Goal: Task Accomplishment & Management: Manage account settings

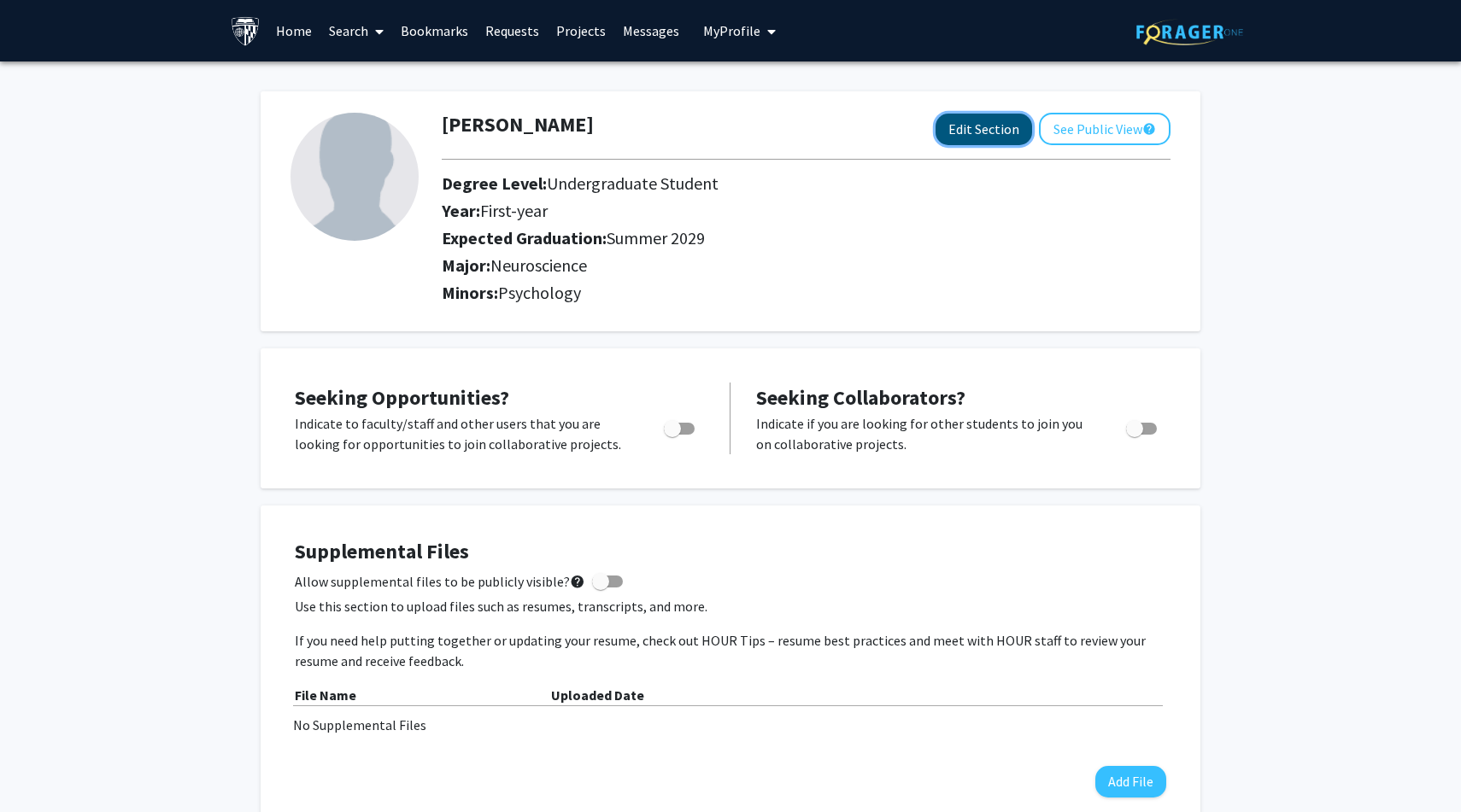
click at [994, 128] on button "Edit Section" at bounding box center [983, 129] width 96 height 31
select select "first-year"
select select "46: summer_2029"
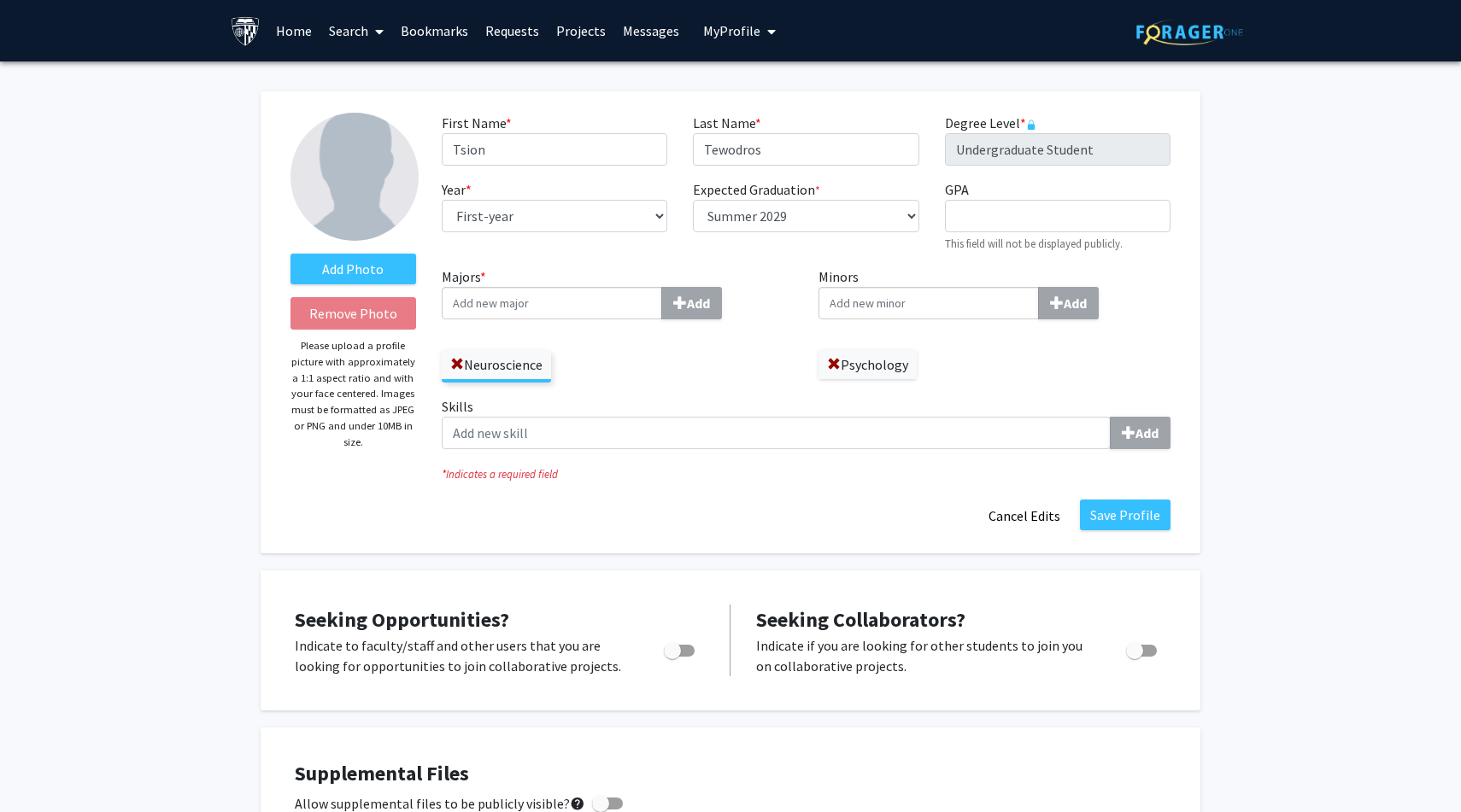
click at [532, 310] on input "Majors * Add" at bounding box center [551, 303] width 220 height 32
click at [621, 347] on div "Neuroscience" at bounding box center [617, 357] width 352 height 50
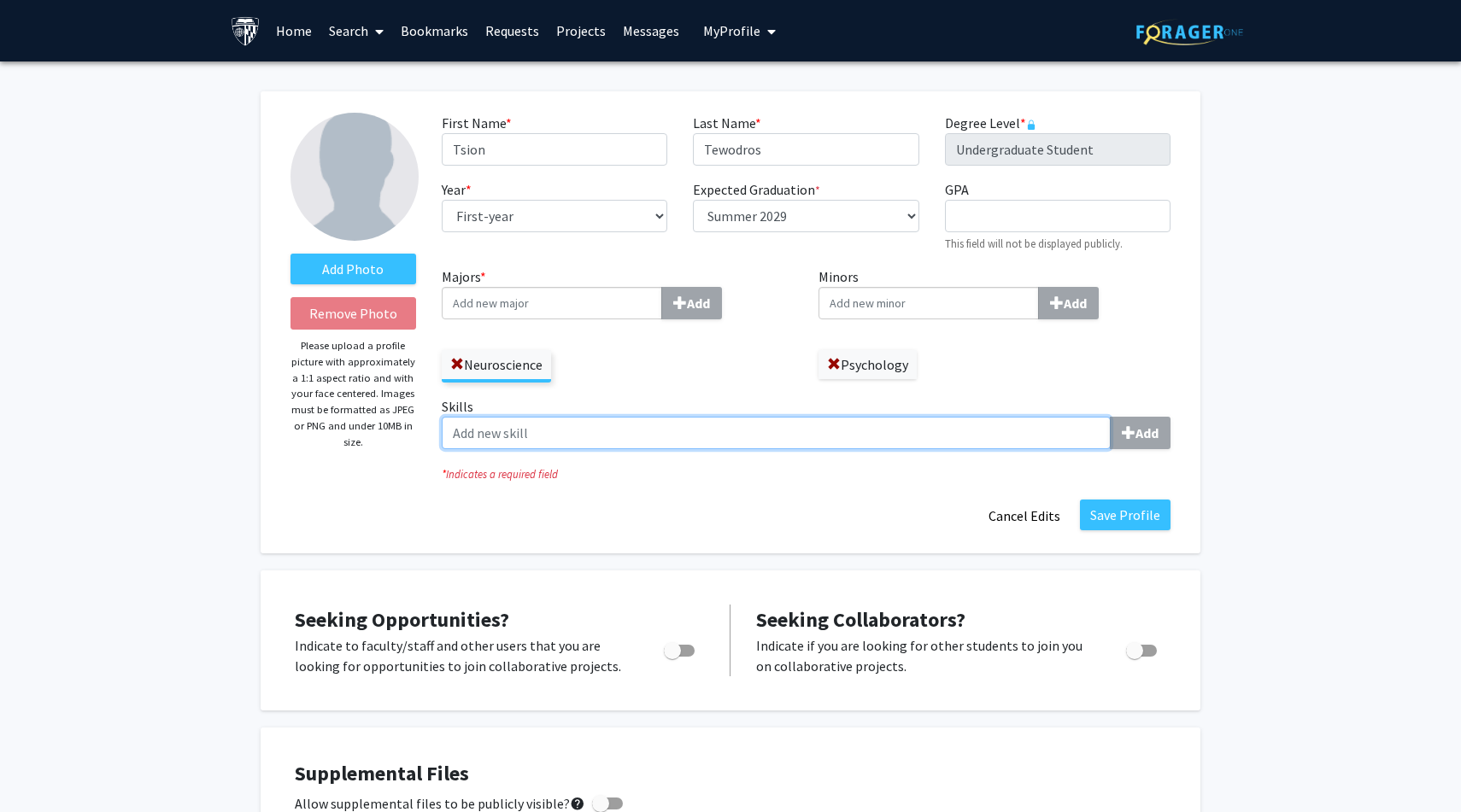
click at [895, 420] on input "Skills Add" at bounding box center [775, 432] width 669 height 32
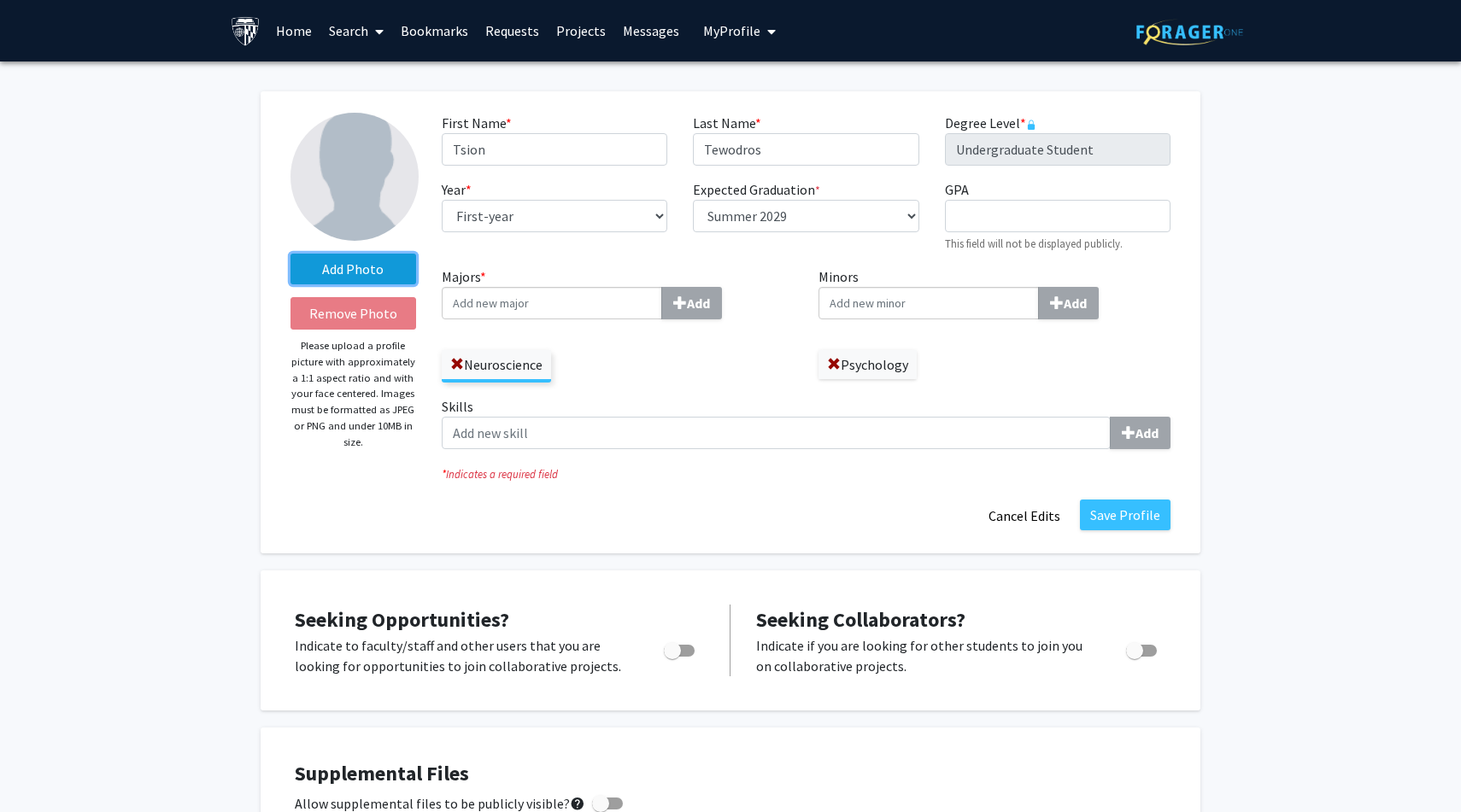
click at [351, 260] on label "Add Photo" at bounding box center [353, 270] width 126 height 31
click at [0, 0] on input "Add Photo" at bounding box center [0, 0] width 0 height 0
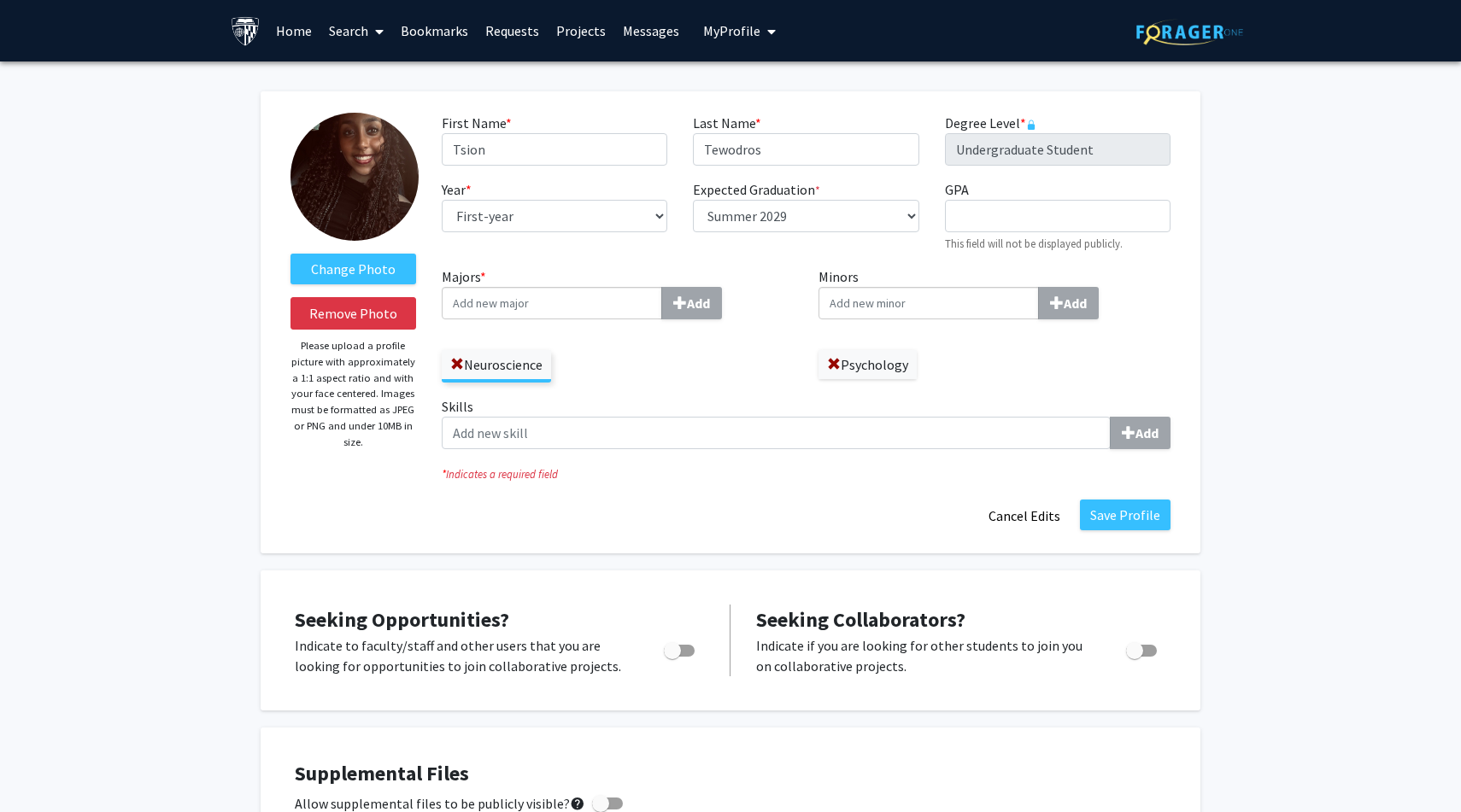
click at [671, 645] on span "Toggle" at bounding box center [673, 651] width 18 height 18
click at [671, 657] on input "Are you actively seeking opportunities?" at bounding box center [671, 657] width 1 height 1
checkbox input "true"
click at [1115, 518] on button "Save Profile" at bounding box center [1125, 515] width 91 height 31
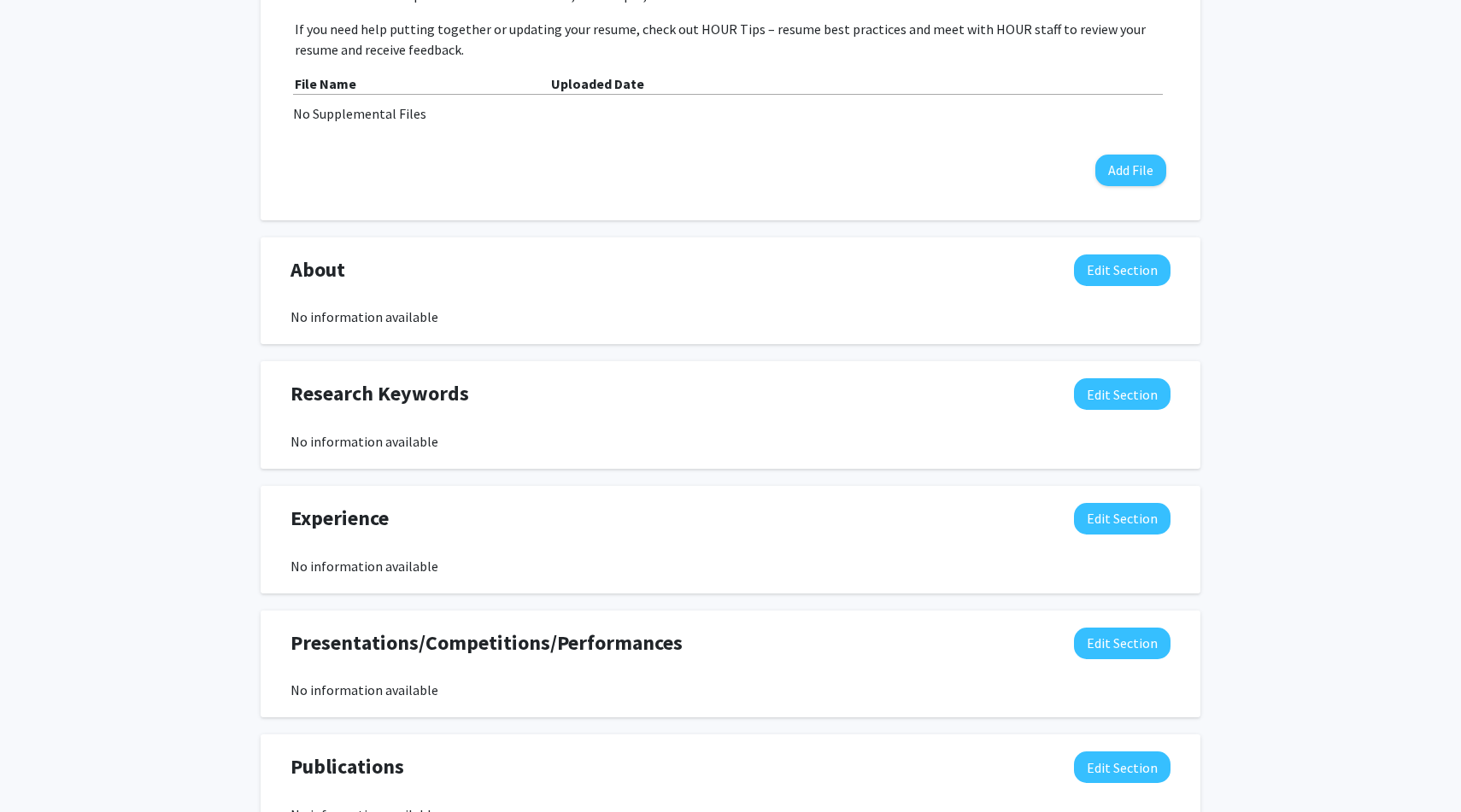
scroll to position [614, 0]
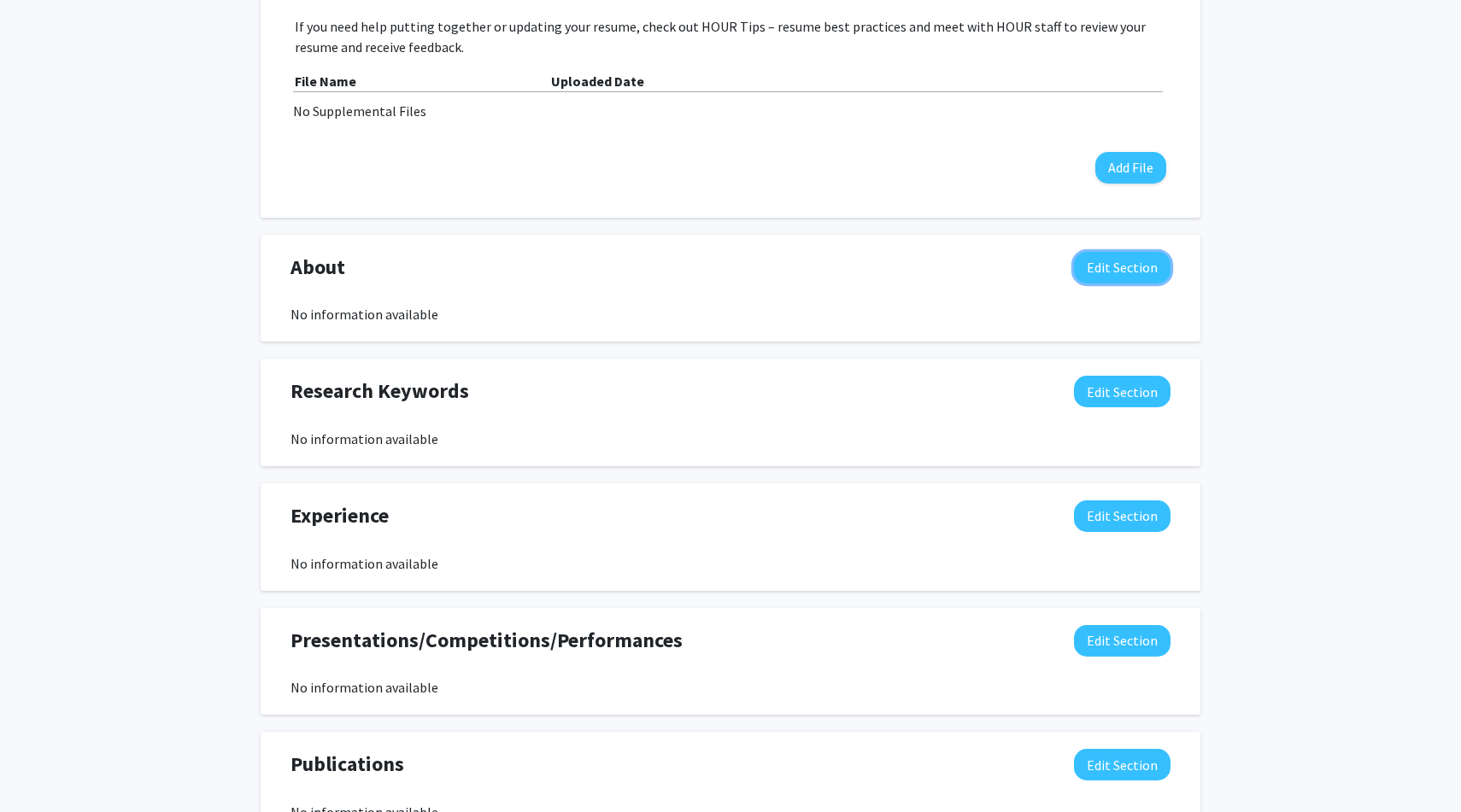
click at [1137, 261] on button "Edit Section" at bounding box center [1122, 268] width 96 height 31
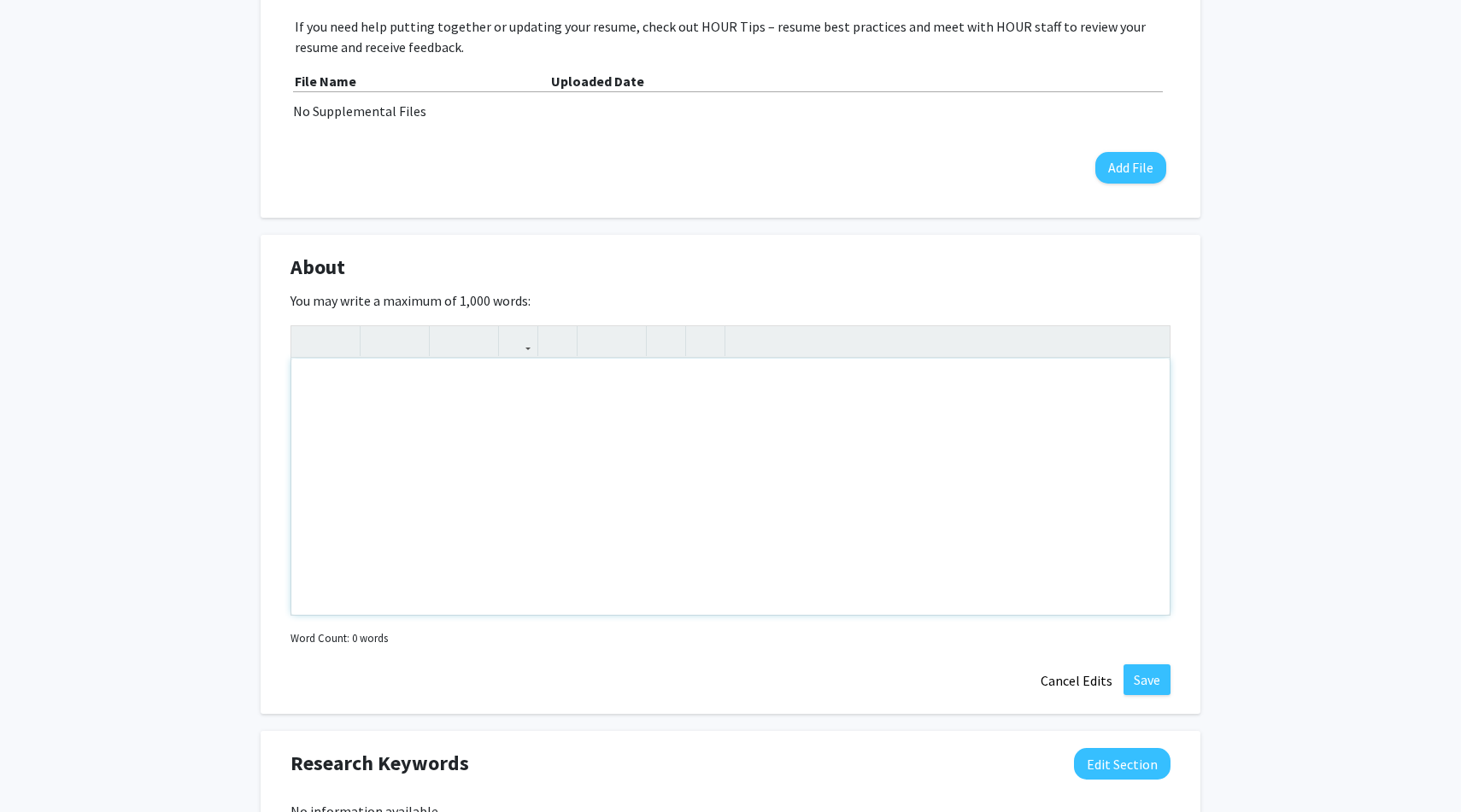
click at [542, 384] on div "Note to users with screen readers: Please deactivate our accessibility plugin f…" at bounding box center [730, 486] width 879 height 256
paste div "Note to users with screen readers: Please deactivate our accessibility plugin f…"
type textarea "<p>As an undergraduate student at [PERSON_NAME][GEOGRAPHIC_DATA][PERSON_NAME] p…"
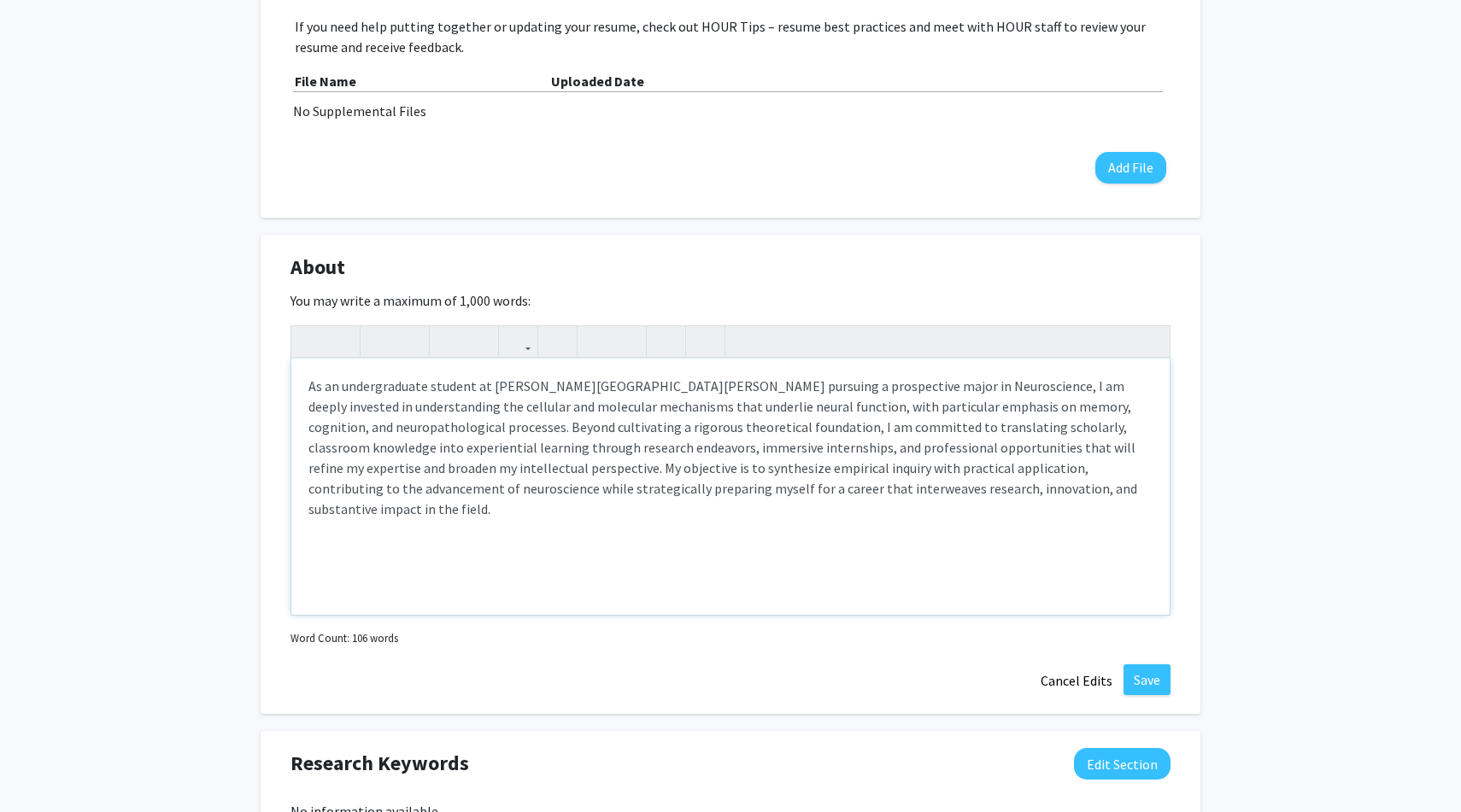
type textarea "<p>As an undergraduate student at [PERSON_NAME][GEOGRAPHIC_DATA][PERSON_NAME] p…"
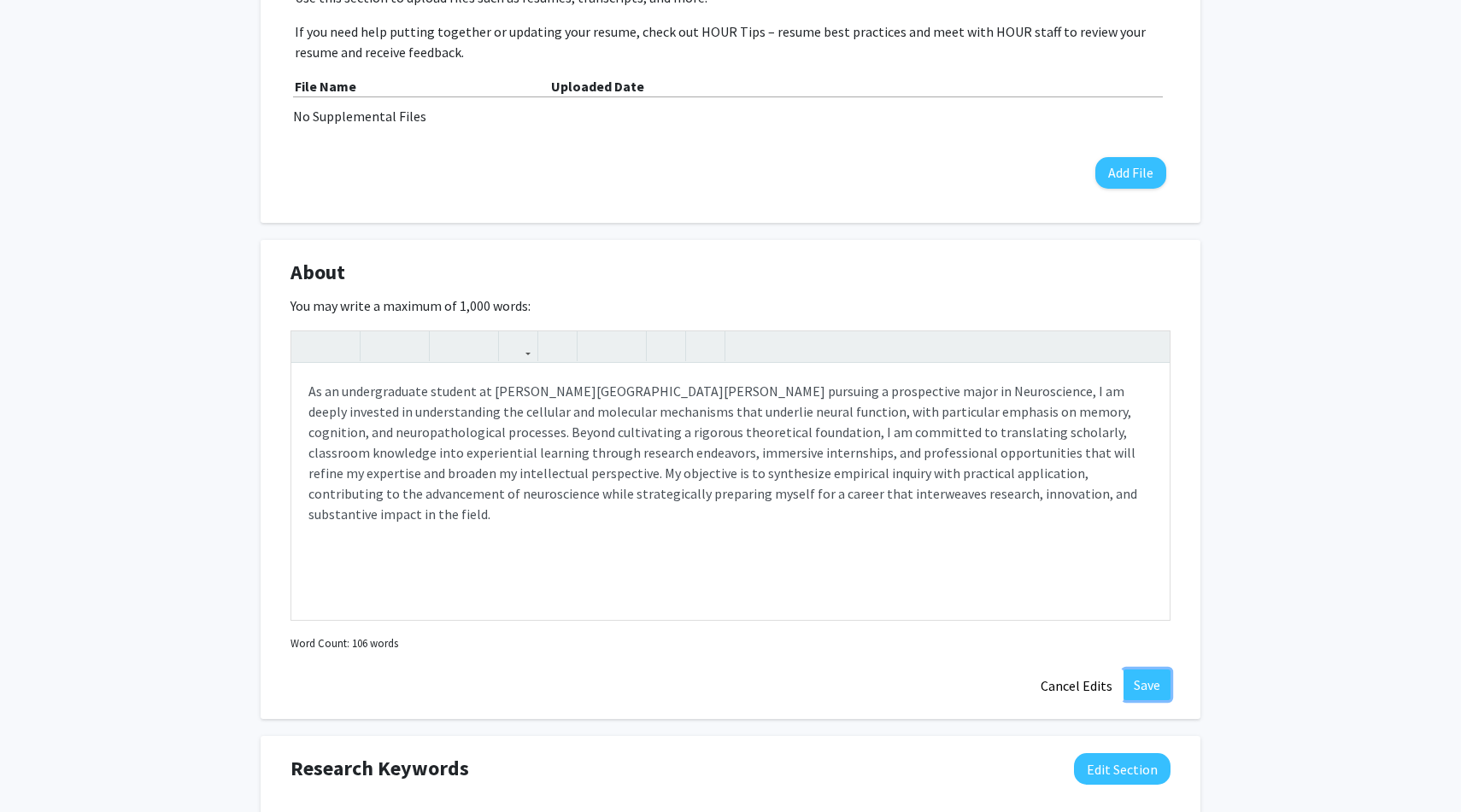
click at [1143, 680] on button "Save" at bounding box center [1146, 685] width 47 height 31
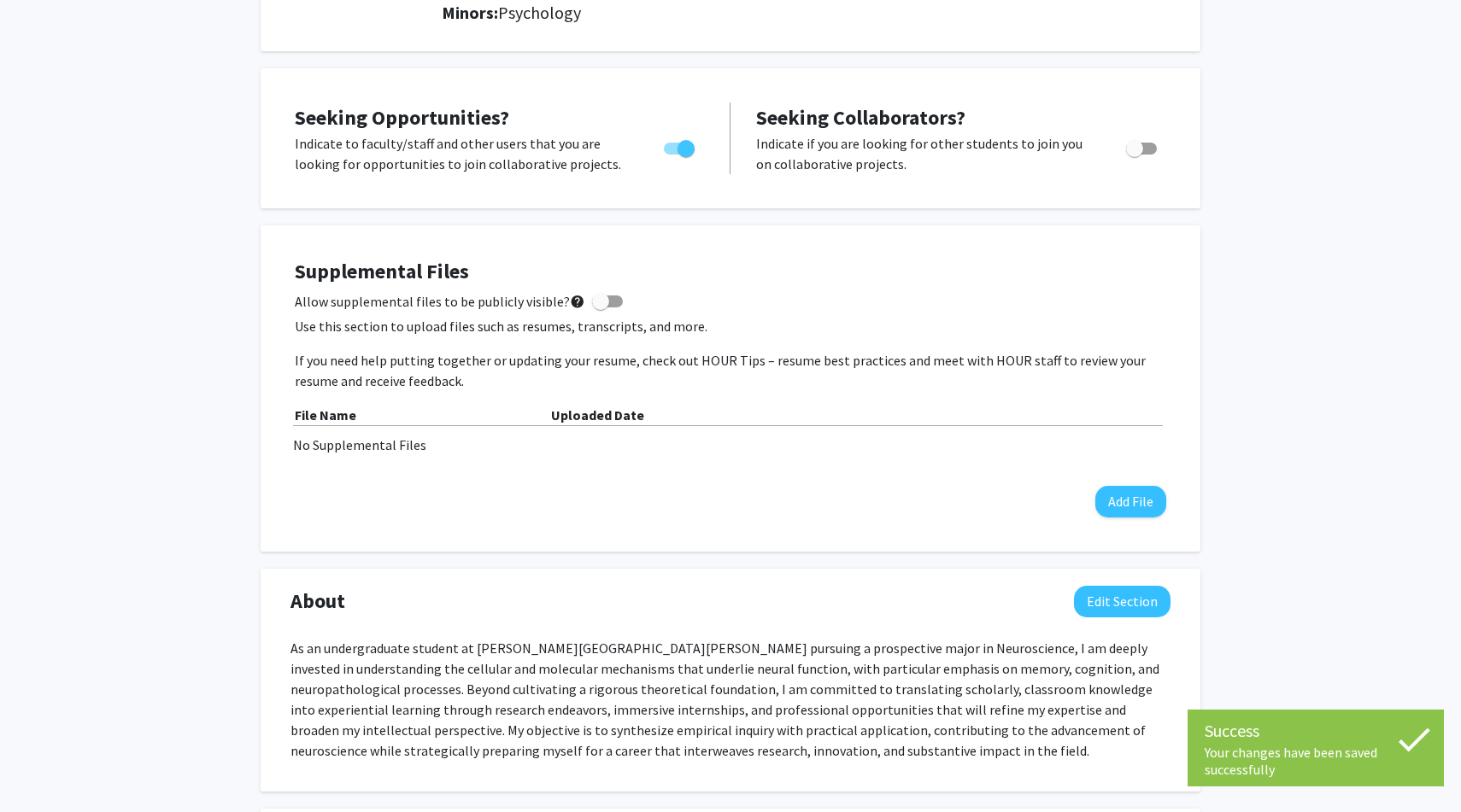
scroll to position [295, 0]
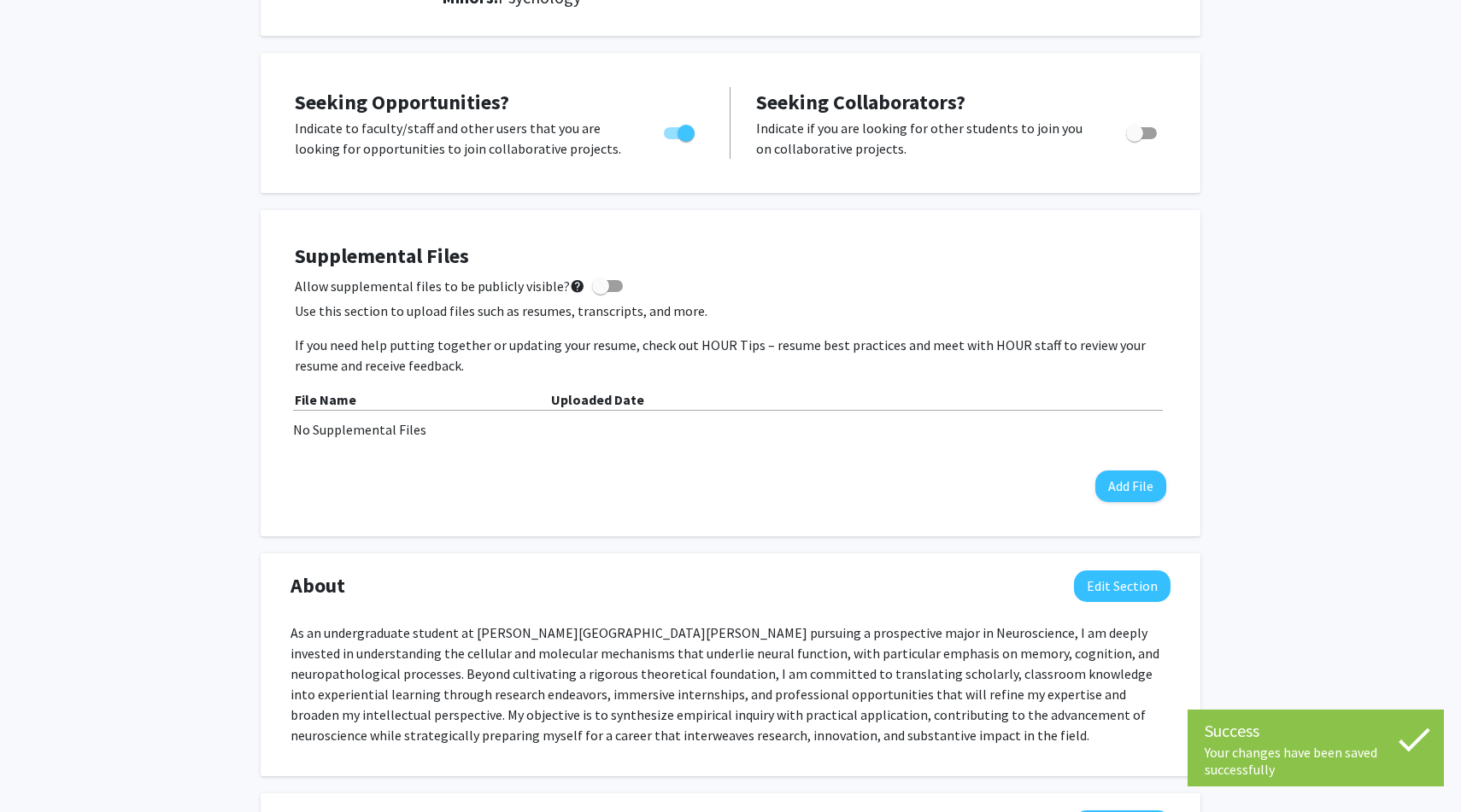
click at [601, 284] on span at bounding box center [608, 286] width 31 height 12
click at [601, 292] on input "Allow supplemental files to be publicly visible? help" at bounding box center [600, 292] width 1 height 1
checkbox input "true"
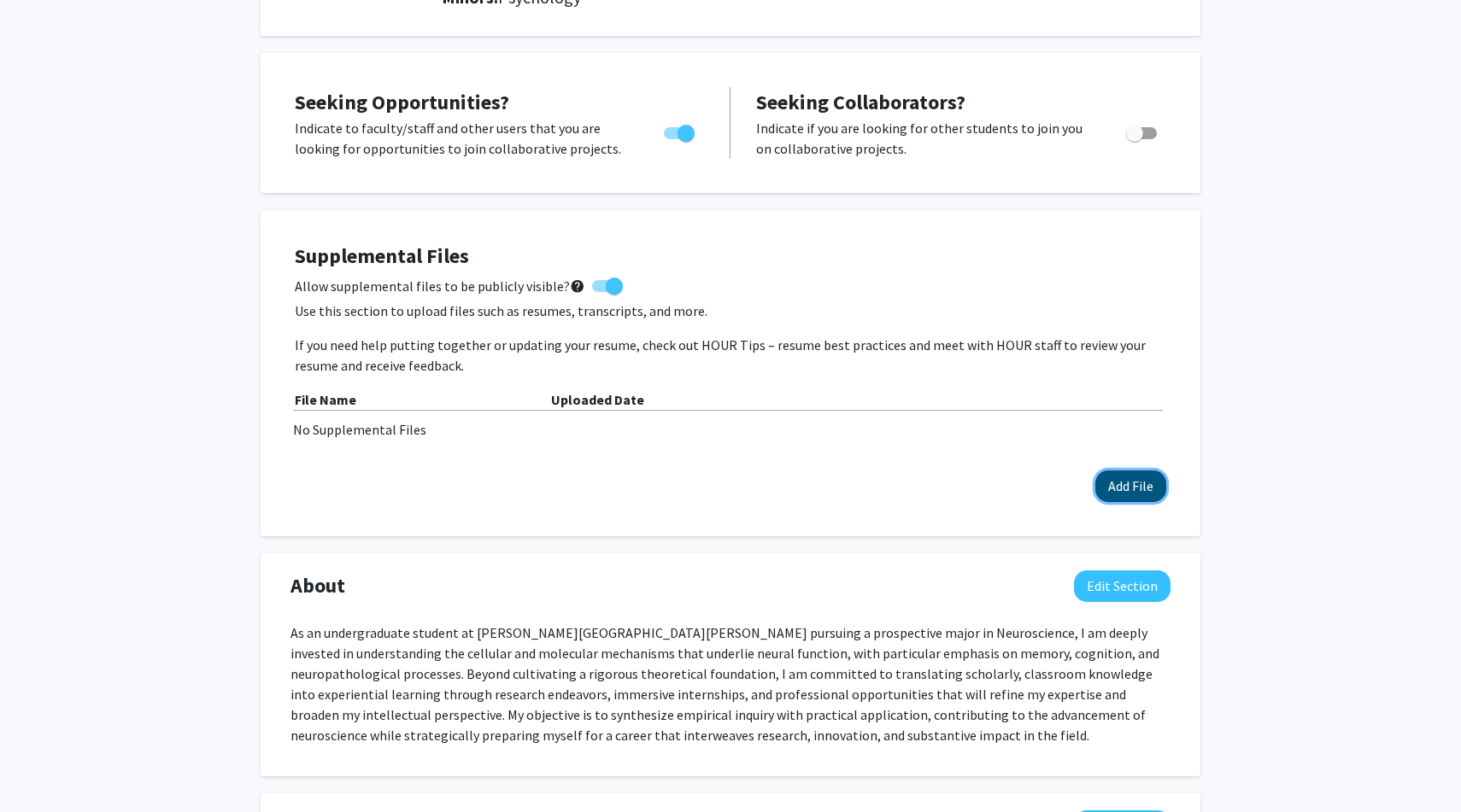
click at [1135, 488] on button "Add File" at bounding box center [1130, 486] width 71 height 31
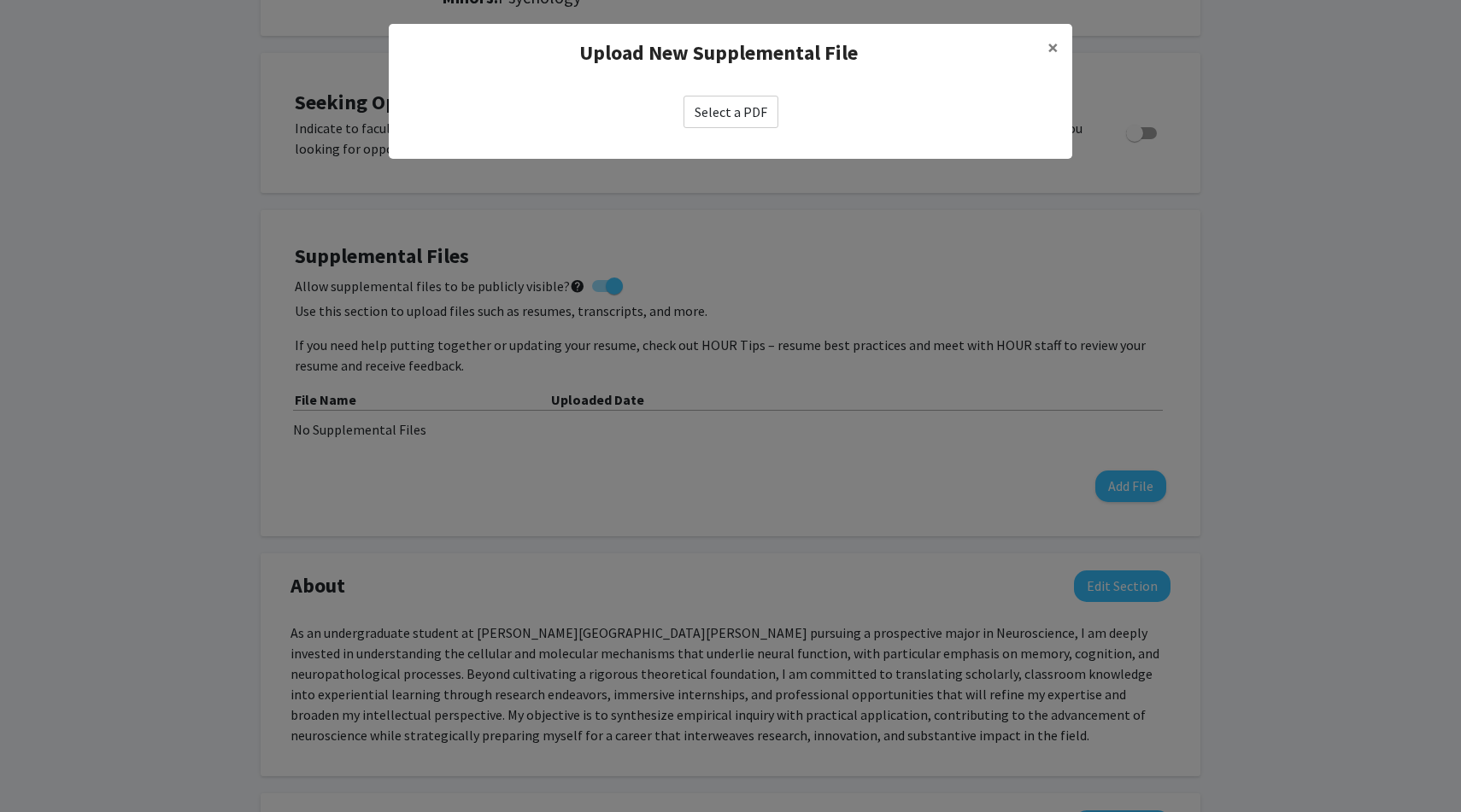
click at [724, 110] on label "Select a PDF" at bounding box center [730, 111] width 94 height 32
click at [0, 0] on input "Select a PDF" at bounding box center [0, 0] width 0 height 0
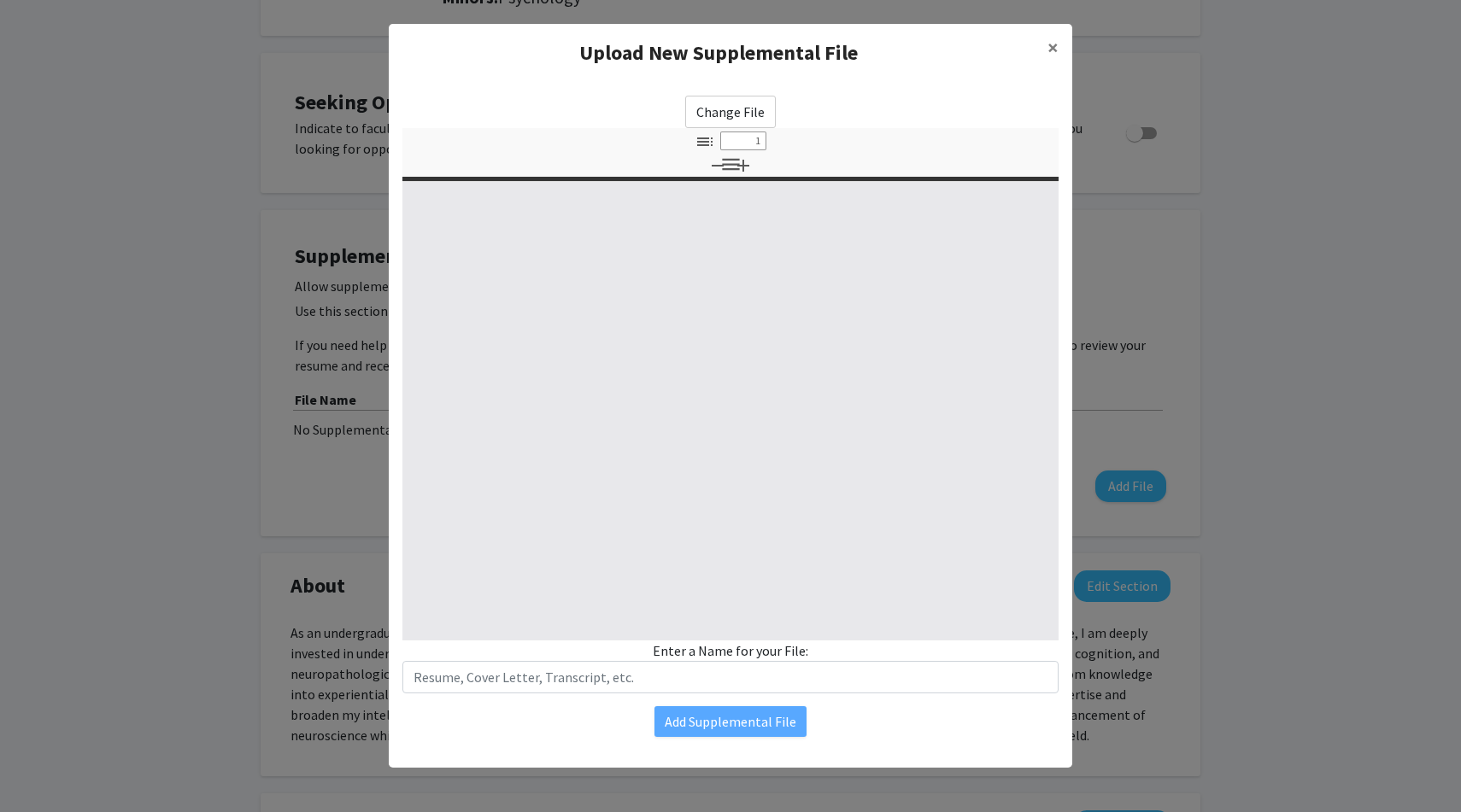
select select "custom"
type input "0"
select select "custom"
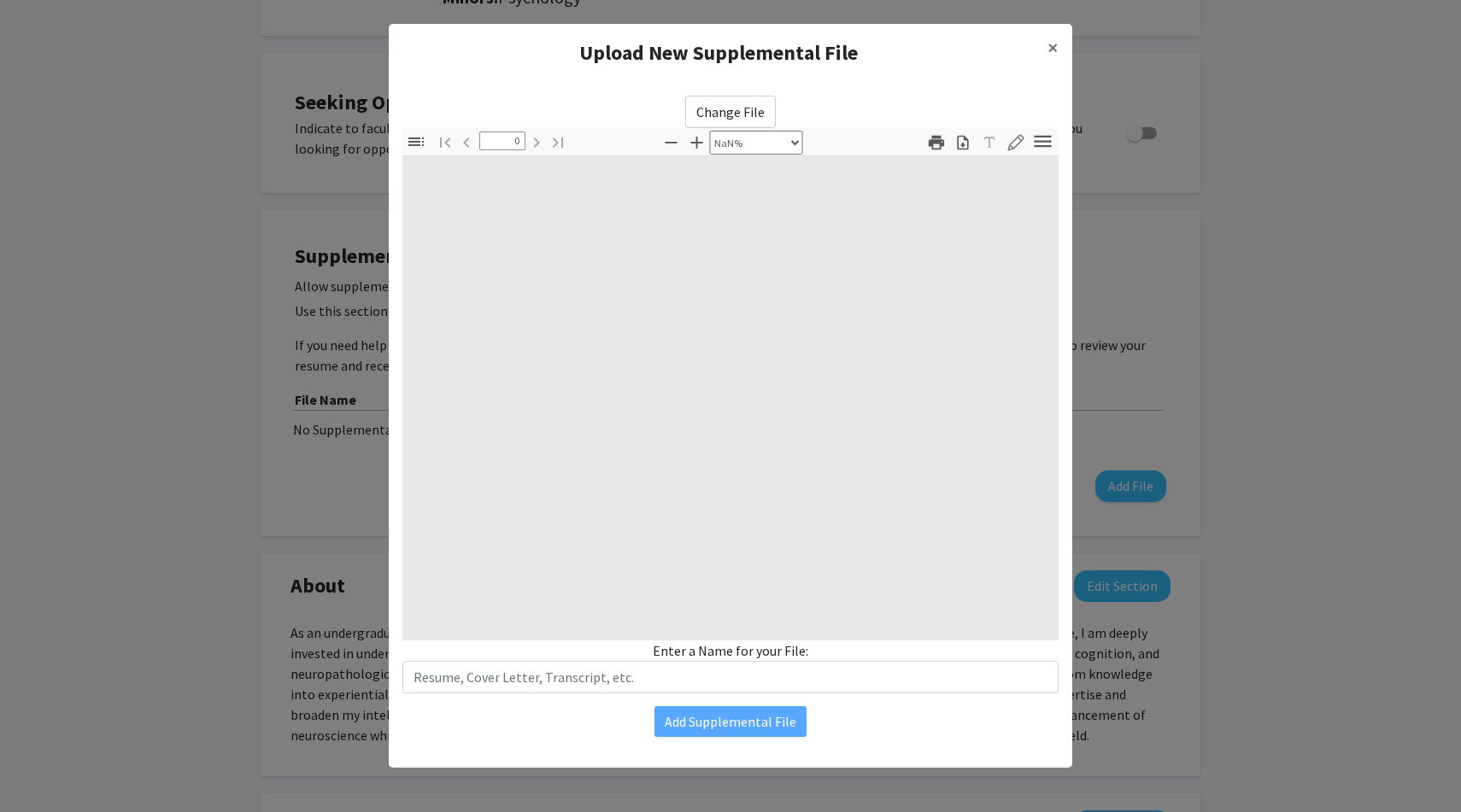
type input "1"
select select "auto"
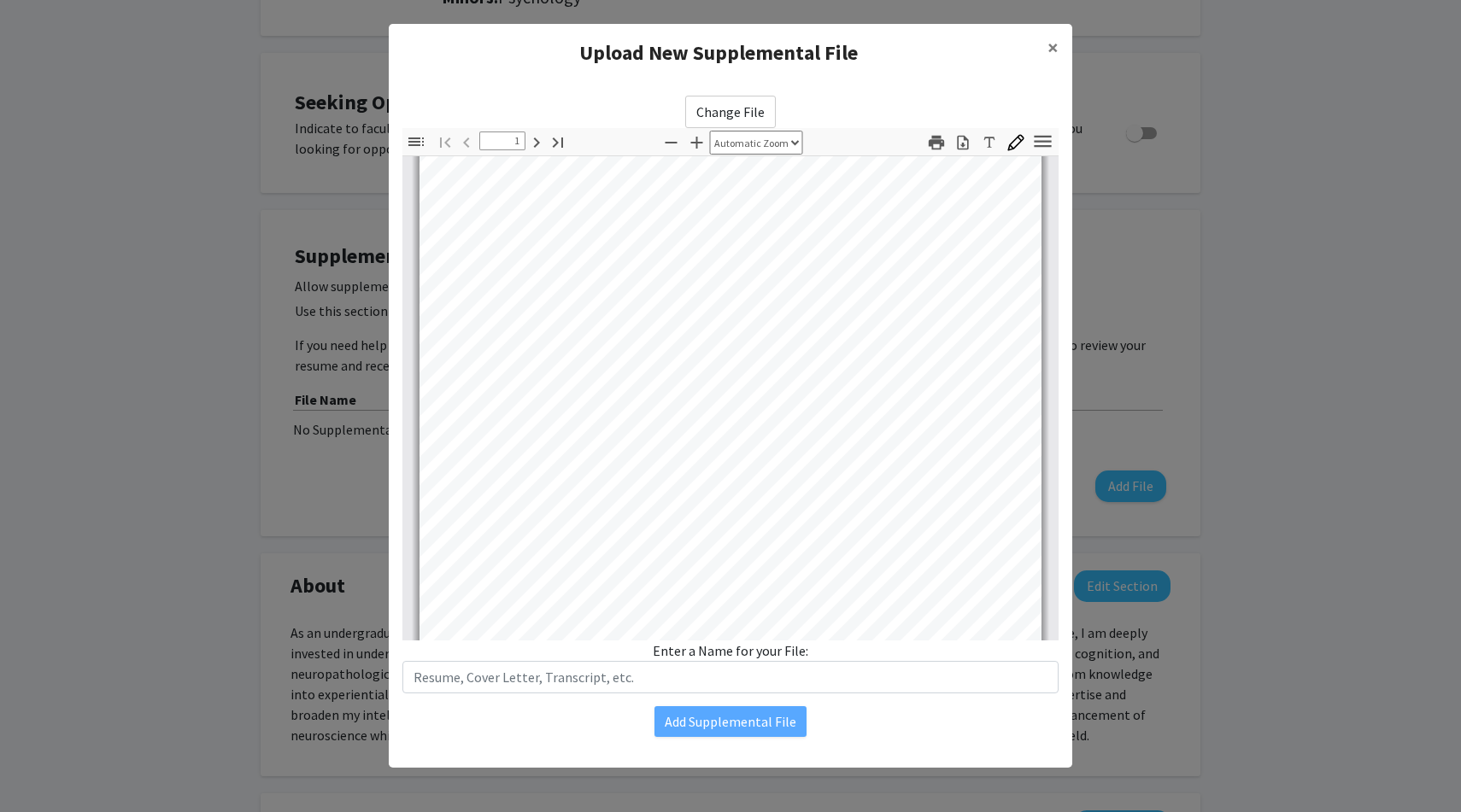
scroll to position [144, 0]
click at [624, 673] on input "text" at bounding box center [730, 677] width 656 height 32
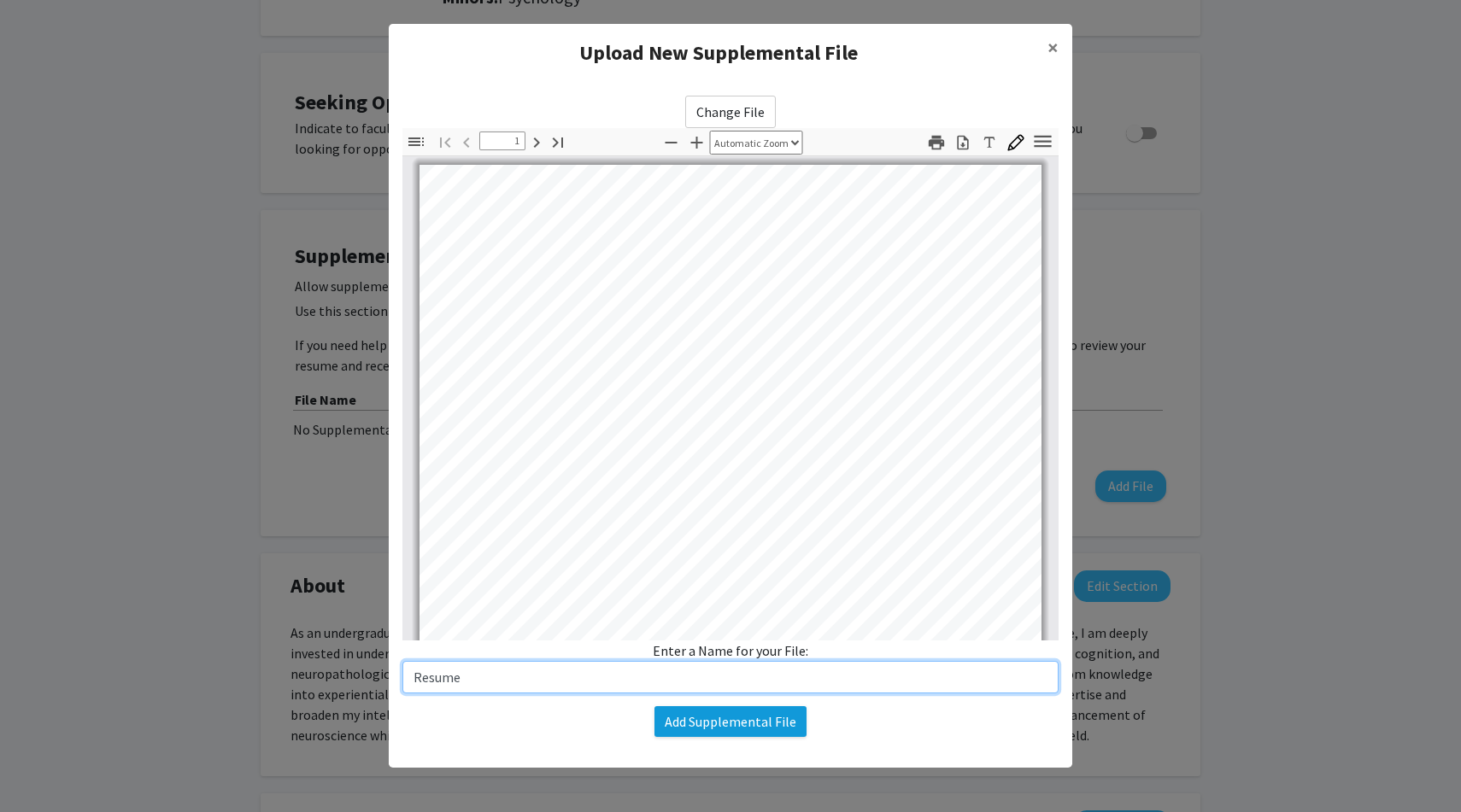
type input "Resume"
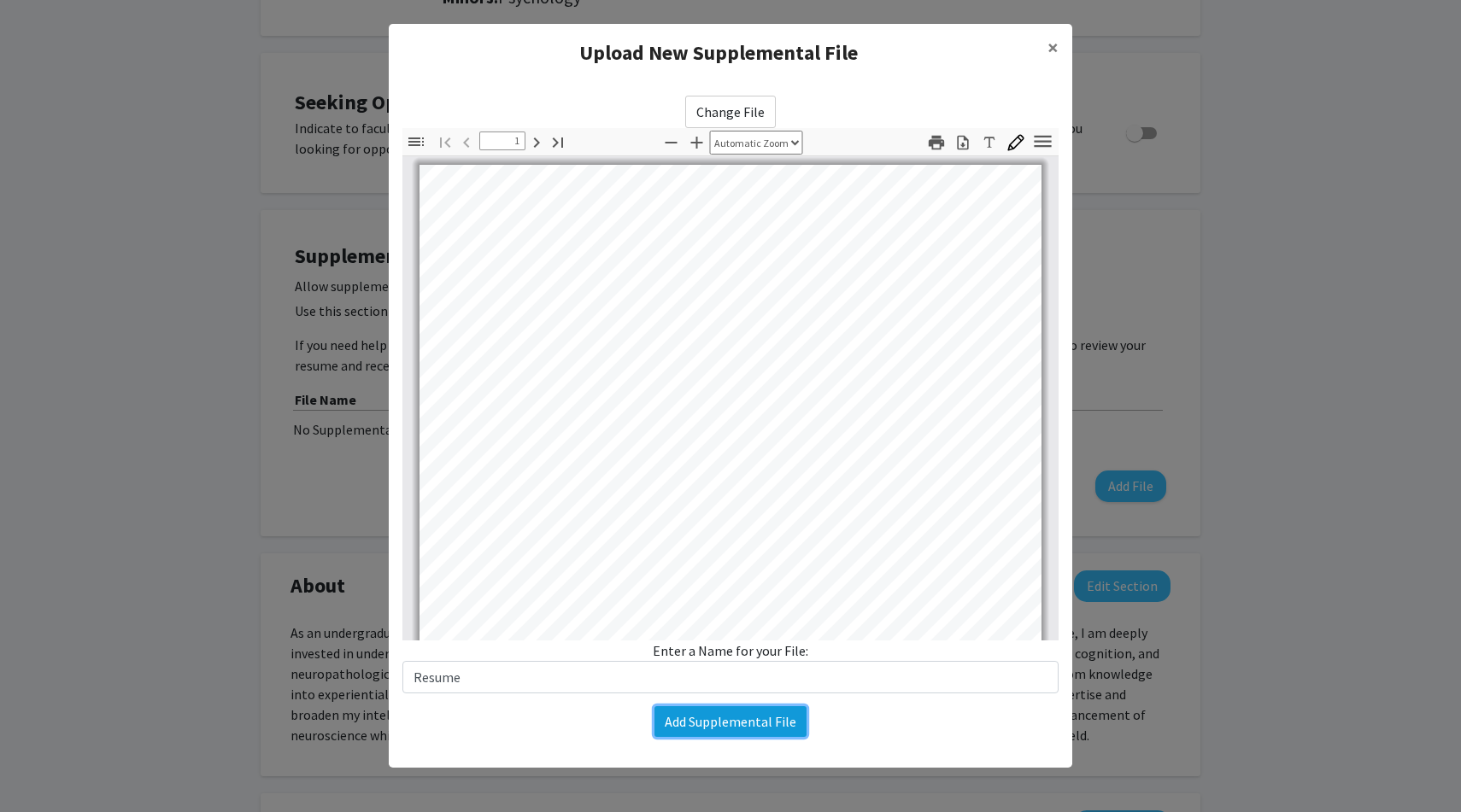
click at [721, 720] on button "Add Supplemental File" at bounding box center [730, 721] width 152 height 31
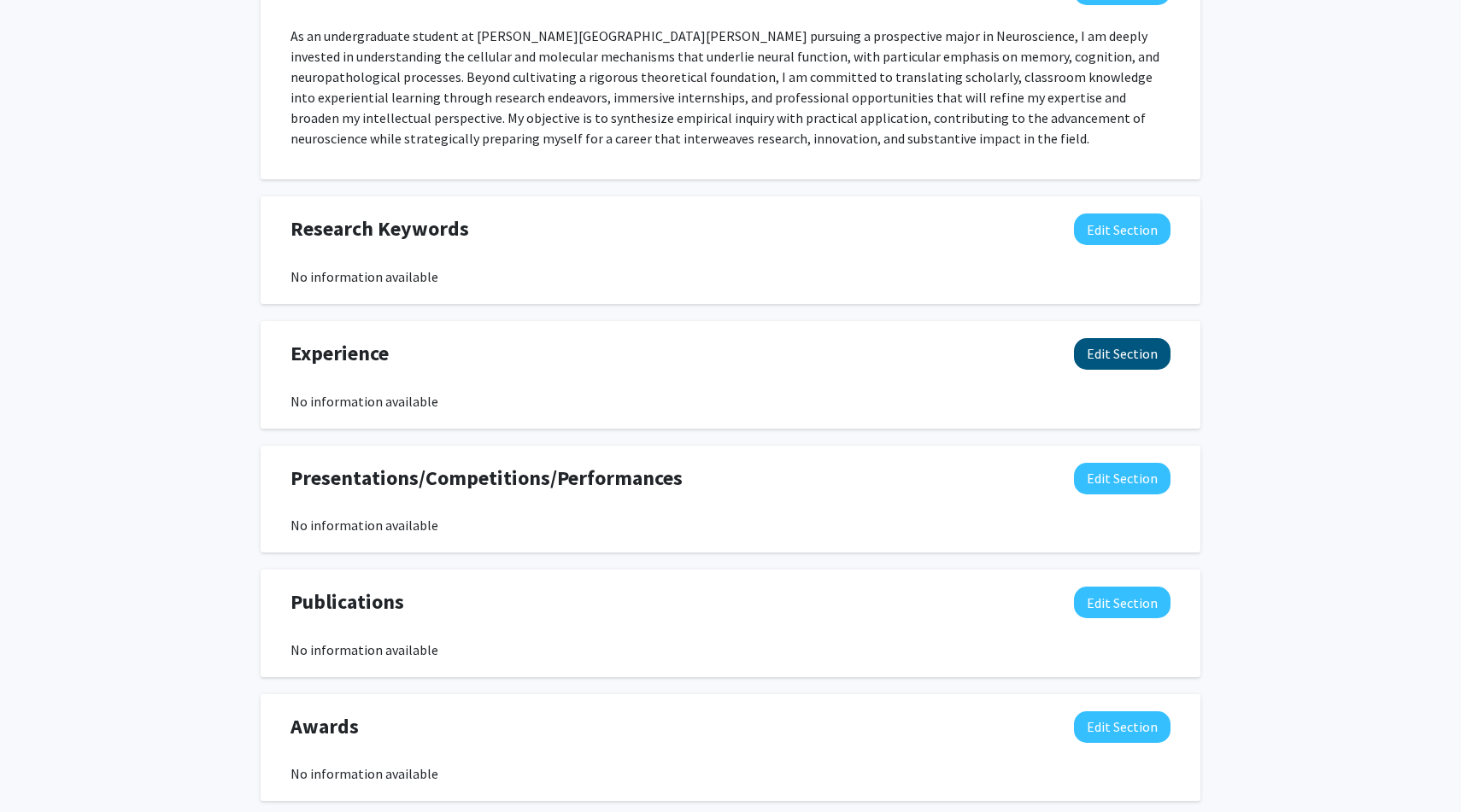
scroll to position [1016, 0]
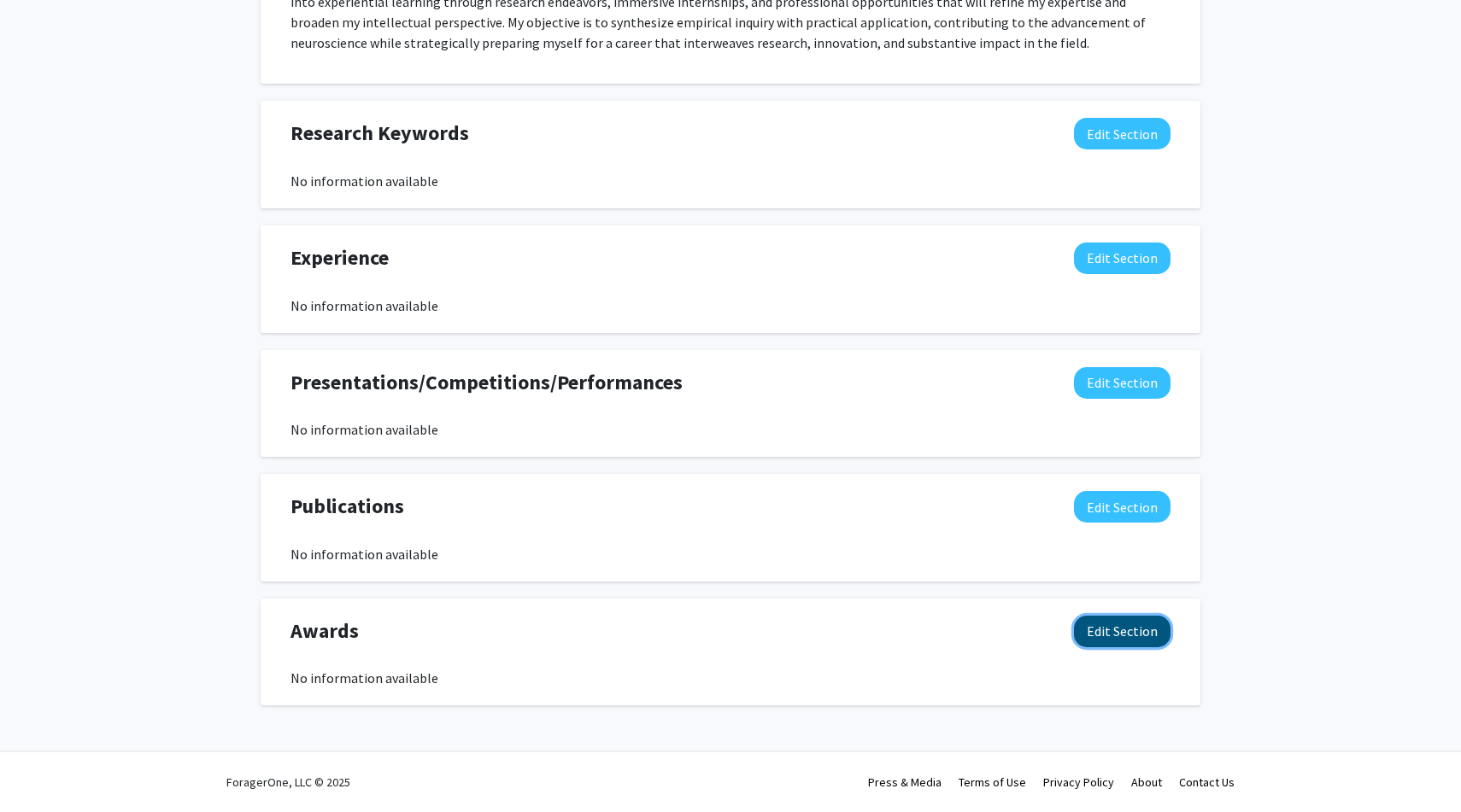
click at [1135, 638] on button "Edit Section" at bounding box center [1122, 631] width 96 height 31
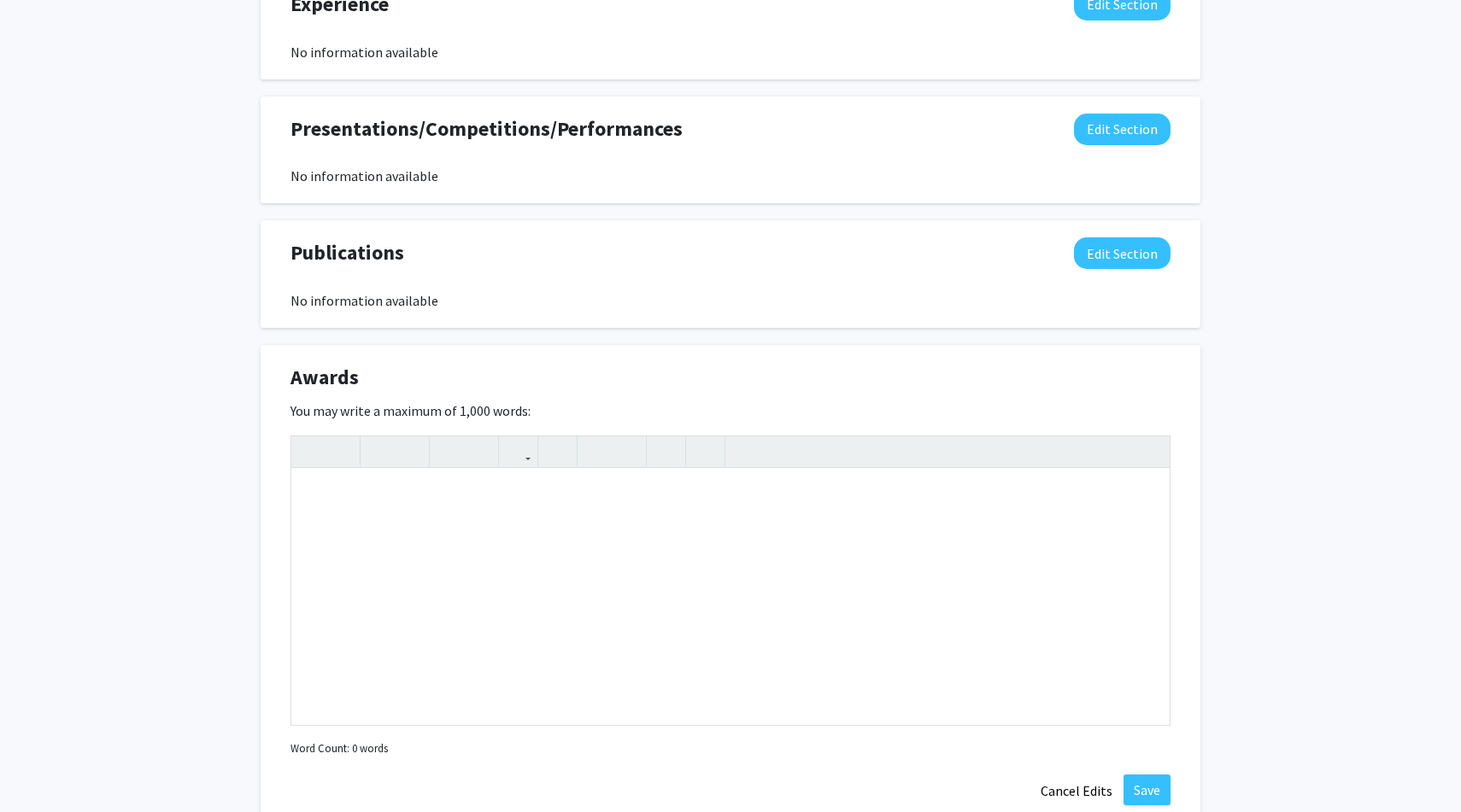
scroll to position [1275, 0]
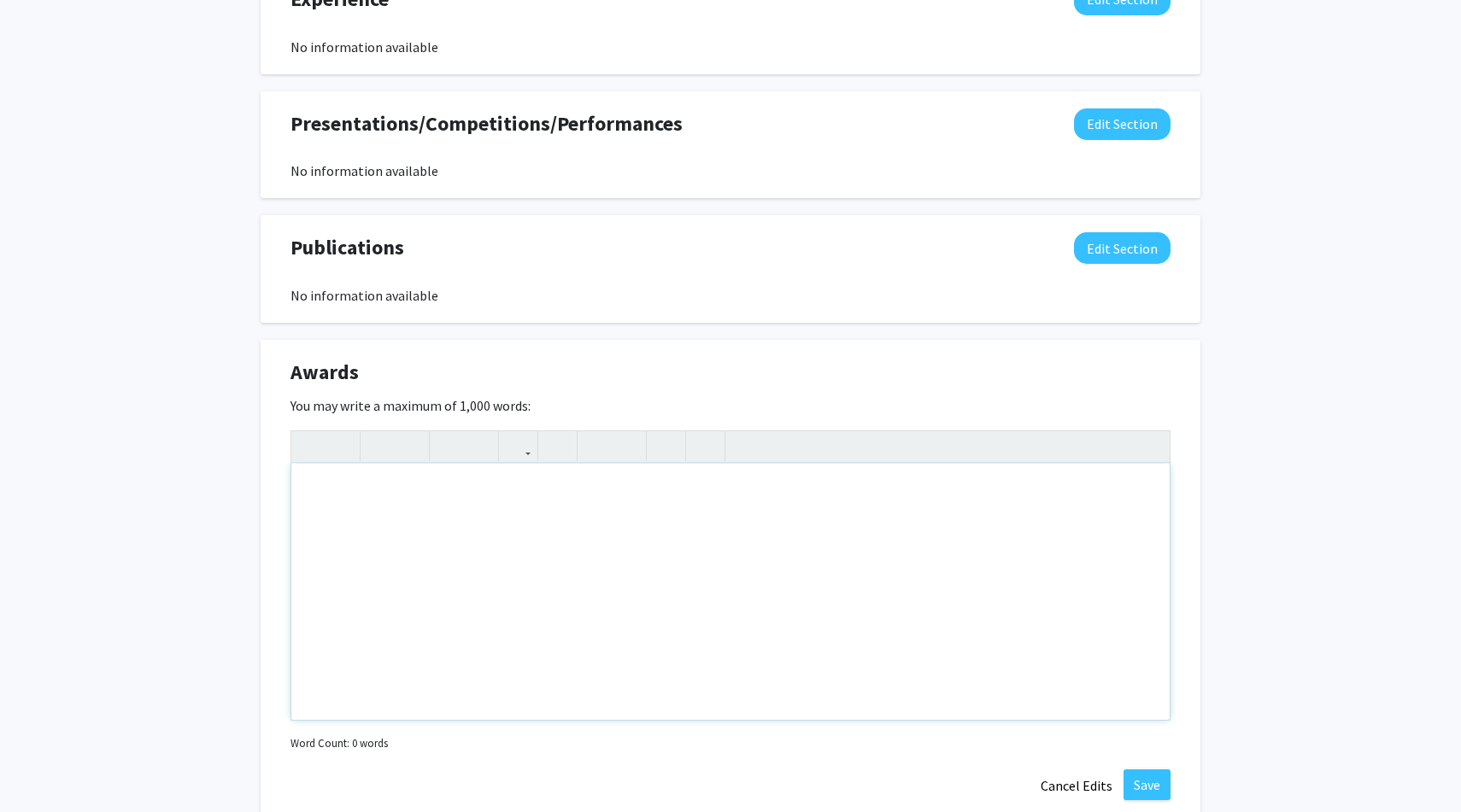
click at [965, 606] on div "Note to users with screen readers: Please deactivate our accessibility plugin f…" at bounding box center [730, 591] width 879 height 256
paste div "Note to users with screen readers: Please deactivate our accessibility plugin f…"
type textarea "<p>[PERSON_NAME] Medallion - Recipient</p><p>Selected as the sole honoree from …"
click at [306, 521] on div "[PERSON_NAME] Medallion - Recipient Selected as the sole honoree from the full …" at bounding box center [730, 591] width 879 height 256
click at [691, 530] on p "Selected as the sole honoree from the full grades 9-12 cohort" at bounding box center [730, 525] width 844 height 20
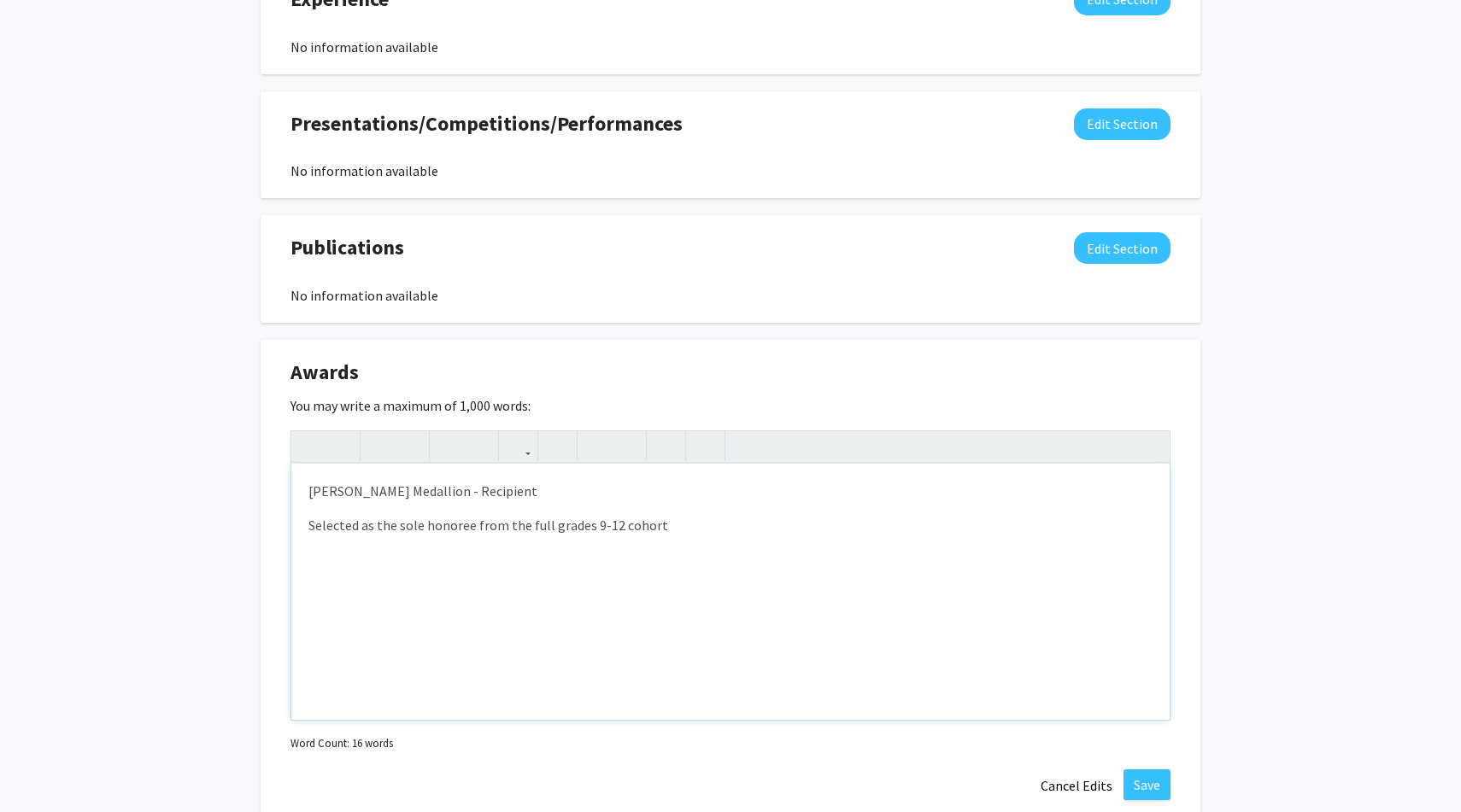
click at [309, 490] on p "[PERSON_NAME] Medallion - Recipient" at bounding box center [730, 491] width 844 height 20
click at [309, 531] on span "Selected as the sole honoree from the full grades 9-12 cohort" at bounding box center [488, 526] width 359 height 18
click at [632, 447] on icon "button" at bounding box center [626, 446] width 15 height 28
click at [590, 455] on icon "button" at bounding box center [596, 446] width 15 height 28
click at [703, 537] on div "[PERSON_NAME] Medallion - Recipient Selected as the sole honoree from the full …" at bounding box center [730, 591] width 879 height 256
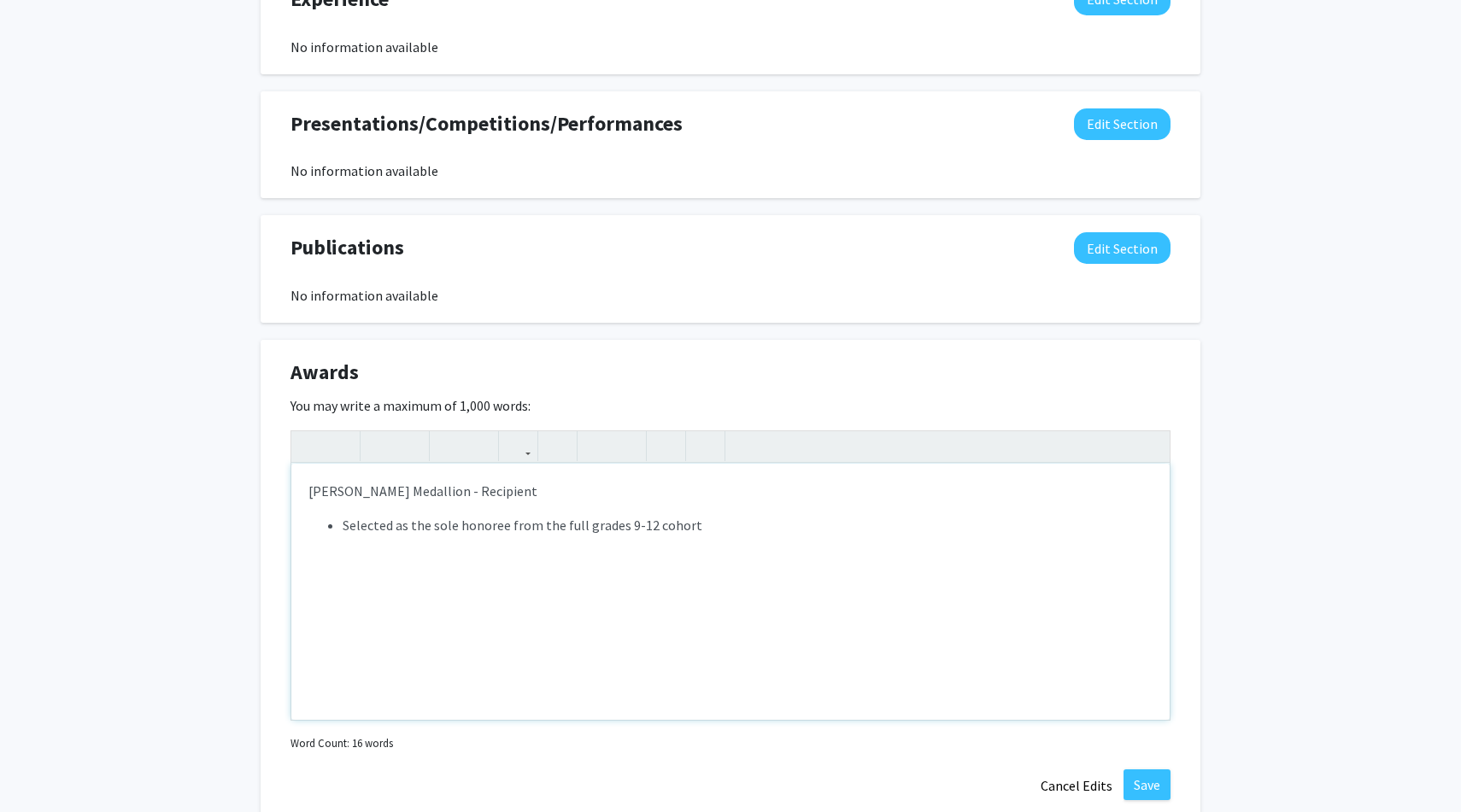
click at [692, 523] on li "Selected as the sole honoree from the full grades 9-12 cohort" at bounding box center [748, 525] width 810 height 20
click at [372, 432] on use "button" at bounding box center [372, 432] width 0 height 0
click at [389, 446] on button "button" at bounding box center [380, 446] width 30 height 30
click at [376, 431] on button "button" at bounding box center [380, 446] width 30 height 30
click at [401, 440] on button "button" at bounding box center [409, 446] width 30 height 30
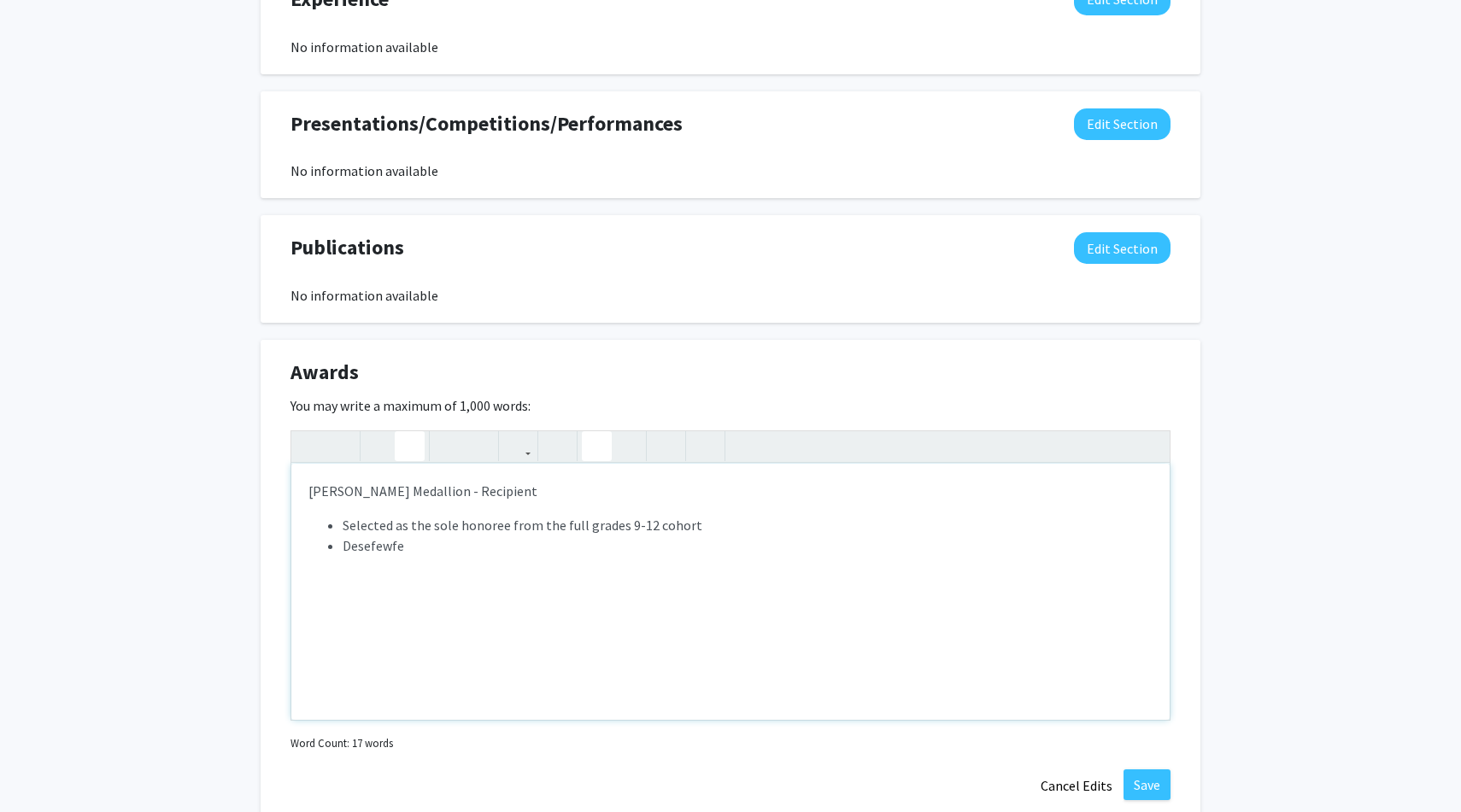
click at [400, 439] on button "button" at bounding box center [409, 446] width 30 height 30
click at [402, 443] on icon "button" at bounding box center [409, 446] width 15 height 28
click at [391, 544] on li "Desefewfefefewf" at bounding box center [748, 545] width 810 height 20
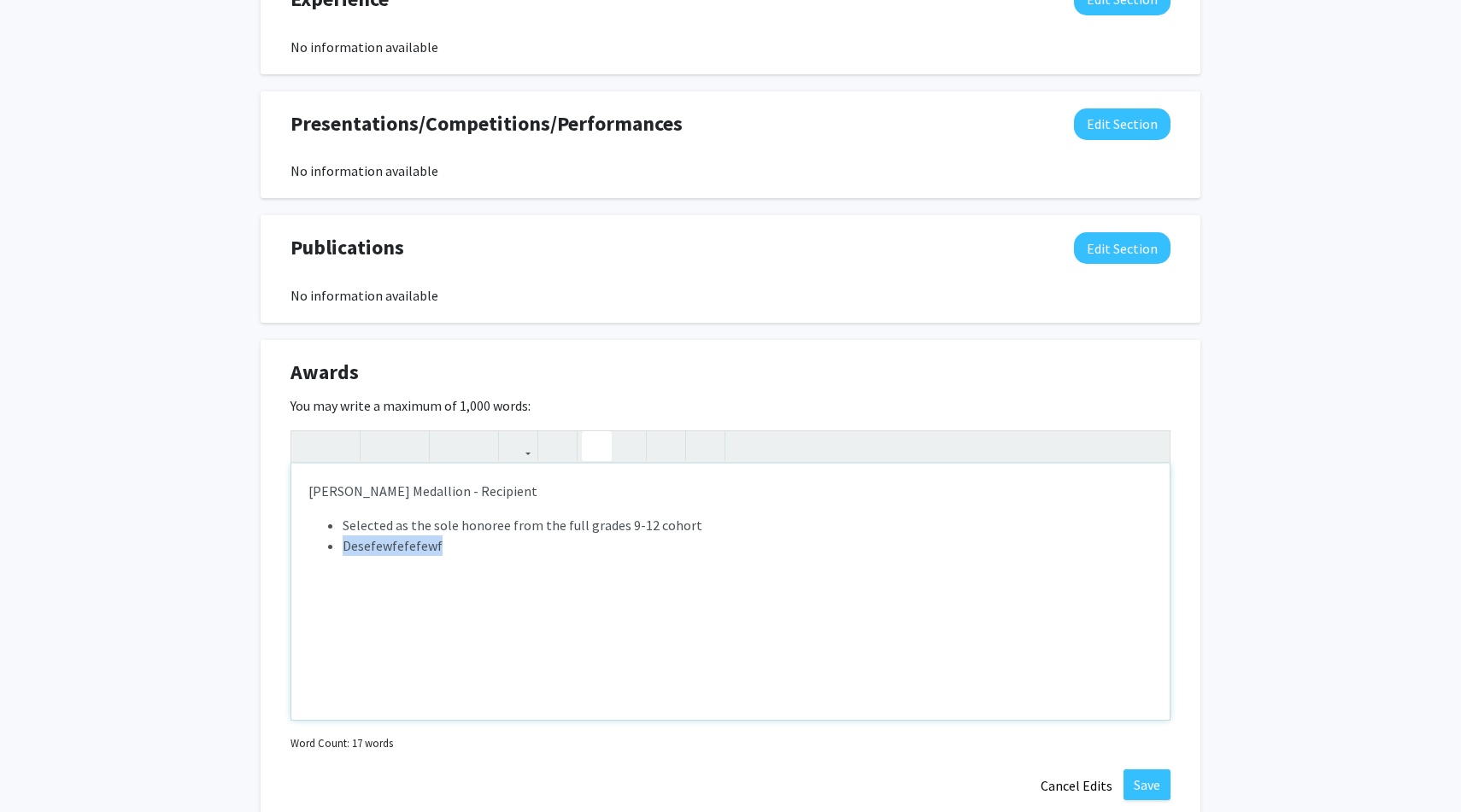
click at [391, 544] on li "Desefewfefefewf" at bounding box center [748, 545] width 810 height 20
click at [383, 451] on icon "button" at bounding box center [379, 446] width 15 height 28
click at [382, 545] on span "Description:" at bounding box center [378, 546] width 71 height 18
click at [383, 456] on icon "button" at bounding box center [379, 446] width 15 height 28
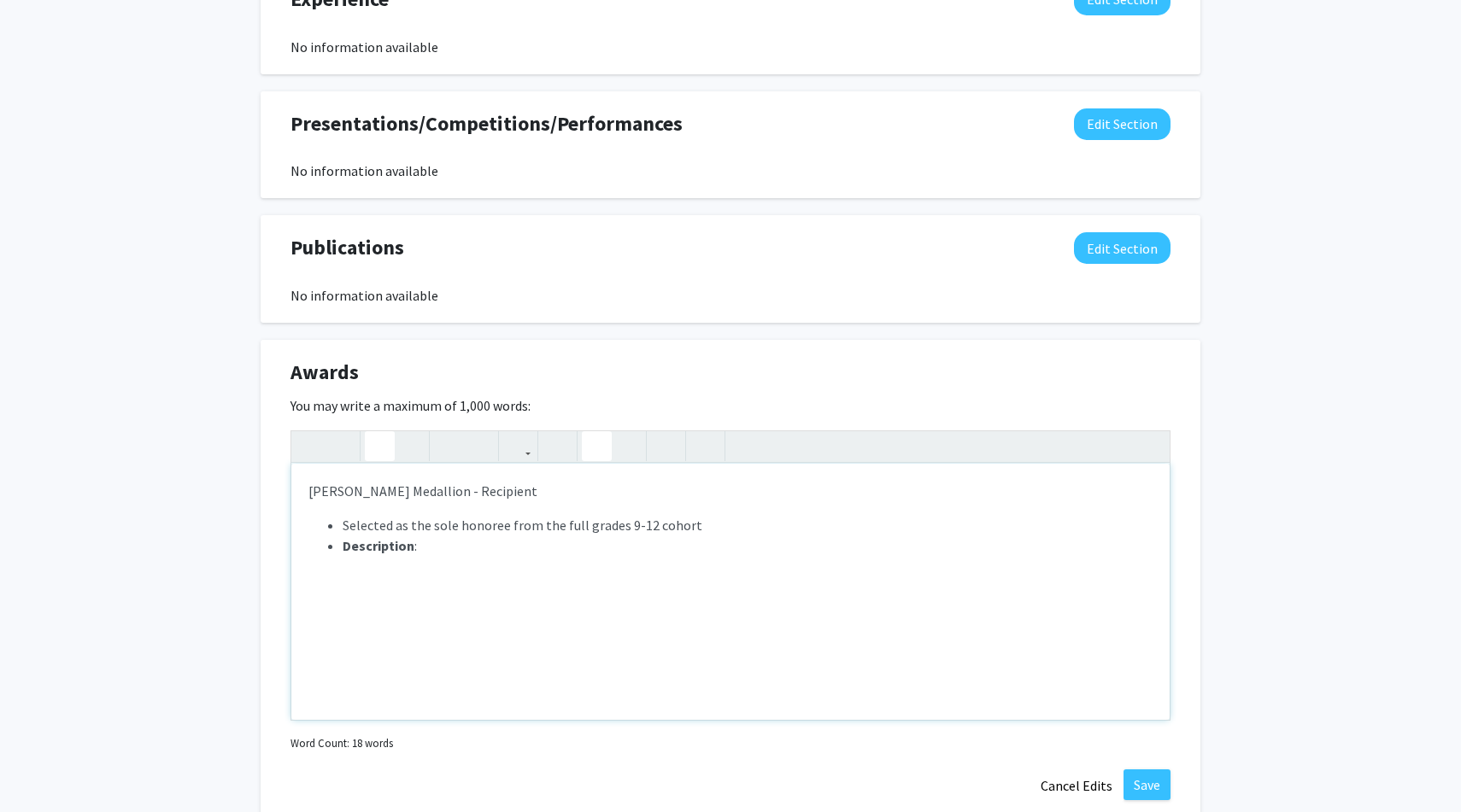
click at [434, 542] on li "Description :" at bounding box center [748, 545] width 810 height 20
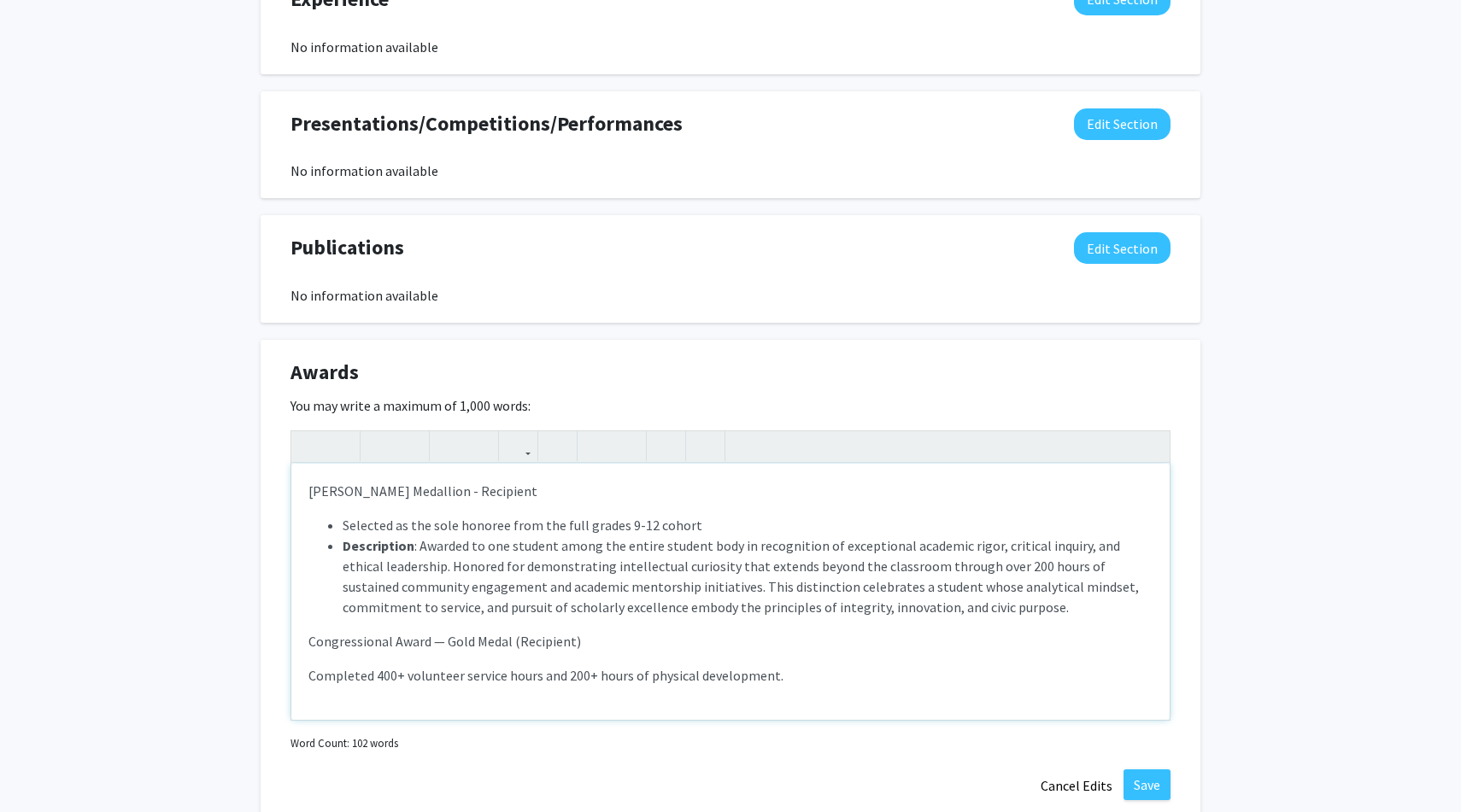
click at [311, 680] on p "Completed 400+ volunteer service hours and 200+ hours of physical development." at bounding box center [730, 675] width 844 height 20
click at [589, 432] on use "button" at bounding box center [589, 432] width 0 height 0
click at [837, 680] on li "Completed 400+ volunteer service hours and 200+ hours of physical development." at bounding box center [748, 675] width 810 height 20
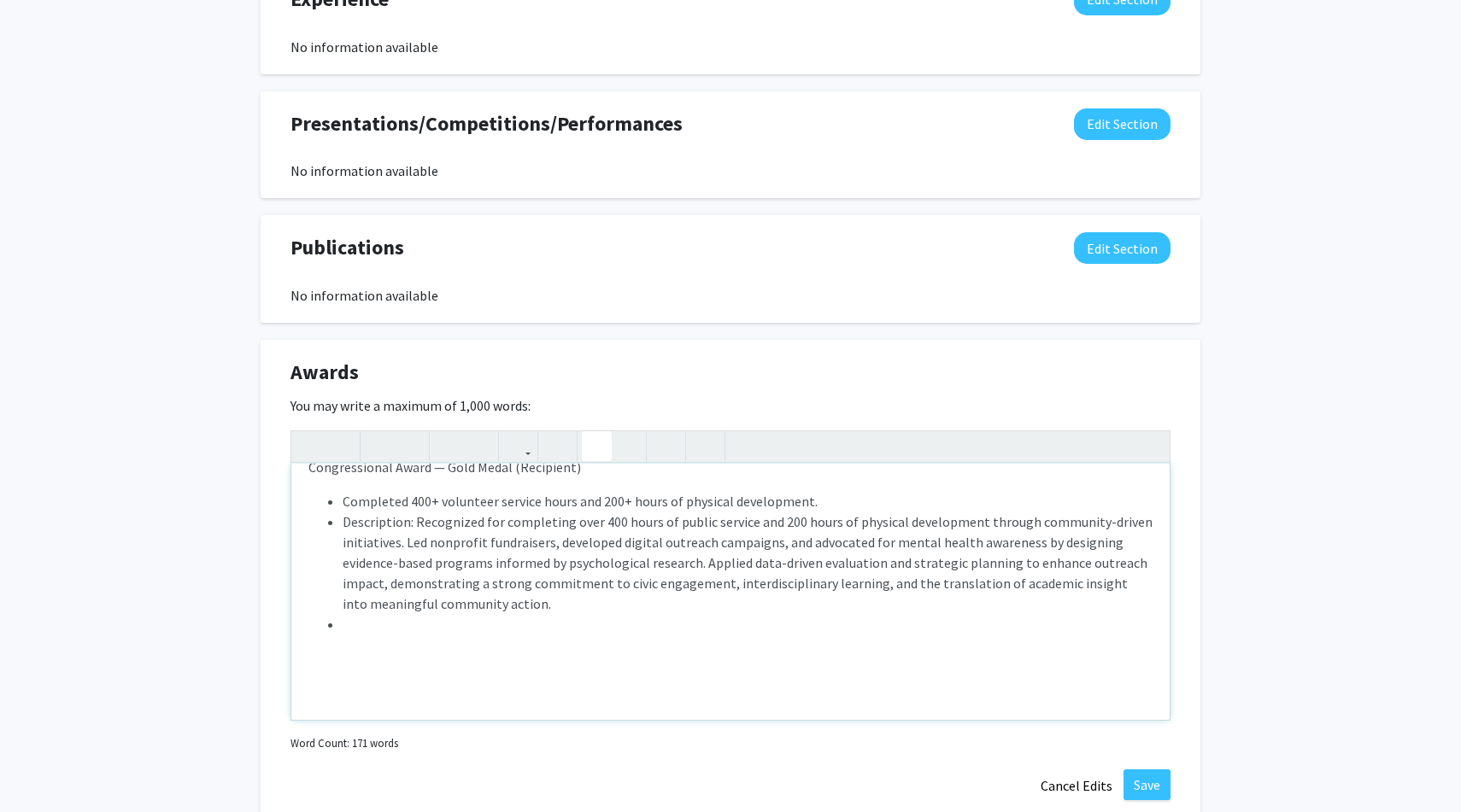
scroll to position [121, 0]
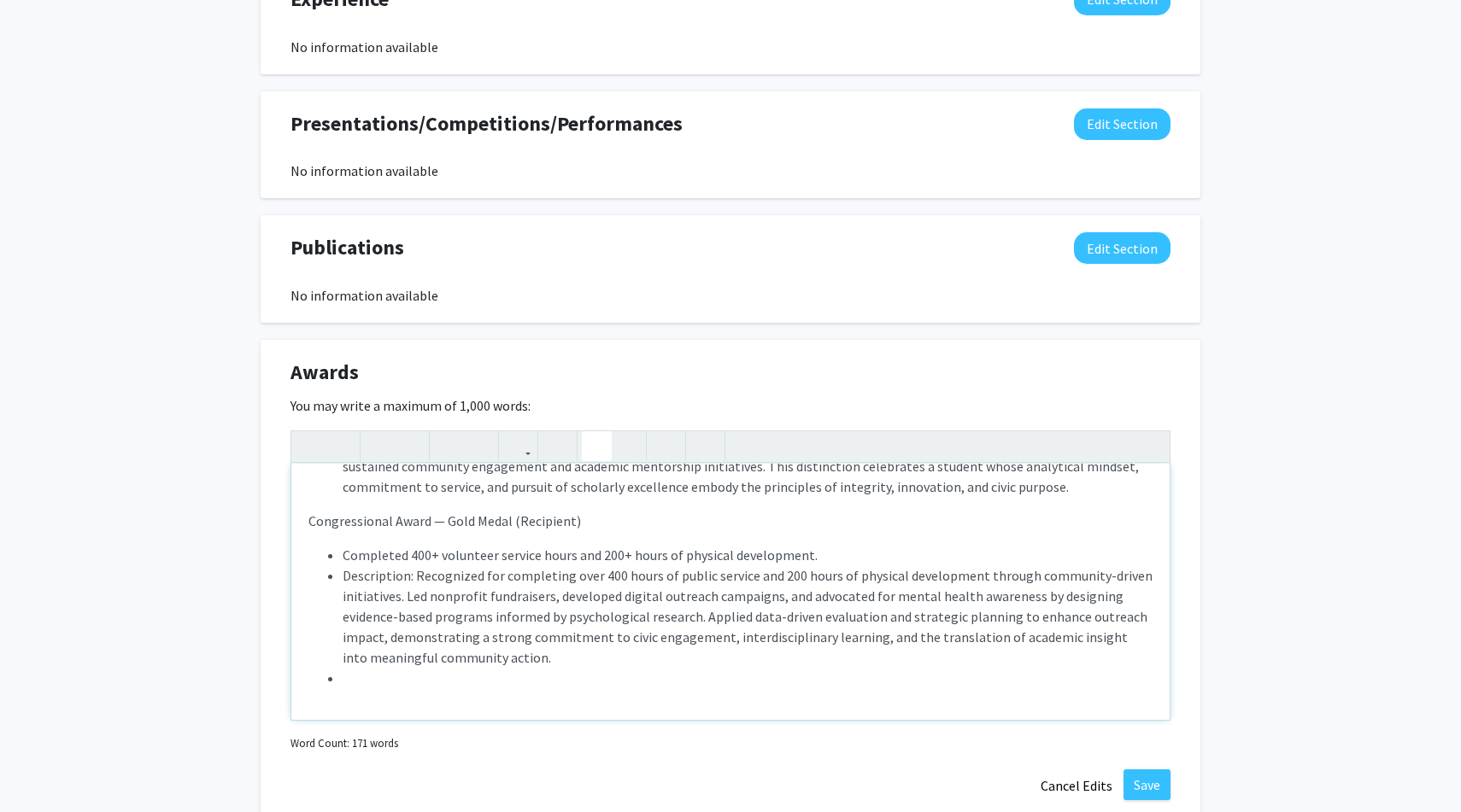
click at [371, 580] on li "Description: Recognized for completing over 400 hours of public service and 200…" at bounding box center [748, 616] width 810 height 102
click at [414, 594] on li "Description : Recognized for completing over 400 hours of public service and 20…" at bounding box center [748, 616] width 810 height 102
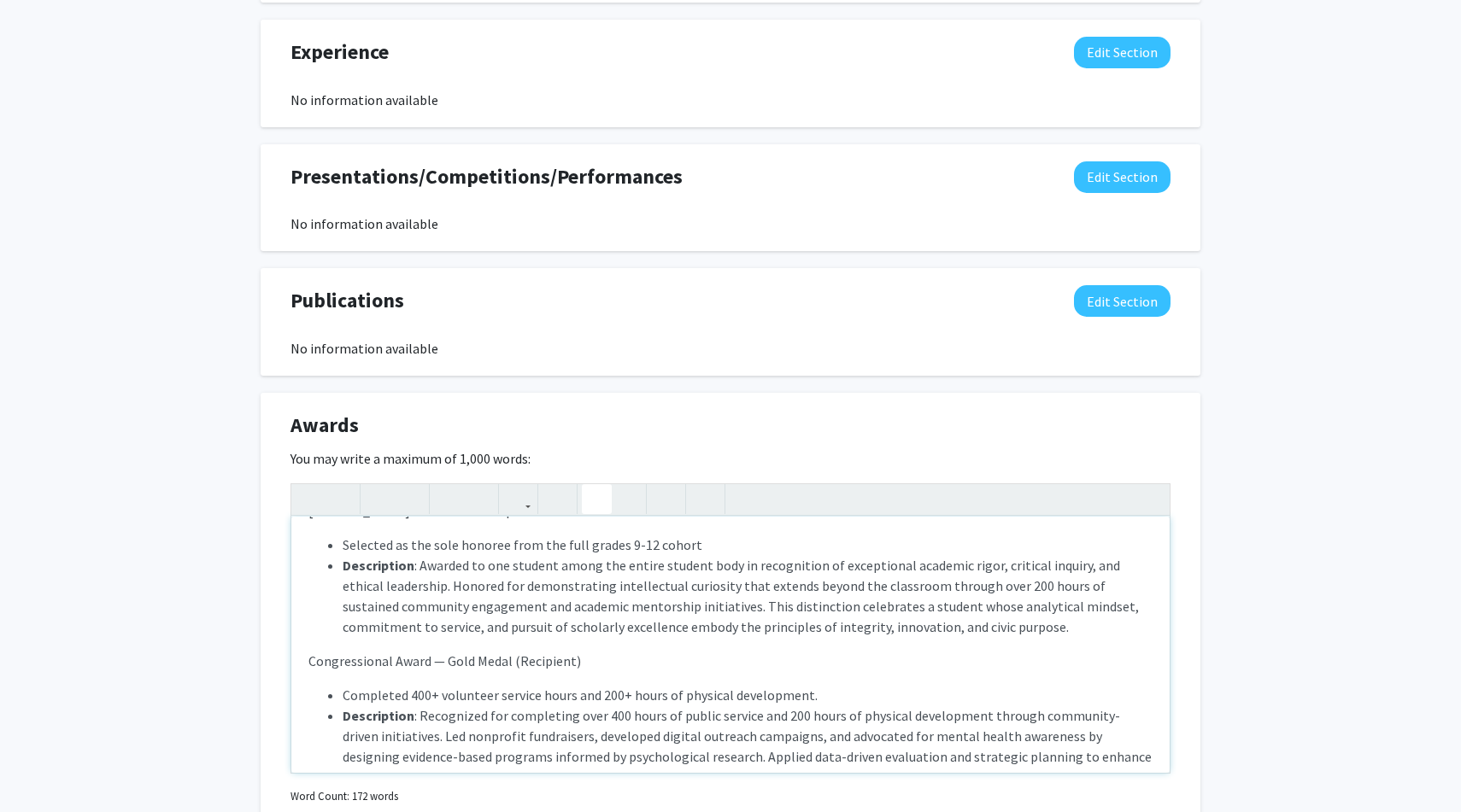
scroll to position [0, 0]
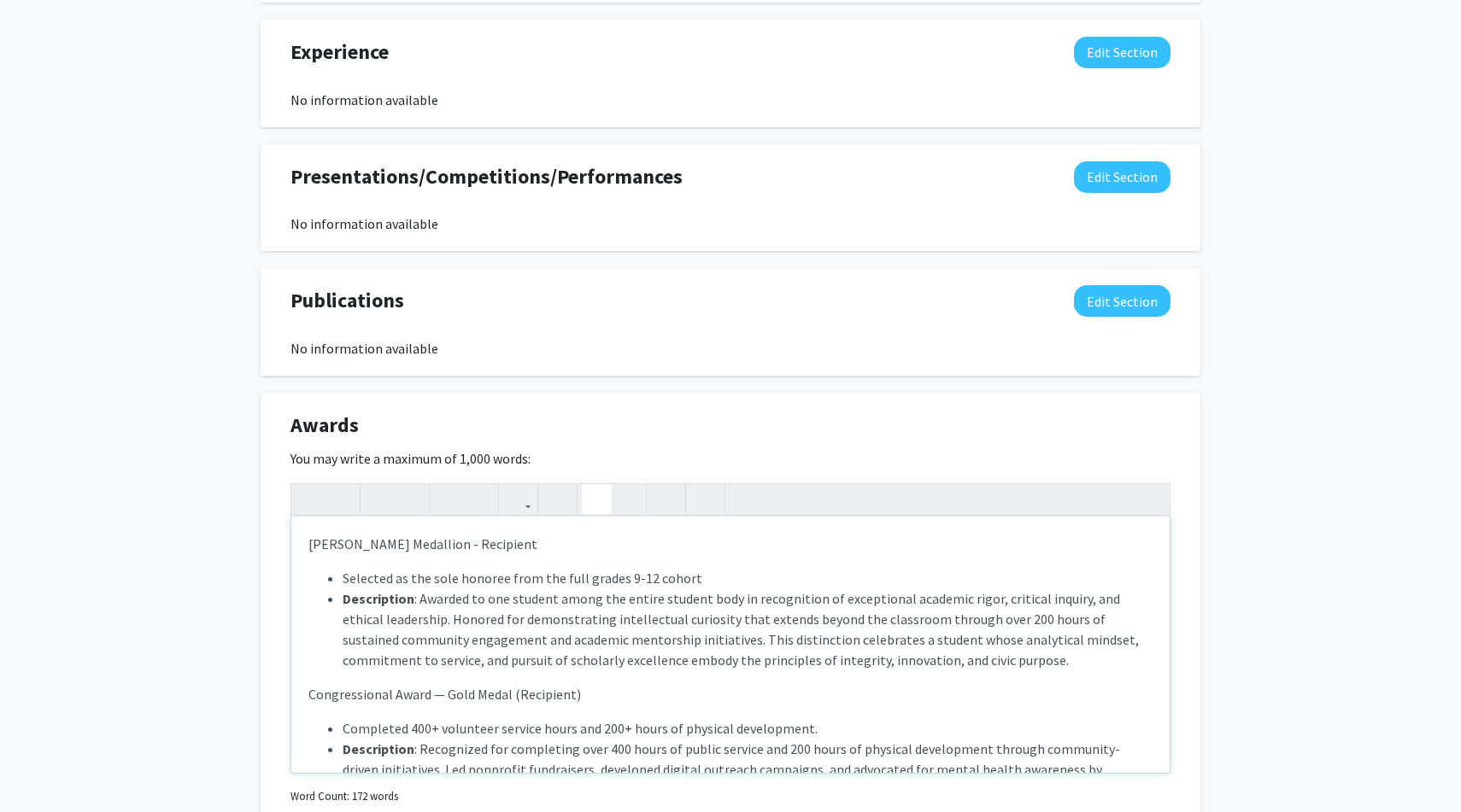
click at [330, 544] on p "[PERSON_NAME] Medallion - Recipient" at bounding box center [730, 543] width 844 height 20
click at [418, 498] on button "button" at bounding box center [409, 498] width 30 height 30
click at [399, 693] on p "Congressional Award — Gold Medal (Recipient)" at bounding box center [730, 694] width 844 height 20
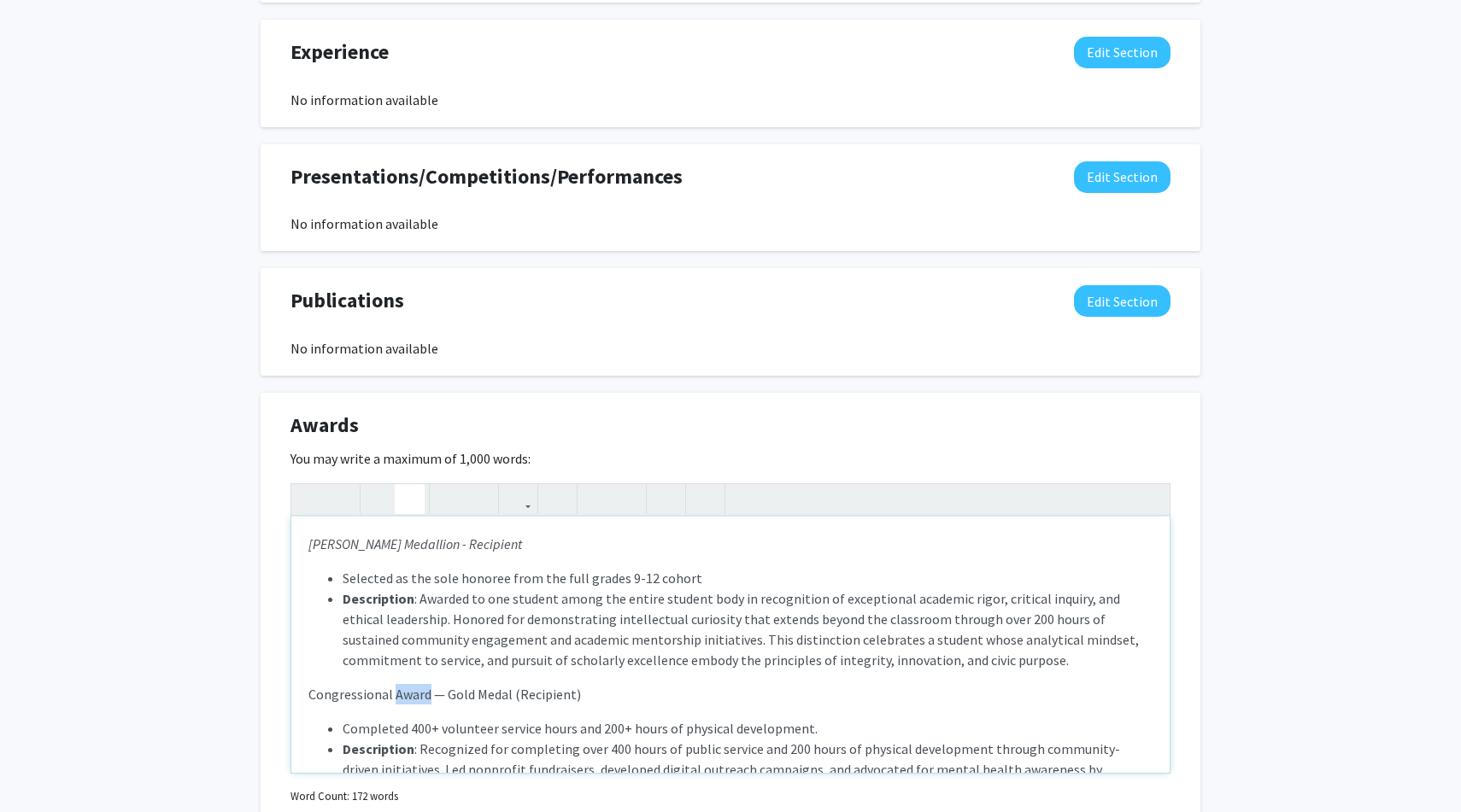
click at [399, 693] on p "Congressional Award — Gold Medal (Recipient)" at bounding box center [730, 694] width 844 height 20
click at [418, 493] on button "button" at bounding box center [409, 498] width 30 height 30
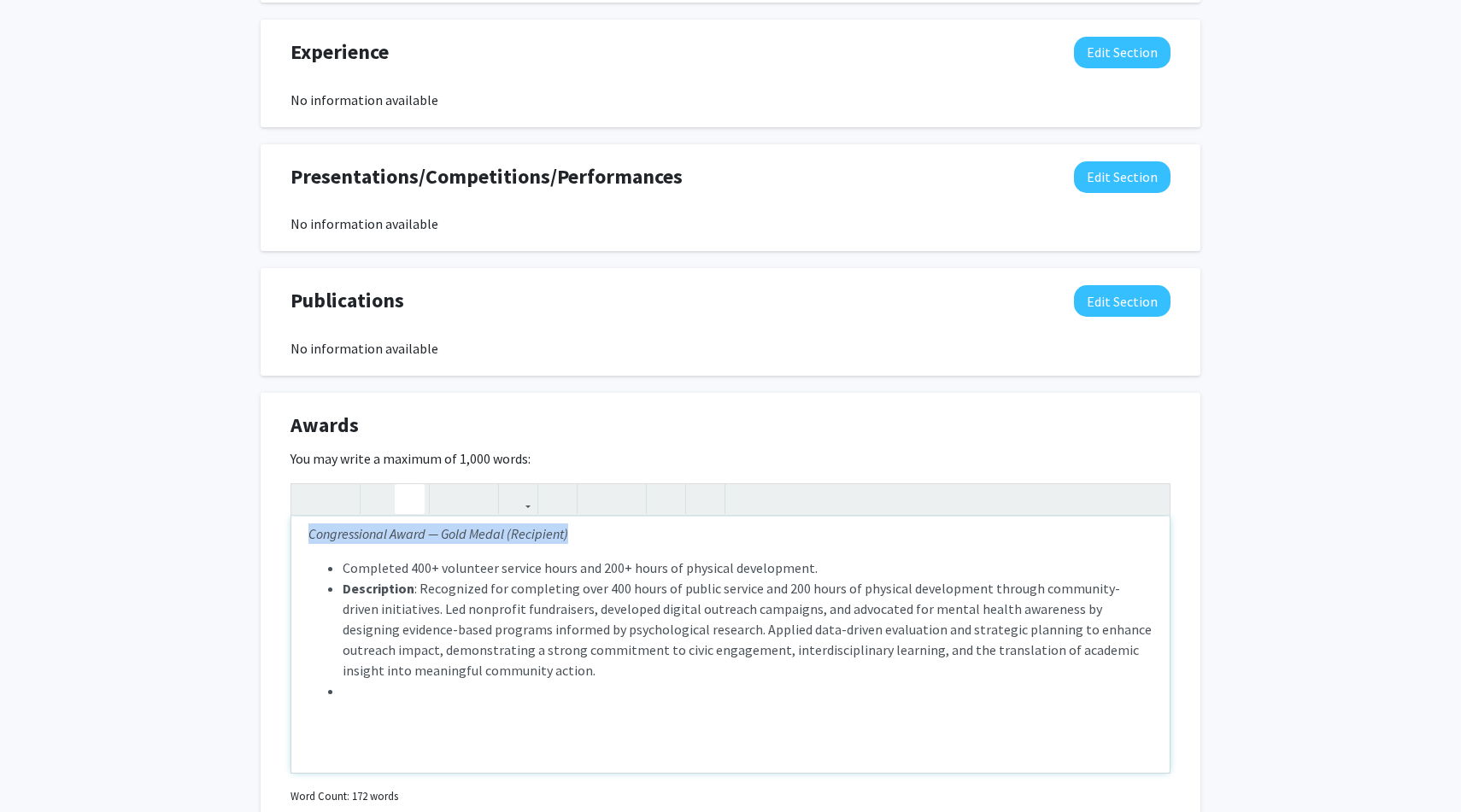
scroll to position [174, 0]
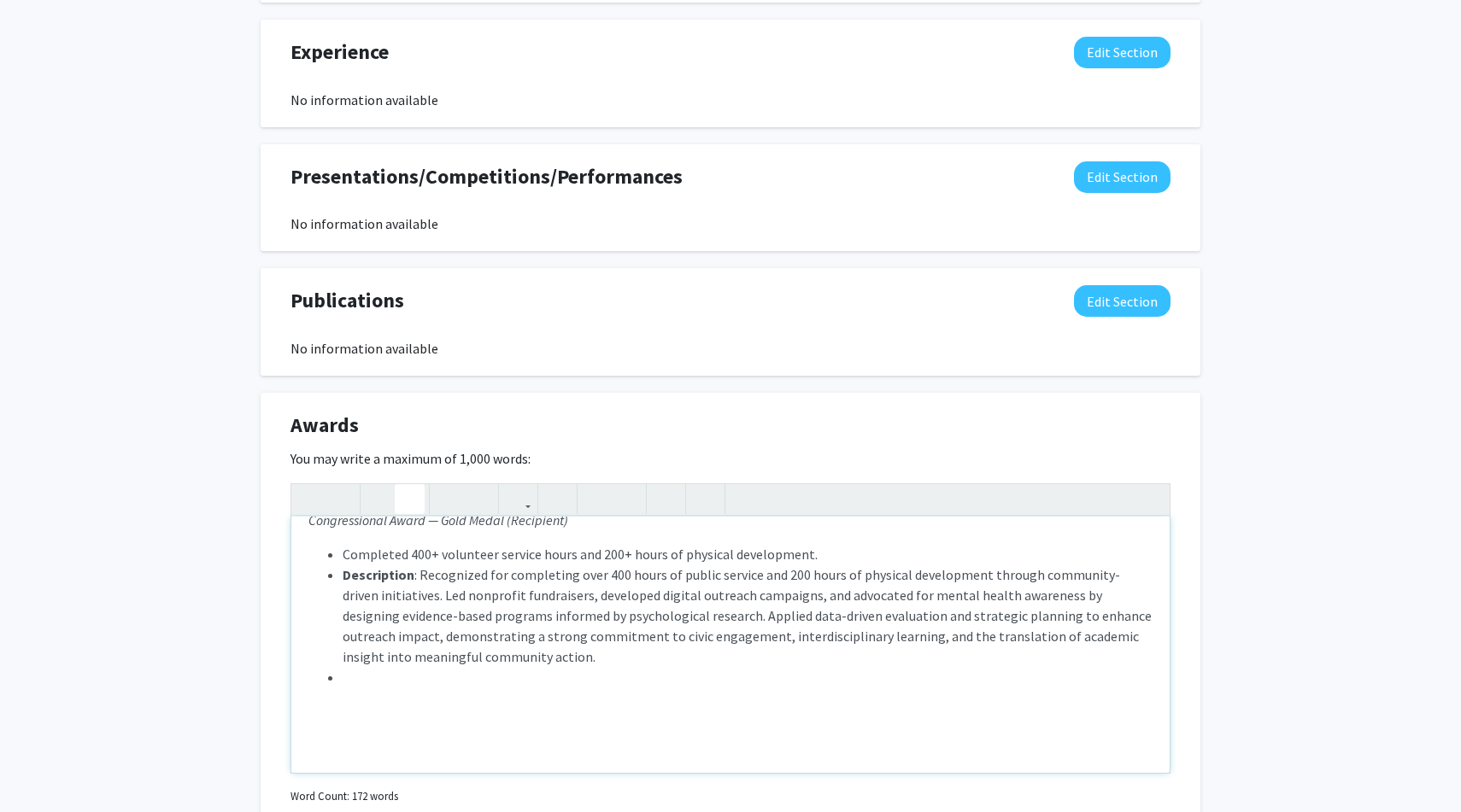
click at [427, 716] on p "Selected as the sole honoree from the full grades 9-12 cohort Description : Awa…" at bounding box center [730, 557] width 844 height 328
click at [413, 680] on li "Note to users with screen readers: Please deactivate our accessibility plugin f…" at bounding box center [748, 677] width 810 height 20
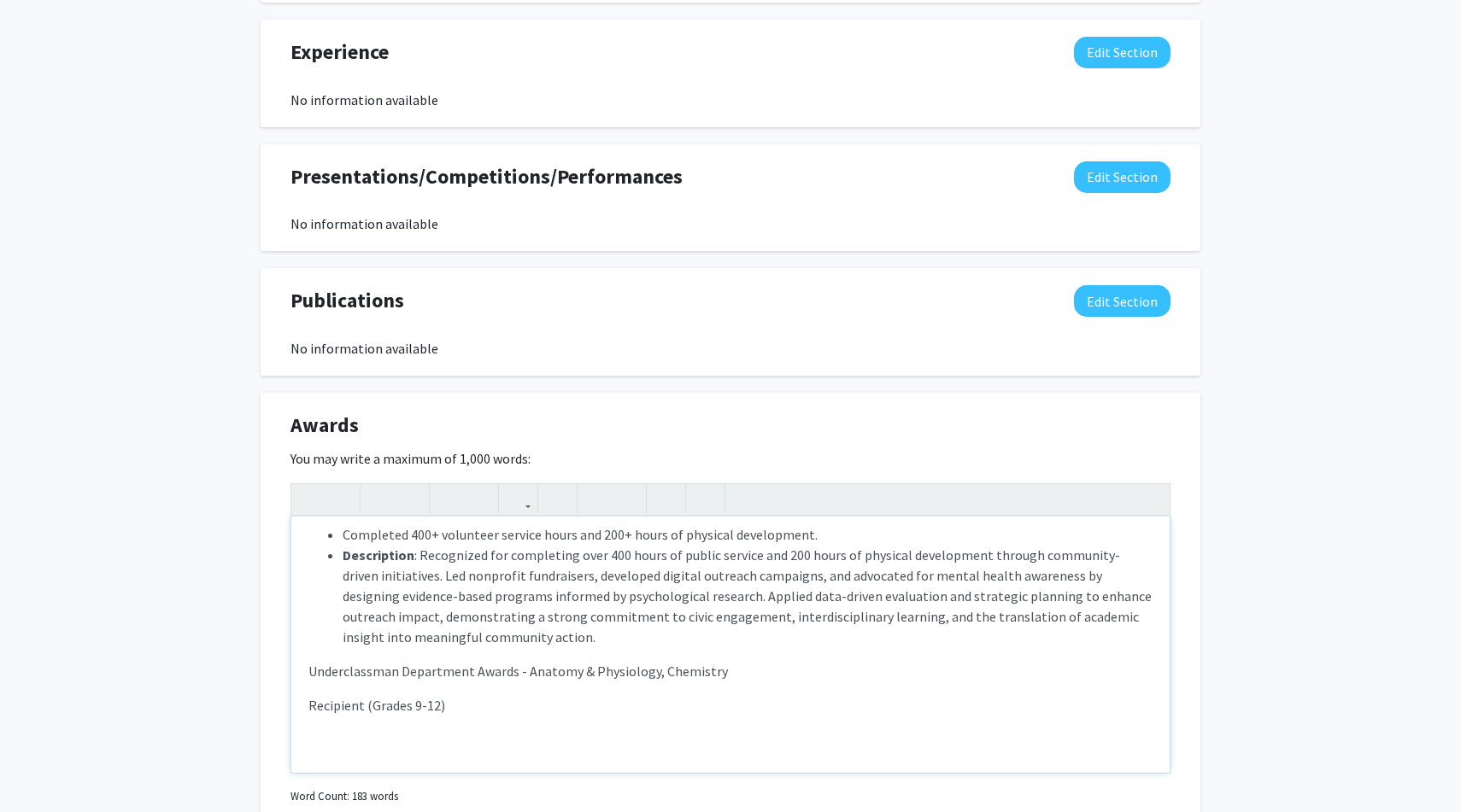
click at [306, 704] on div "[PERSON_NAME] Medallion - Recipient Selected as the sole honoree from the full …" at bounding box center [730, 645] width 879 height 256
click at [593, 493] on icon "button" at bounding box center [596, 498] width 15 height 28
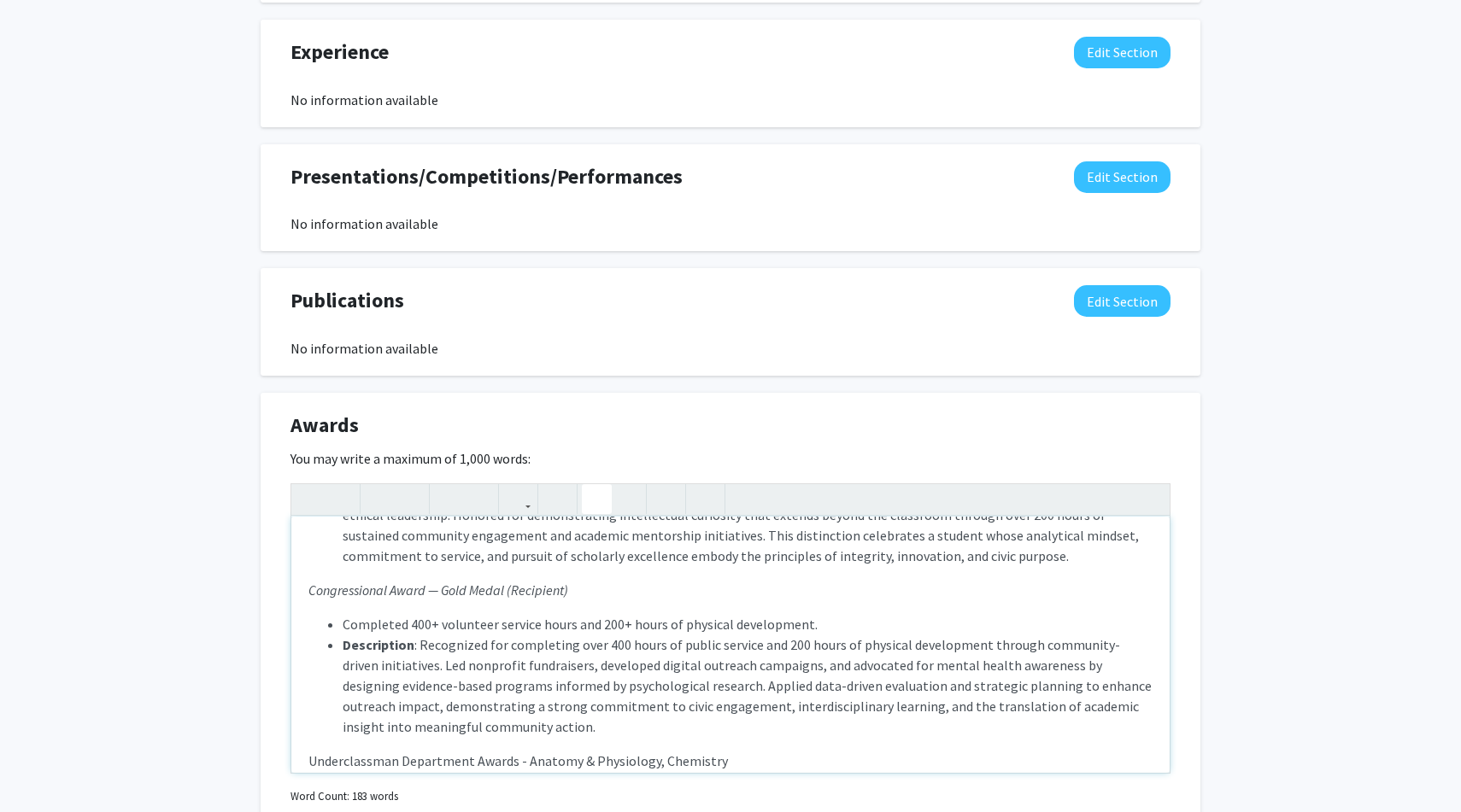
scroll to position [109, 0]
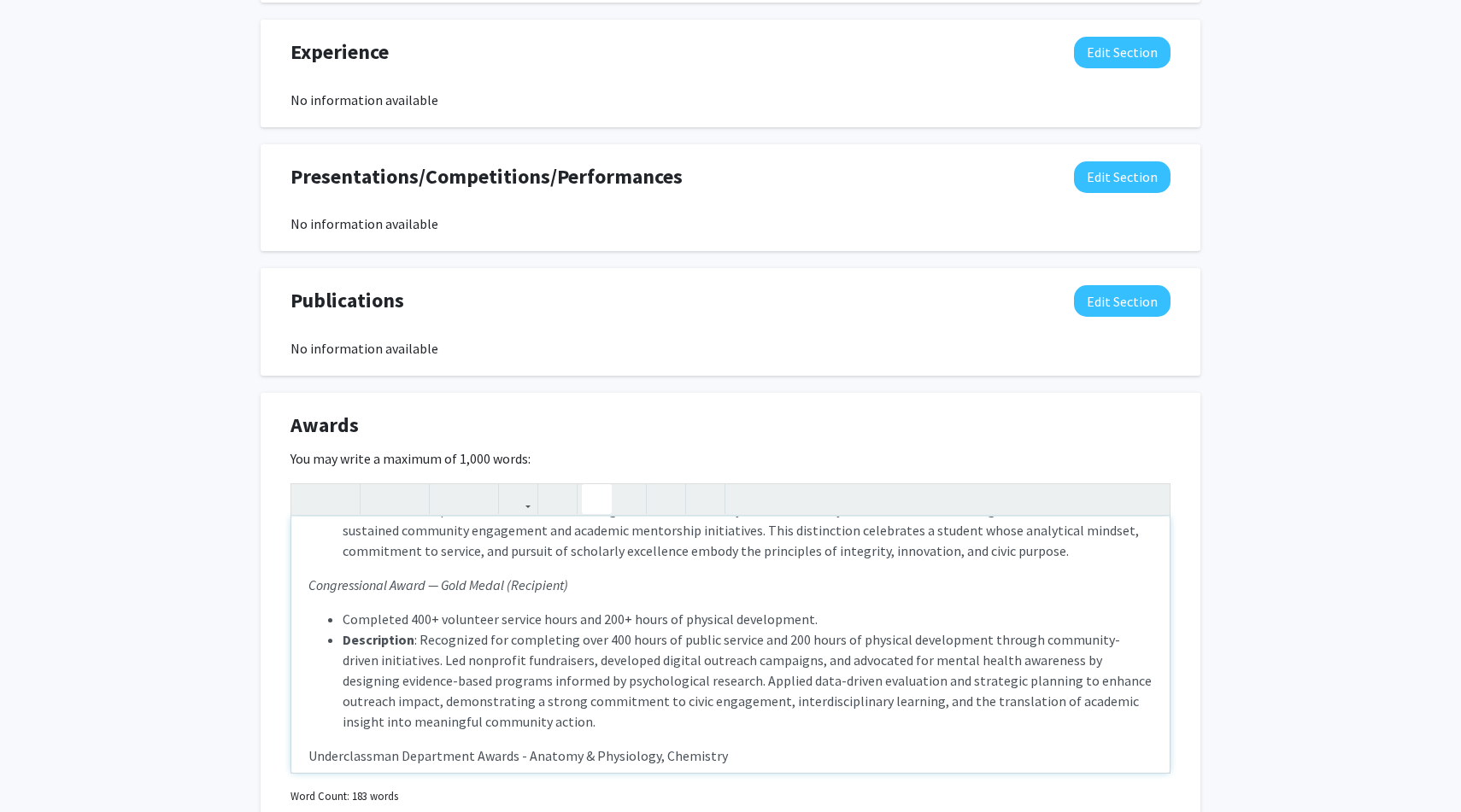
click at [417, 572] on p "Selected as the sole honoree from the full grades 9-12 cohort Description : Awa…" at bounding box center [730, 663] width 844 height 410
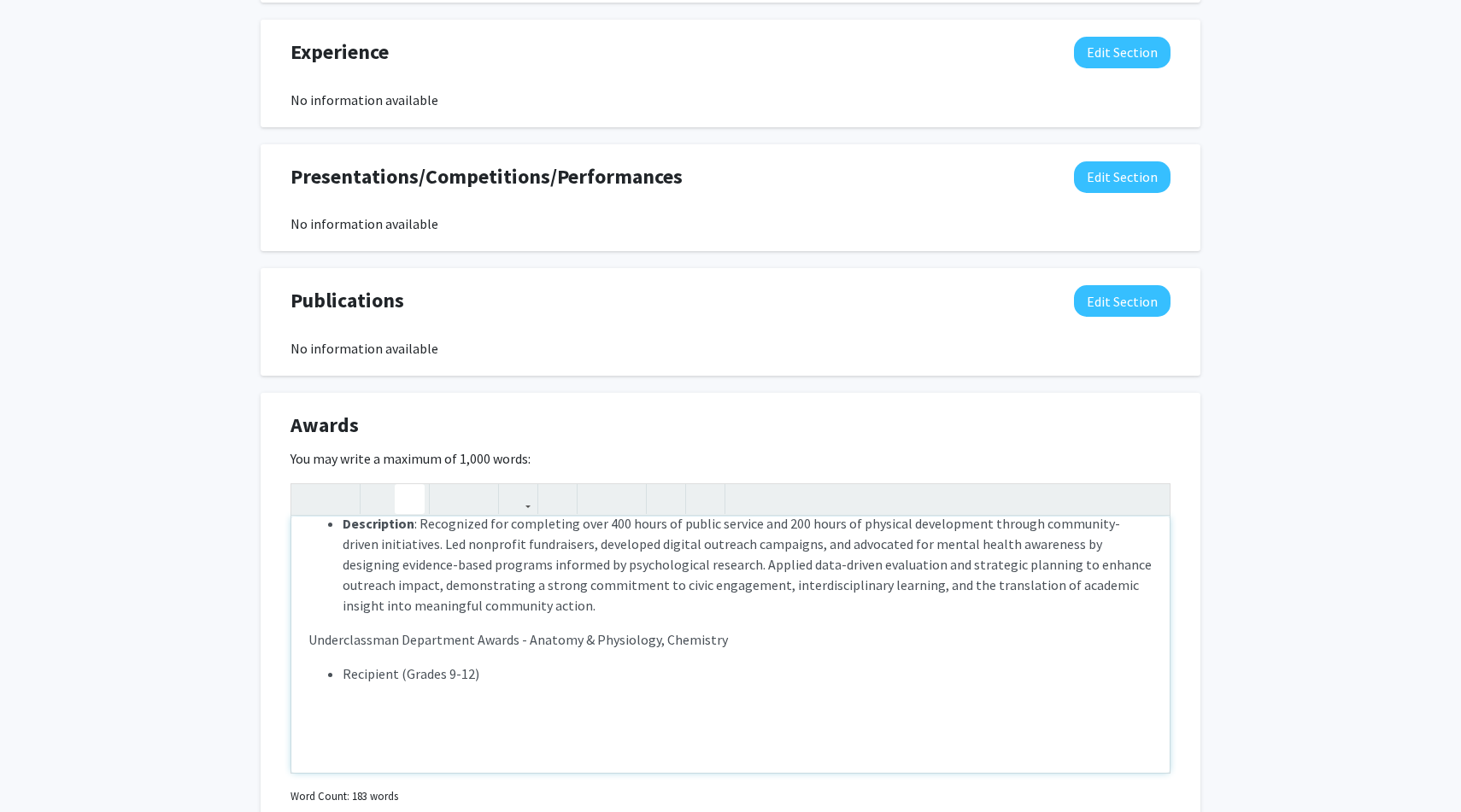
scroll to position [244, 0]
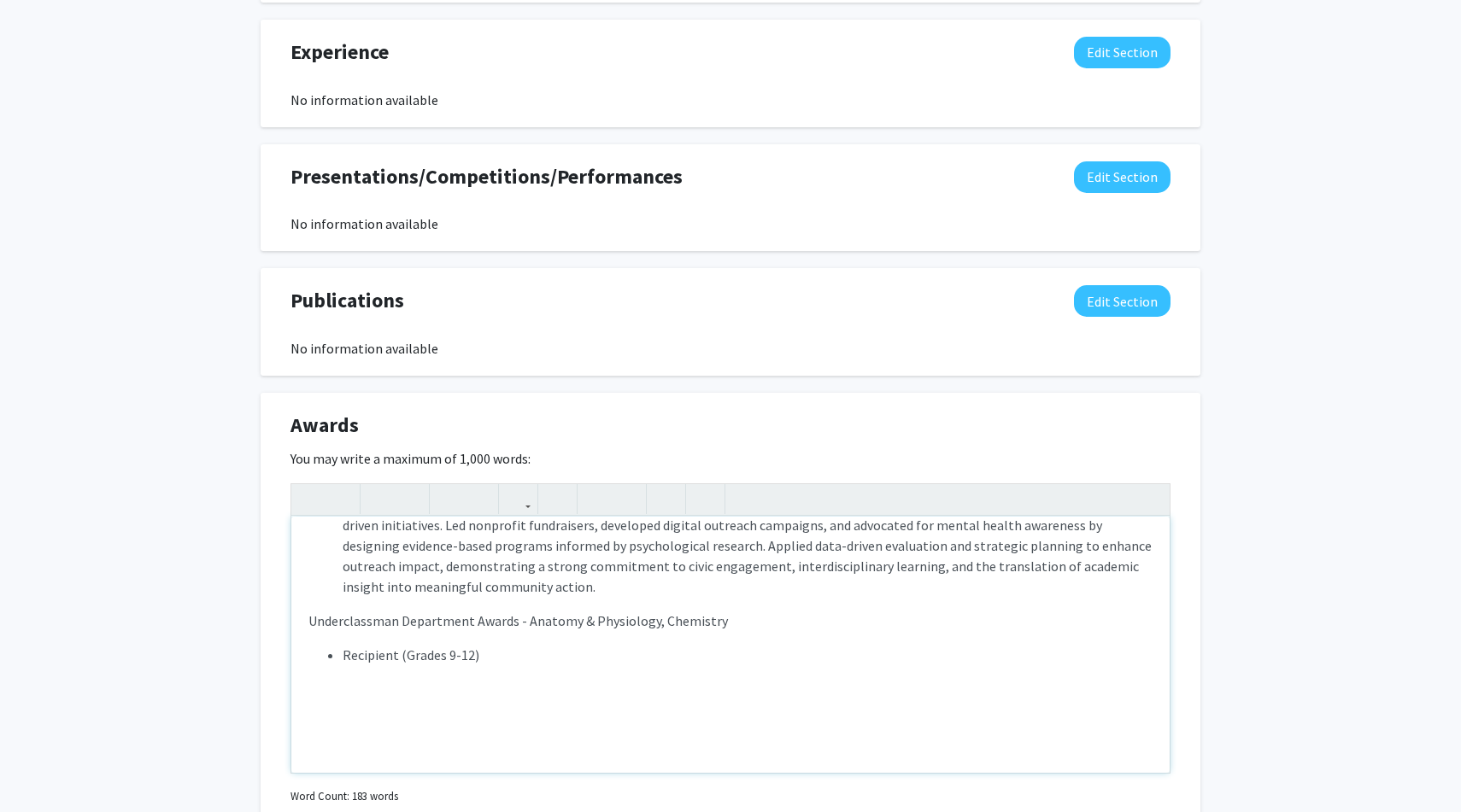
click at [533, 646] on li "Recipient (Grades 9-12)" at bounding box center [748, 654] width 810 height 20
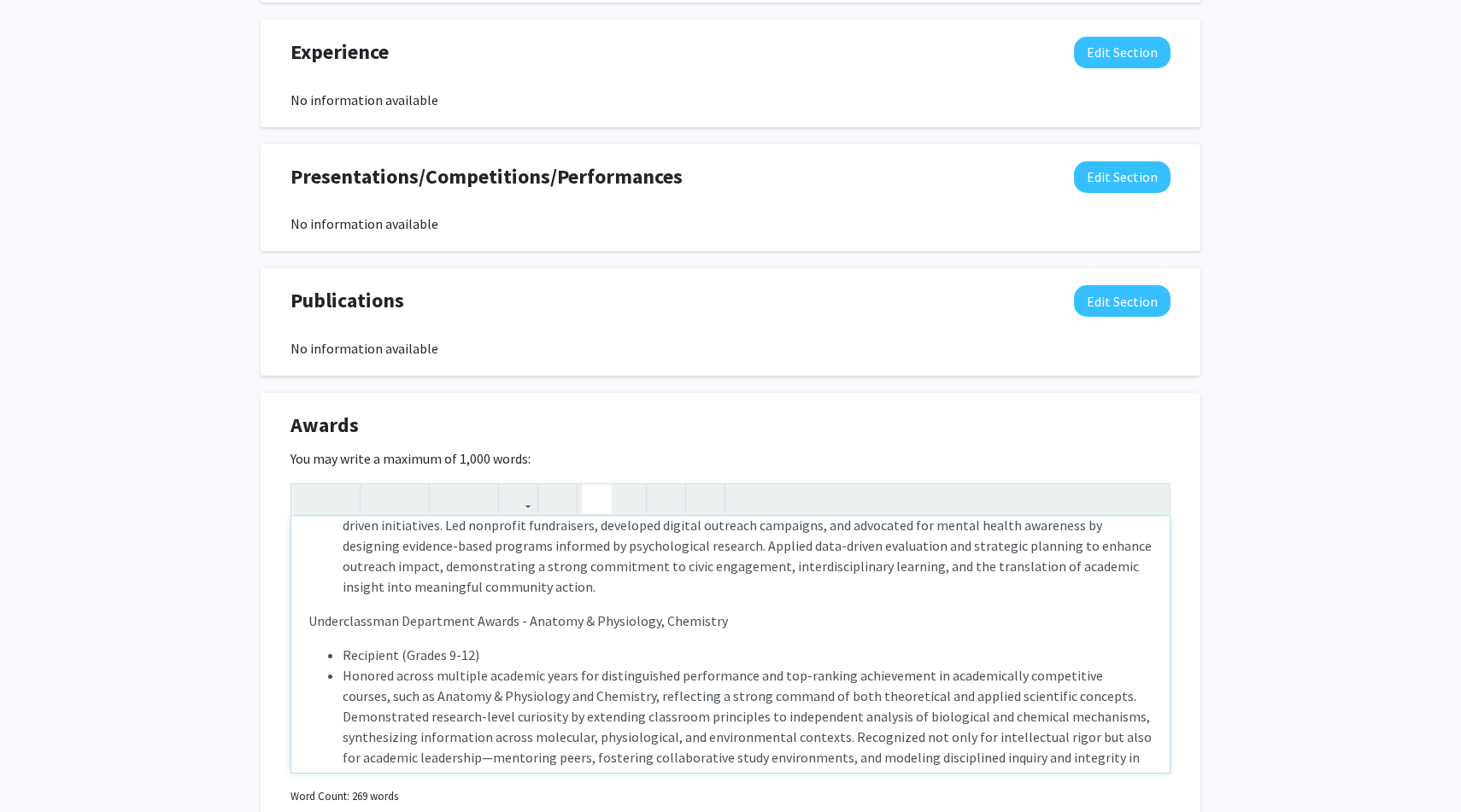
click at [344, 673] on li "Honored across multiple academic years for distinguished performance and top-ra…" at bounding box center [748, 726] width 810 height 123
click at [386, 678] on li "Description: Honored across multiple academic years for distinguished performan…" at bounding box center [748, 726] width 810 height 123
click at [372, 485] on use "button" at bounding box center [372, 485] width 0 height 0
click at [376, 618] on p "Underclassman Department Awards - Anatomy & Physiology, Chemistry" at bounding box center [730, 620] width 844 height 20
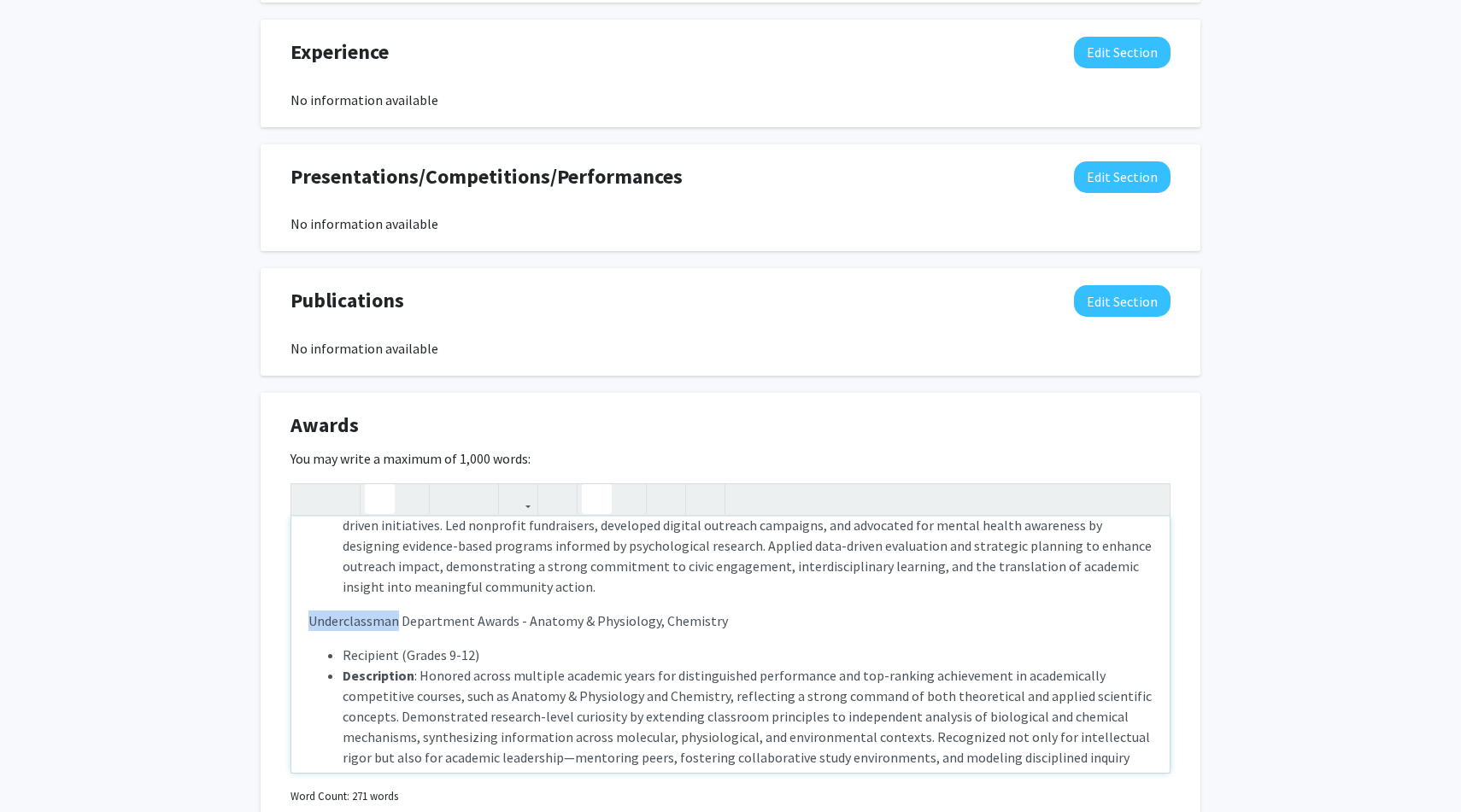
click at [376, 618] on p "Underclassman Department Awards - Anatomy & Physiology, Chemistry" at bounding box center [730, 620] width 844 height 20
click at [414, 501] on icon "button" at bounding box center [409, 498] width 15 height 28
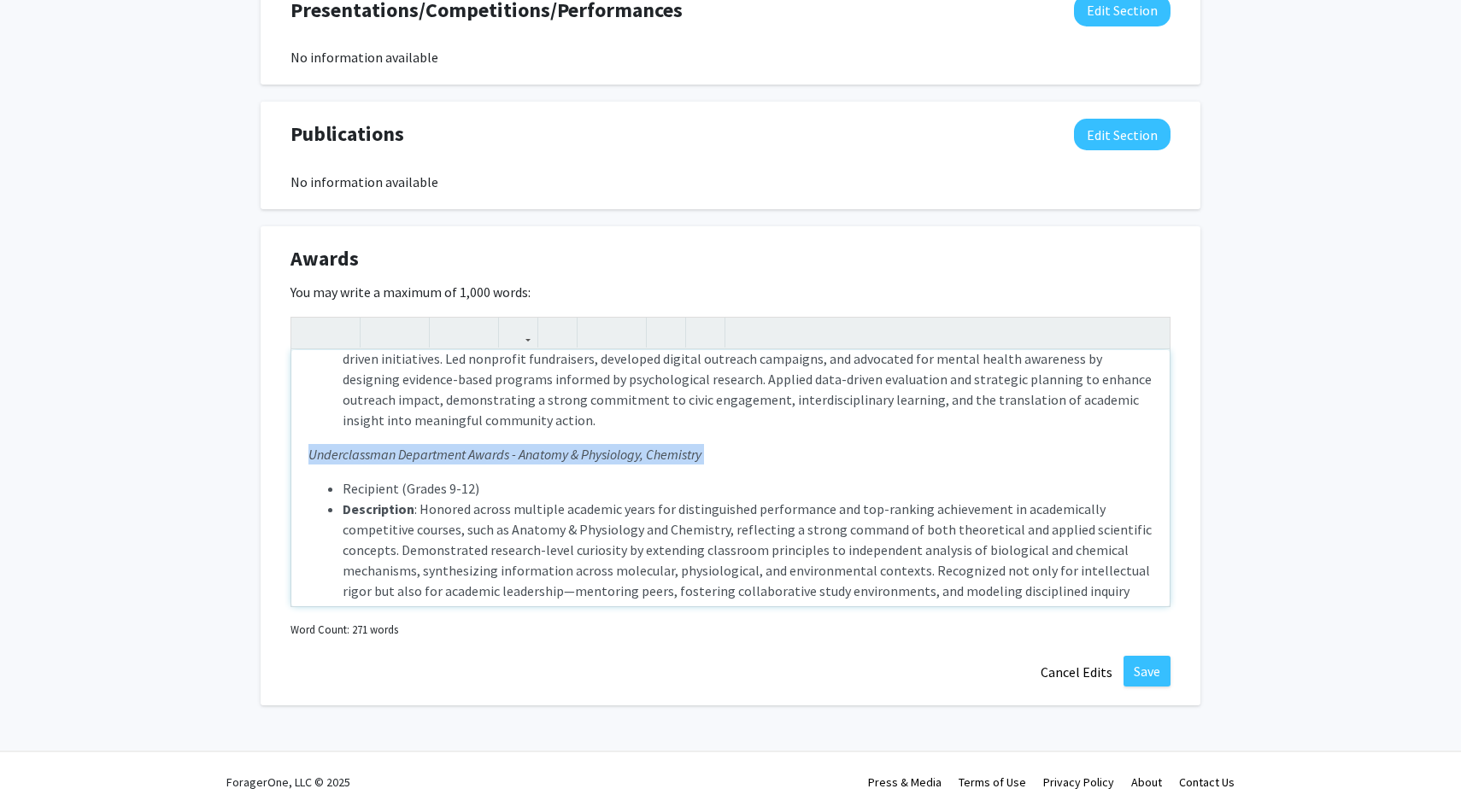
scroll to position [379, 0]
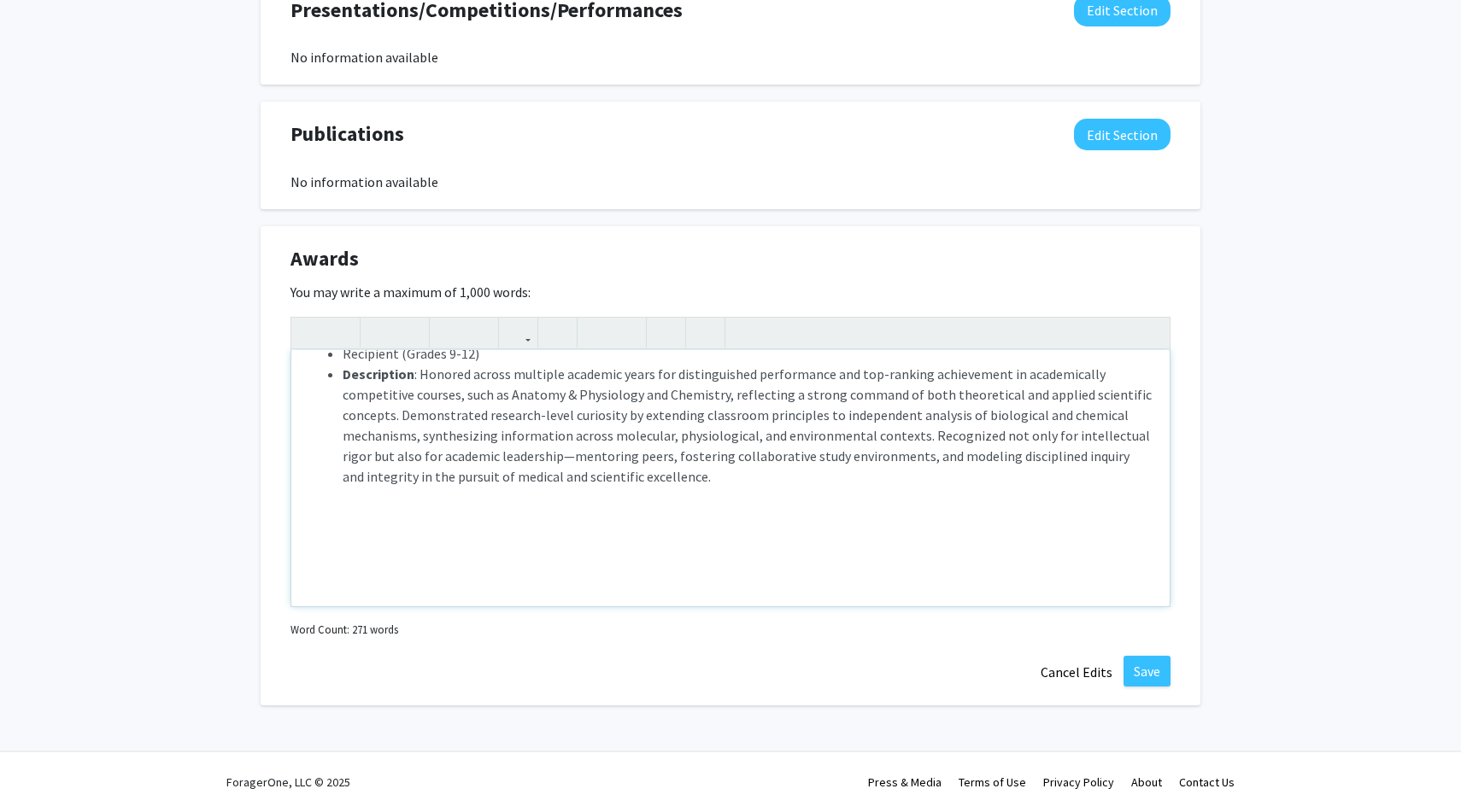
click at [532, 572] on div "[PERSON_NAME] Medallion - Recipient Selected as the sole honoree from the full …" at bounding box center [730, 478] width 879 height 256
click at [536, 510] on p "Completed 400+ volunteer service hours and 200+ hours of physical development. …" at bounding box center [730, 347] width 844 height 349
click at [306, 545] on div "[PERSON_NAME] Medallion - Recipient Selected as the sole honoree from the full …" at bounding box center [730, 478] width 879 height 256
click at [597, 327] on icon "button" at bounding box center [596, 332] width 15 height 28
click at [468, 541] on li "Academic Achievement" at bounding box center [748, 544] width 810 height 20
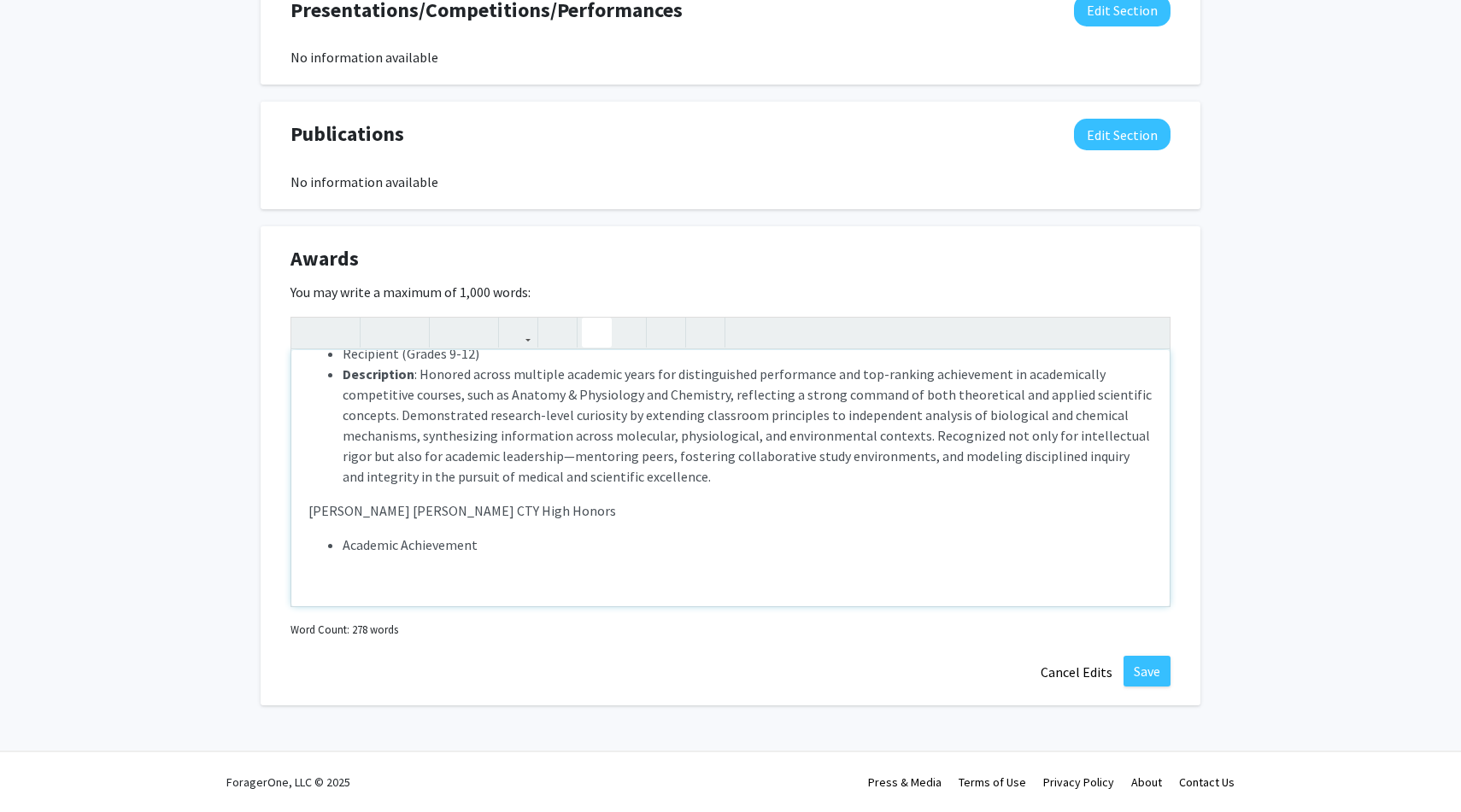
click at [483, 541] on li "Academic Achievement" at bounding box center [748, 544] width 810 height 20
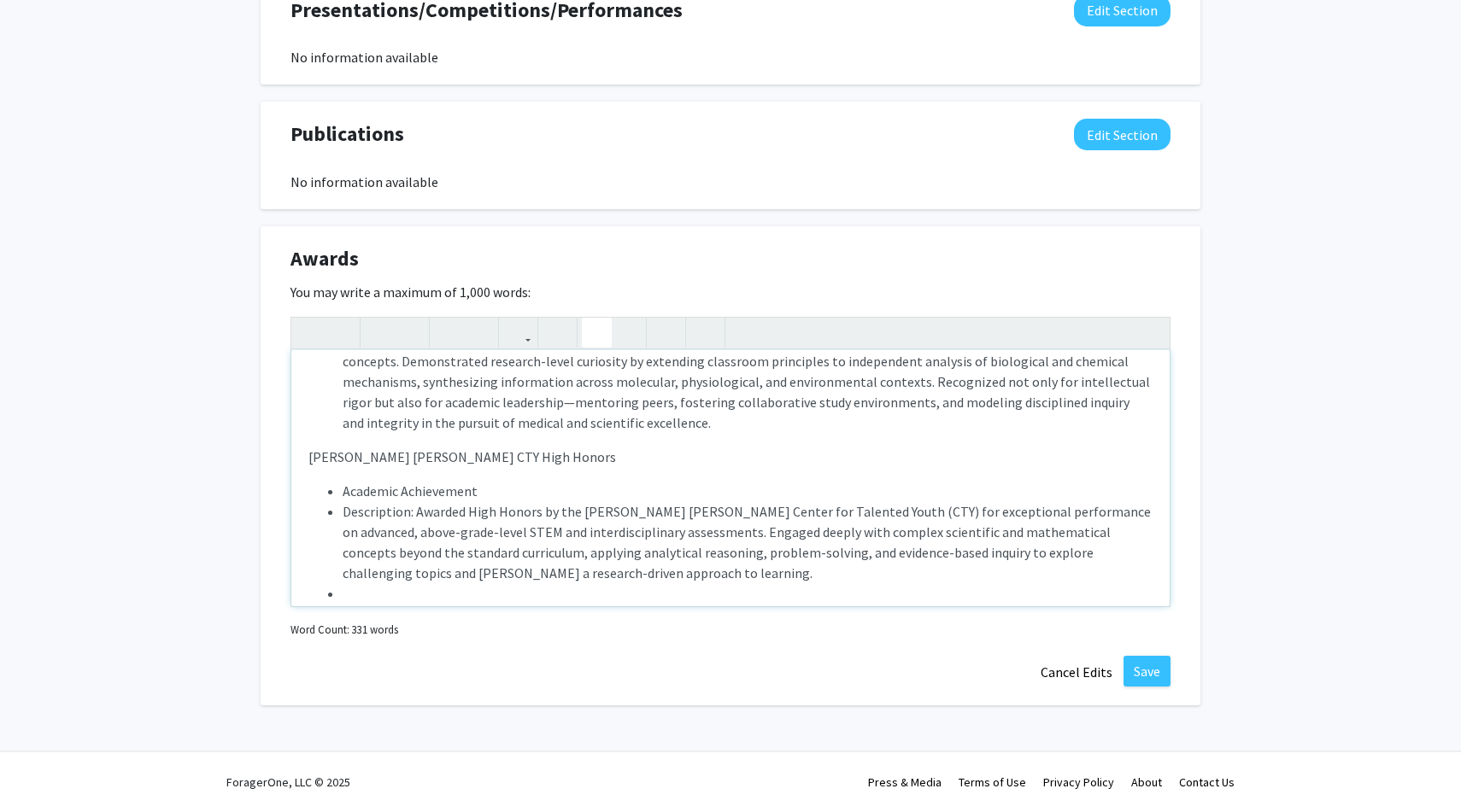
scroll to position [456, 0]
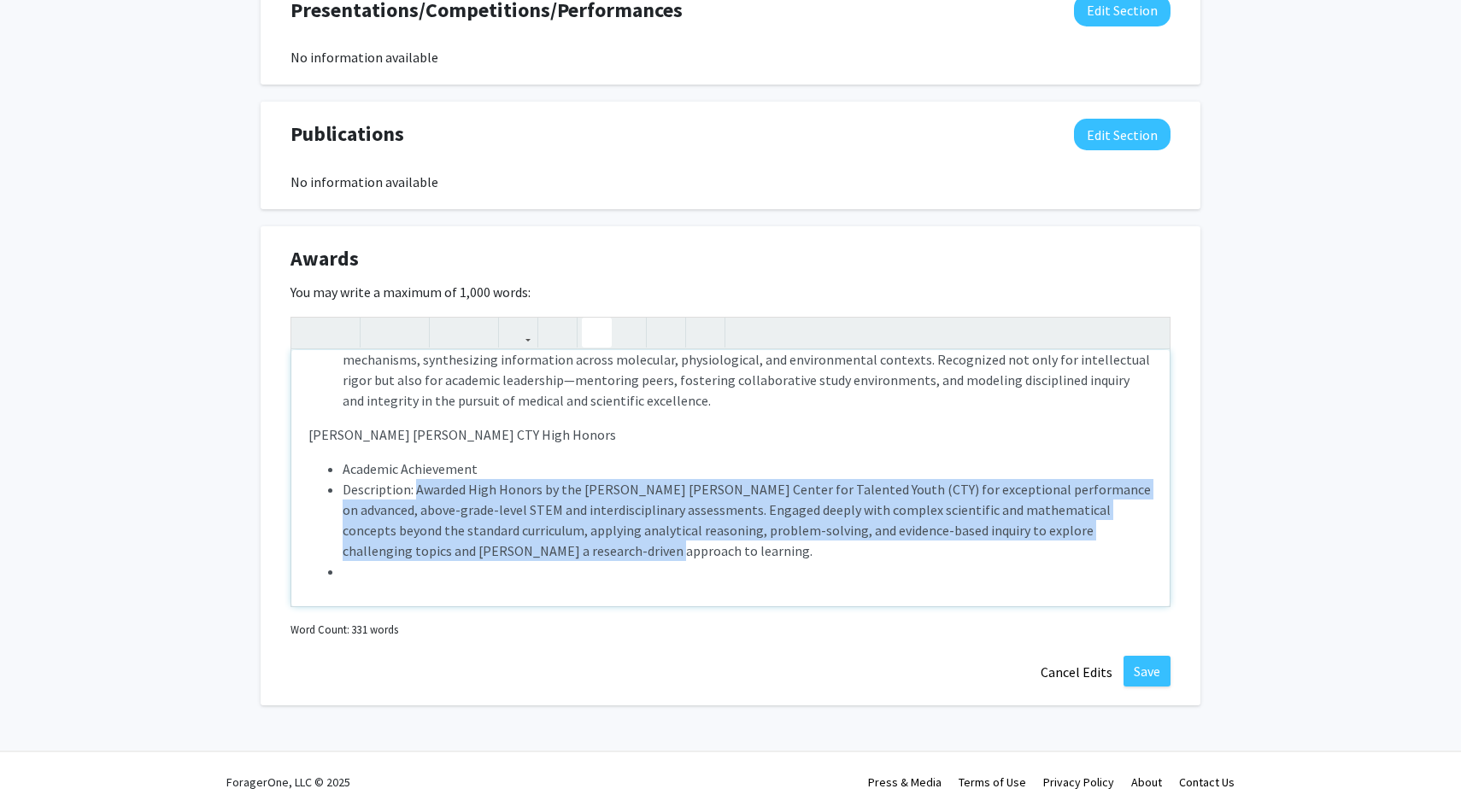
drag, startPoint x: 417, startPoint y: 487, endPoint x: 528, endPoint y: 545, distance: 125.2
click at [528, 545] on li "Description: Awarded High Honors by the [PERSON_NAME] [PERSON_NAME] Center for …" at bounding box center [748, 520] width 810 height 82
copy li "Awarded High Honors by the [PERSON_NAME] [PERSON_NAME] Center for Talented Yout…"
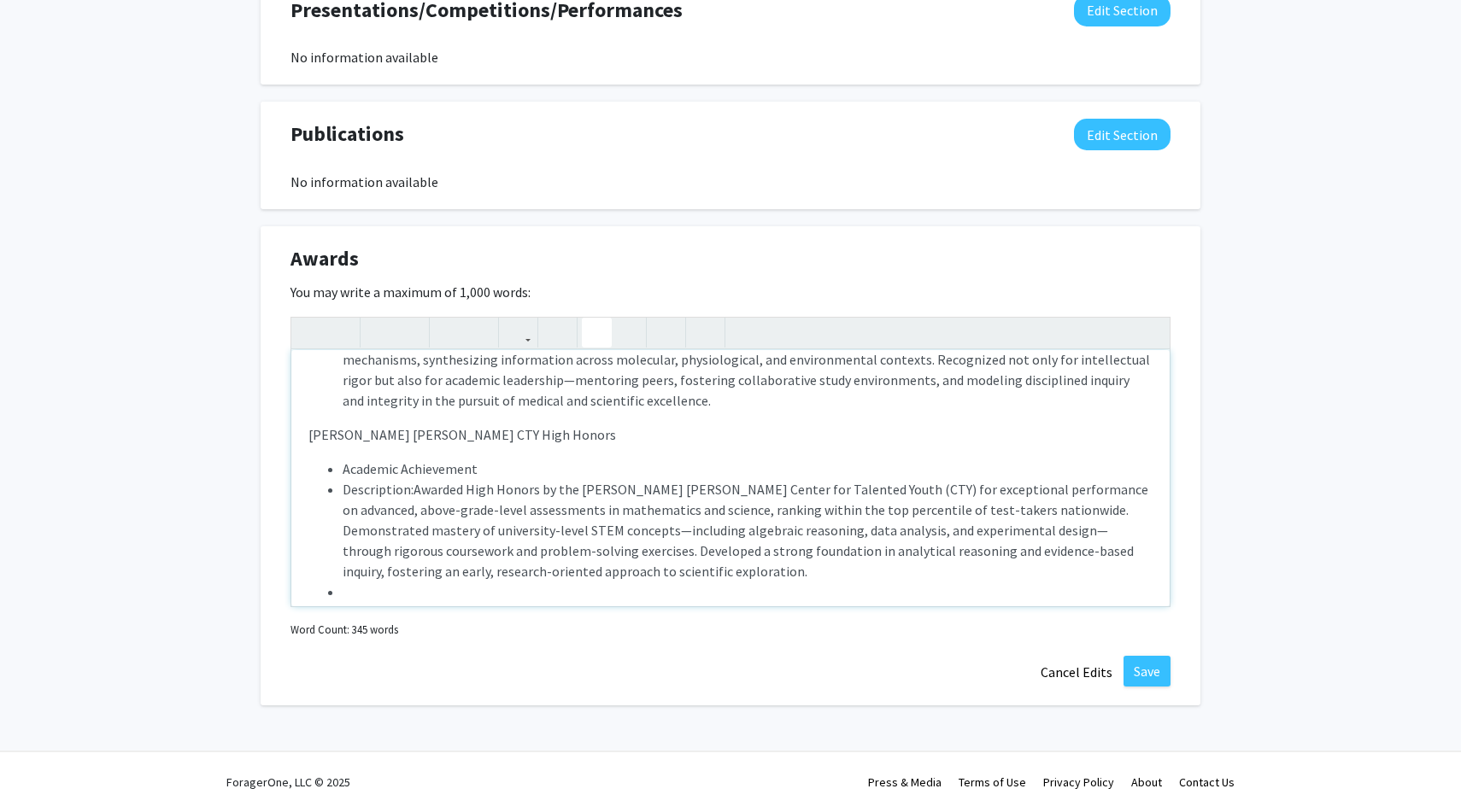
click at [414, 488] on li "Description:Awarded High Honors by the [PERSON_NAME] [PERSON_NAME] Center for T…" at bounding box center [748, 530] width 810 height 102
click at [384, 490] on li "Description: Awarded High Honors by the [PERSON_NAME] [PERSON_NAME] Center for …" at bounding box center [748, 530] width 810 height 102
click at [372, 332] on icon "button" at bounding box center [379, 332] width 15 height 28
click at [359, 434] on p "Completed 400+ volunteer service hours and 200+ hours of physical development. …" at bounding box center [730, 271] width 844 height 349
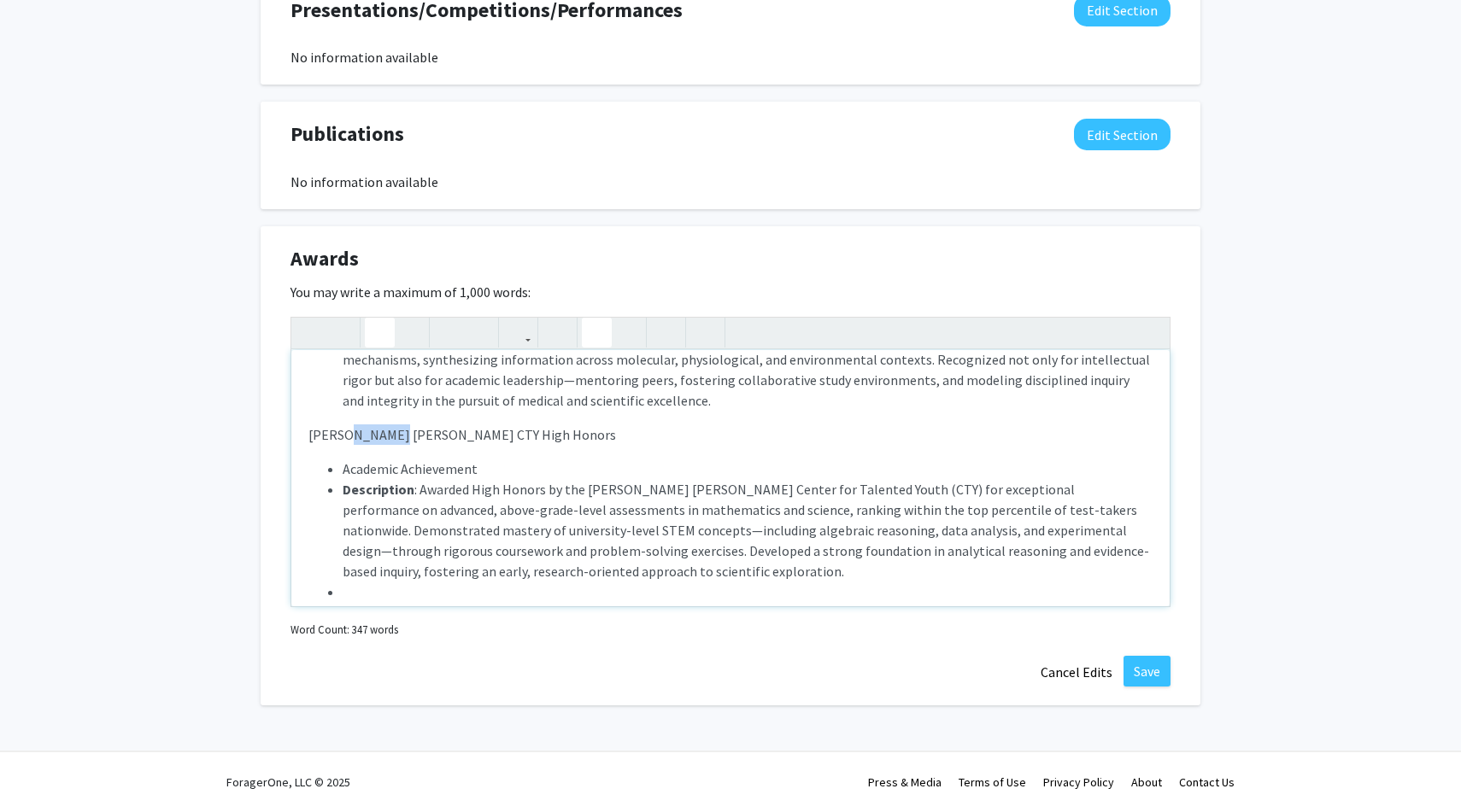
click at [359, 434] on p "Completed 400+ volunteer service hours and 200+ hours of physical development. …" at bounding box center [730, 271] width 844 height 349
click at [416, 327] on icon "button" at bounding box center [409, 332] width 15 height 28
click at [525, 461] on li "Academic Achievement" at bounding box center [748, 468] width 810 height 20
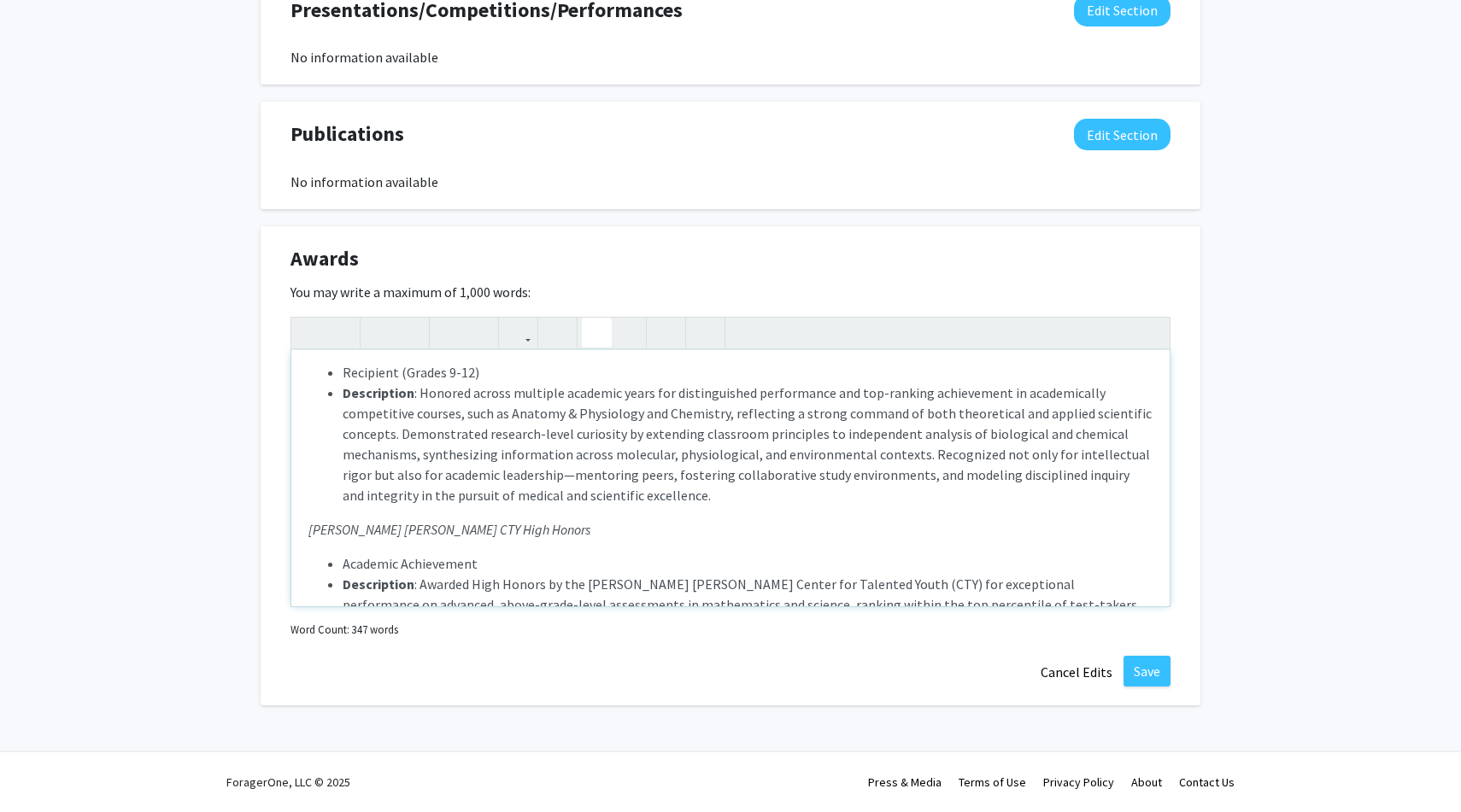
scroll to position [362, 0]
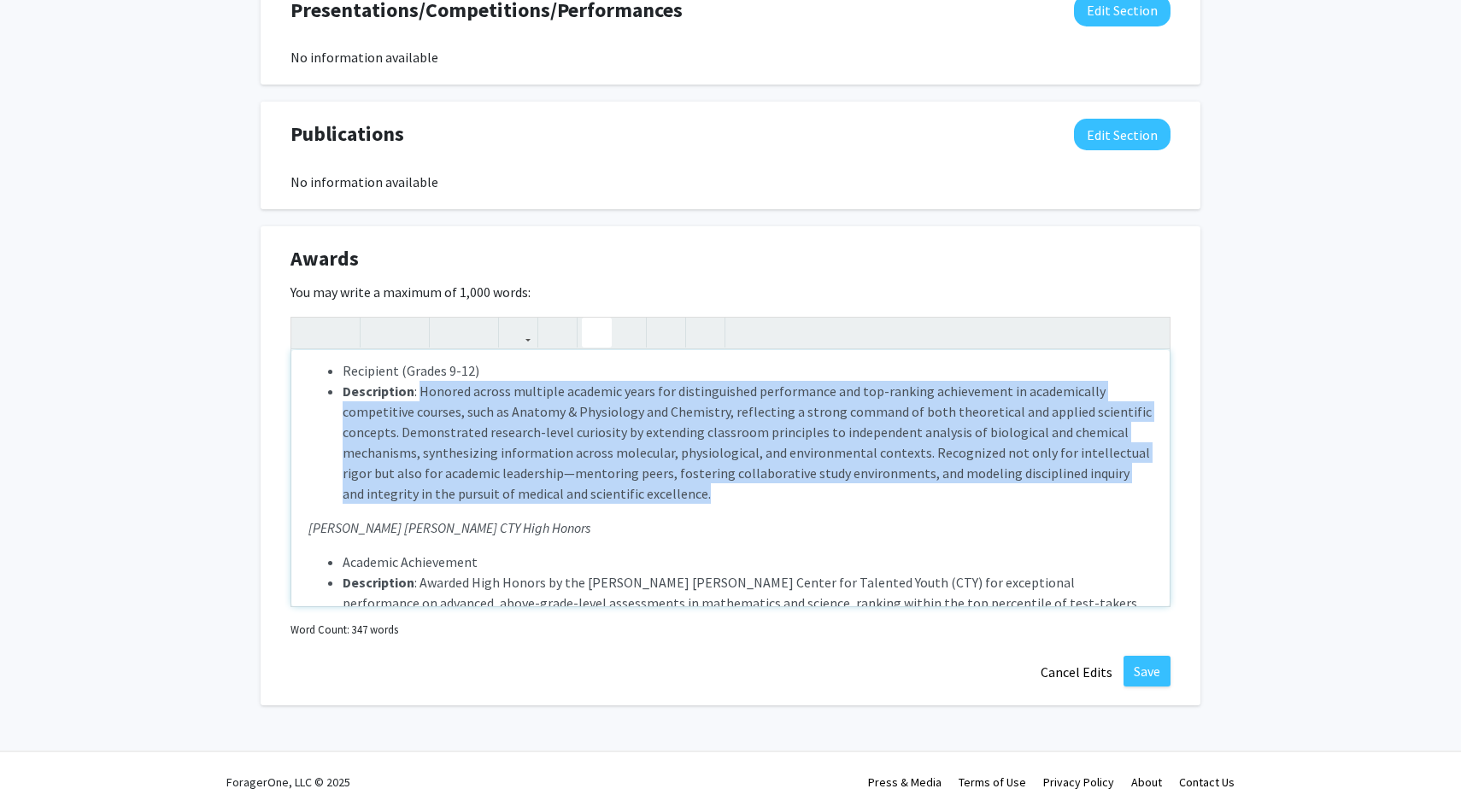
drag, startPoint x: 420, startPoint y: 389, endPoint x: 637, endPoint y: 491, distance: 239.8
click at [637, 491] on li "Description : Honored across multiple academic years for distinguished performa…" at bounding box center [748, 442] width 810 height 123
copy li "Honored across multiple academic years for distinguished performance and top-ra…"
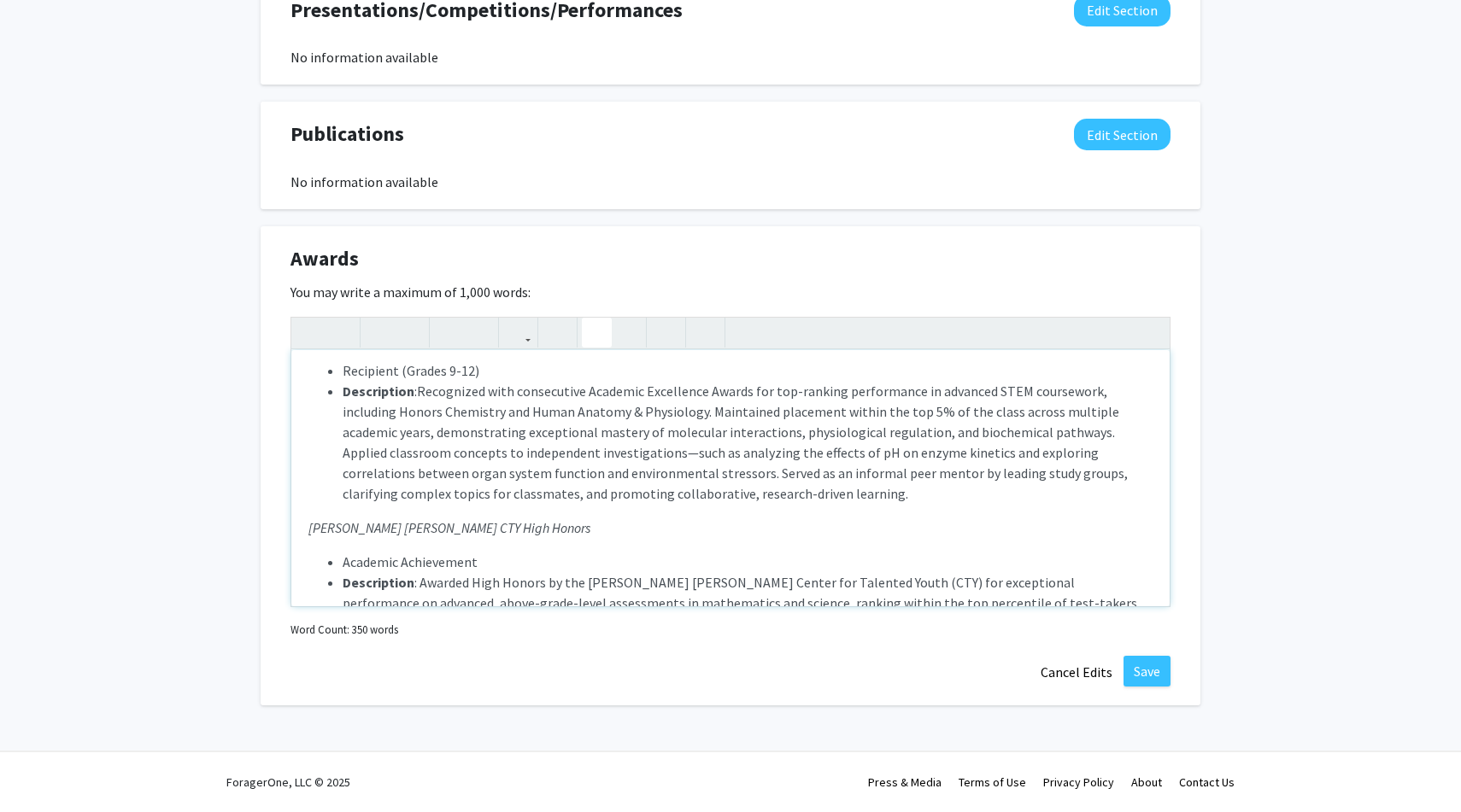
click at [419, 390] on li "Description :Recognized with consecutive Academic Excellence Awards for top-ran…" at bounding box center [748, 442] width 810 height 123
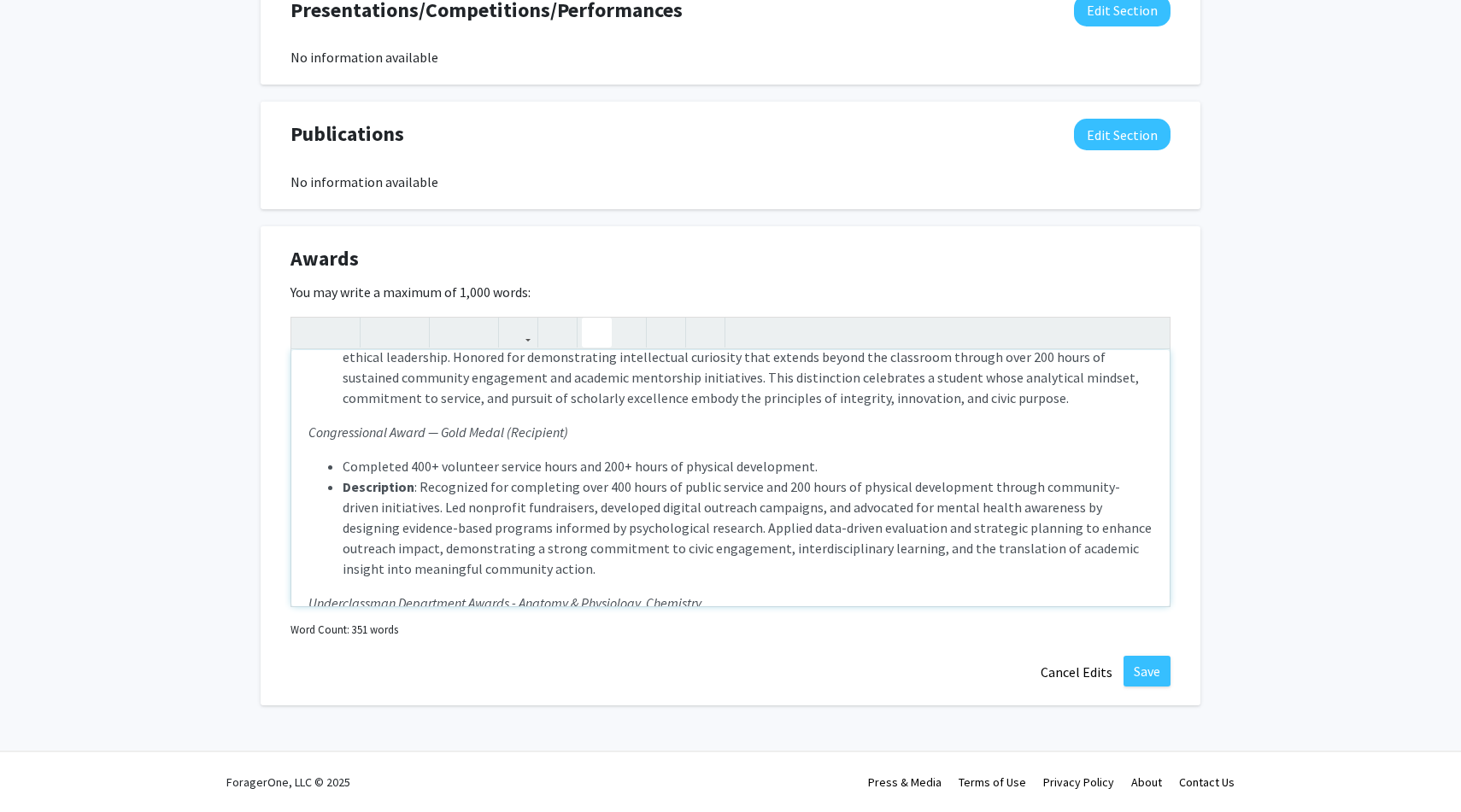
scroll to position [92, 0]
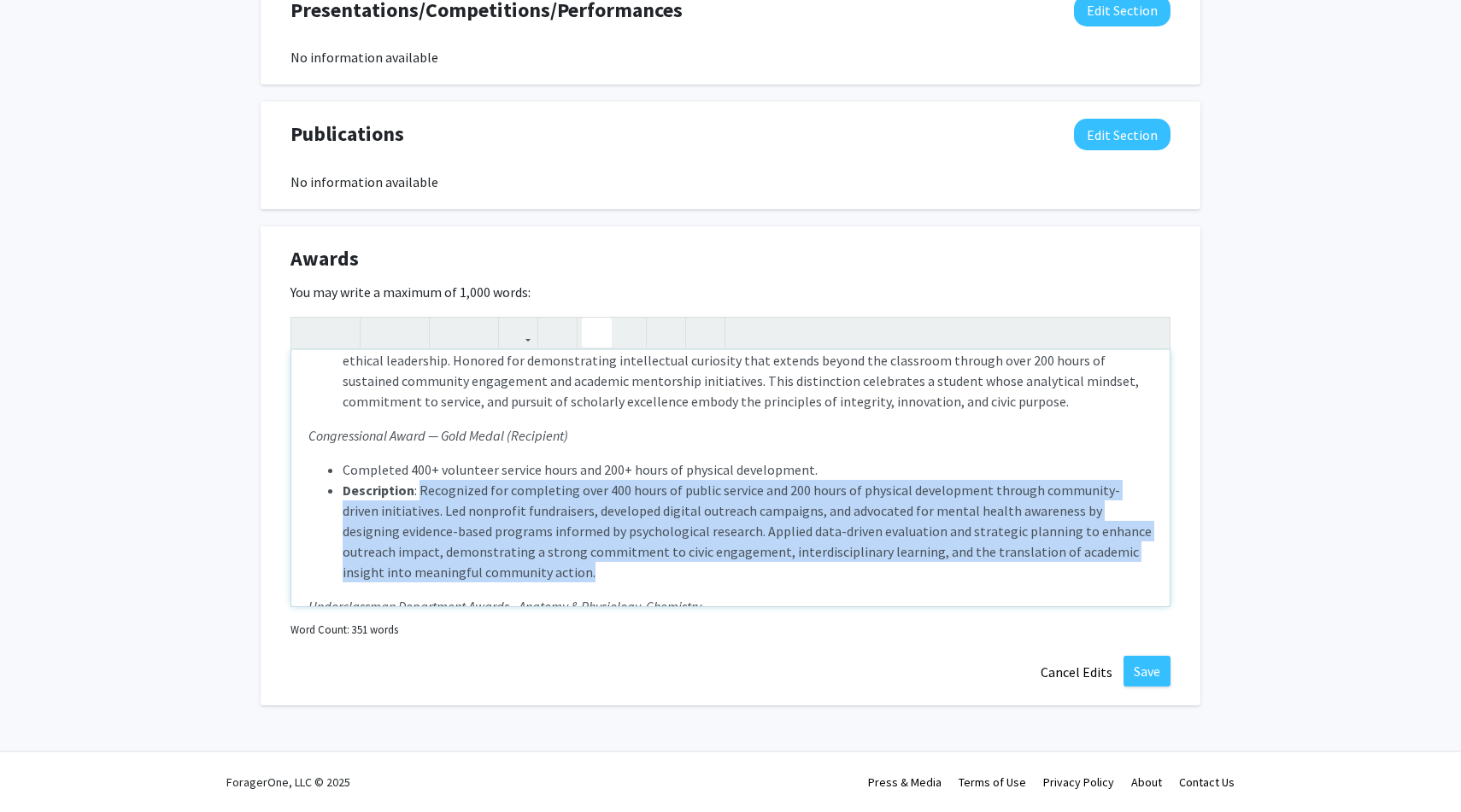
drag, startPoint x: 420, startPoint y: 488, endPoint x: 577, endPoint y: 569, distance: 176.7
click at [578, 569] on li "Description : Recognized for completing over 400 hours of public service and 20…" at bounding box center [748, 531] width 810 height 102
copy li "Recognized for completing over 400 hours of public service and 200 hours of phy…"
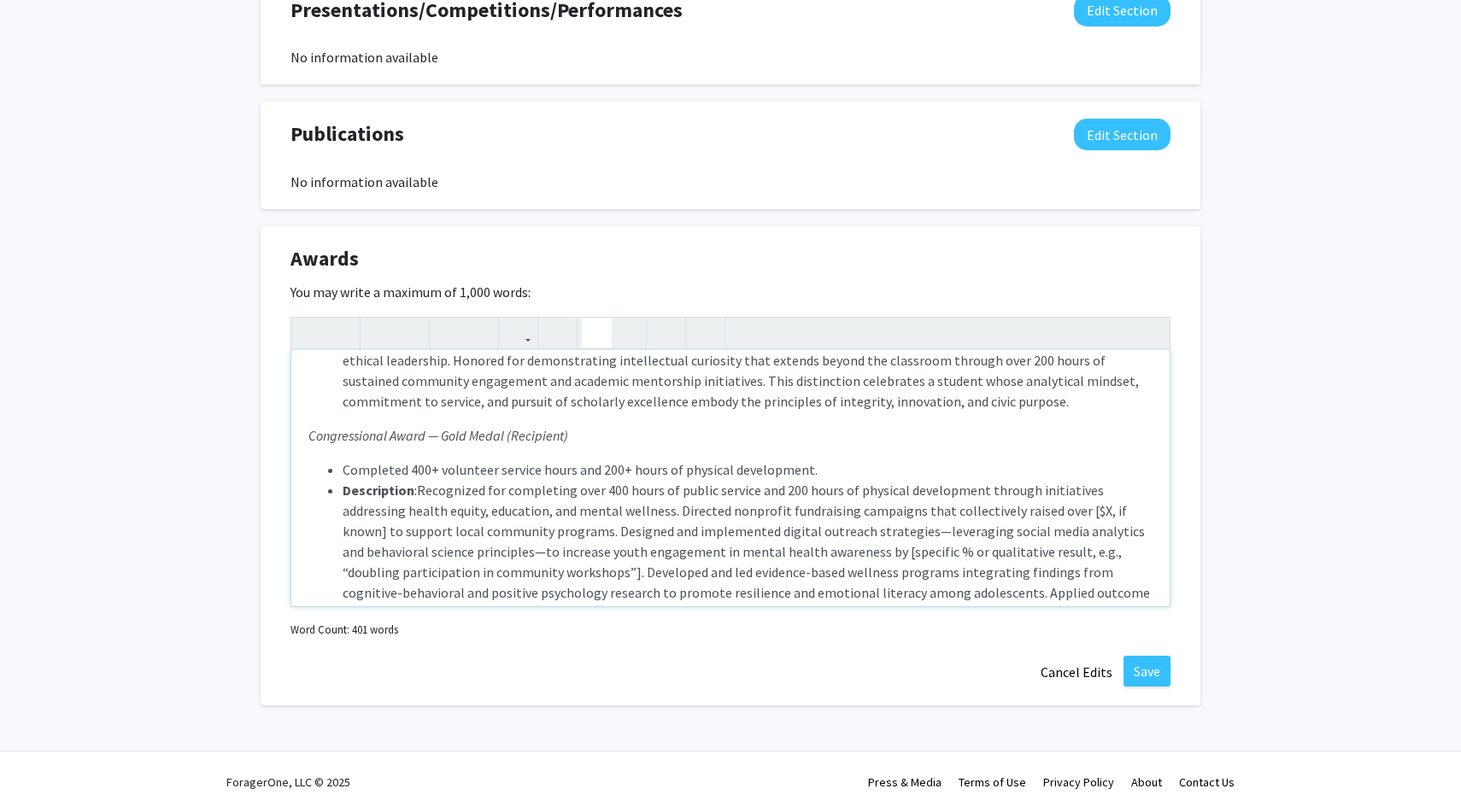
click at [419, 490] on li "Description :Recognized for completing over 400 hours of public service and 200…" at bounding box center [748, 562] width 810 height 164
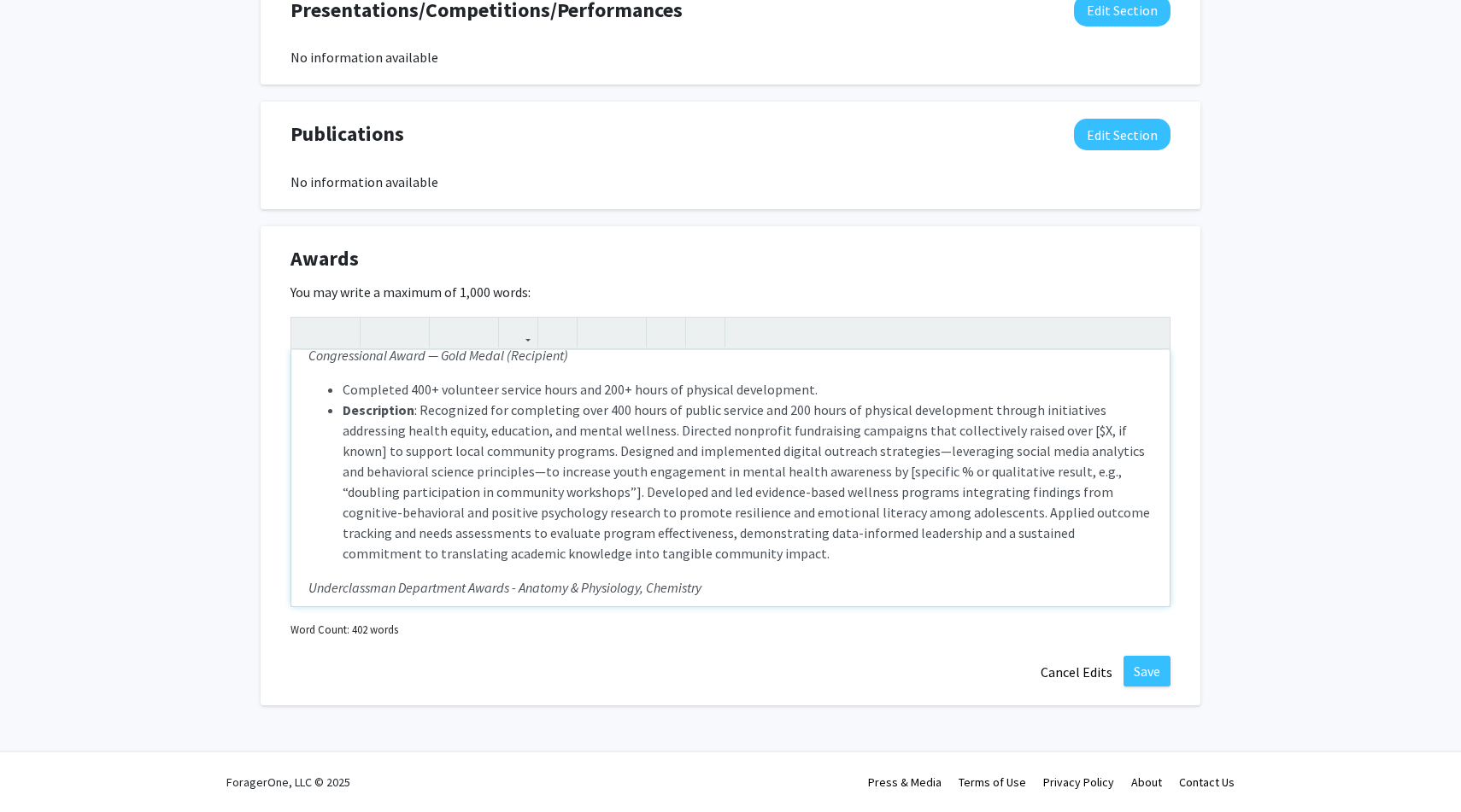
scroll to position [182, 0]
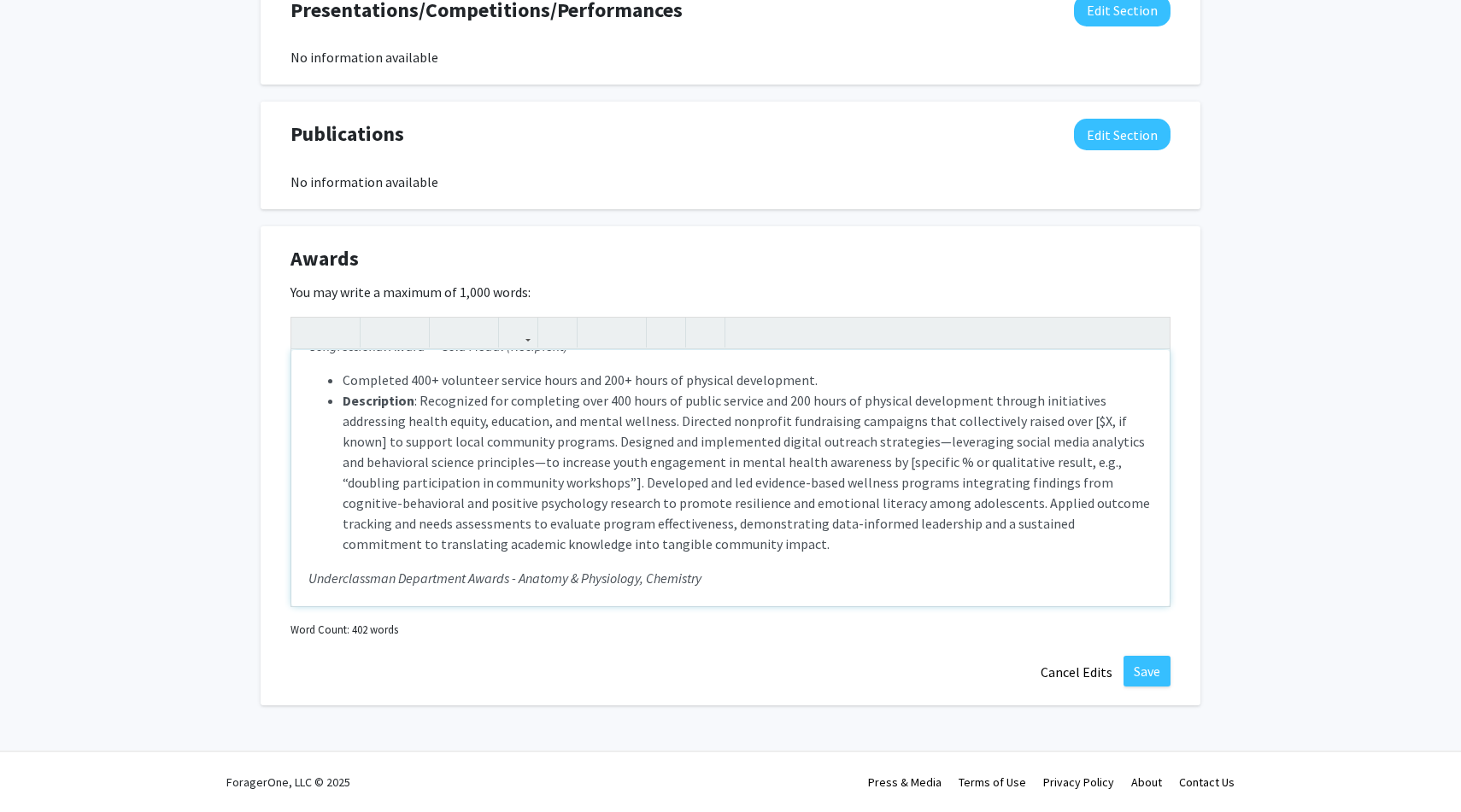
click at [1088, 422] on li "Description : Recognized for completing over 400 hours of public service and 20…" at bounding box center [748, 472] width 810 height 164
click at [1084, 423] on li "Description : Recognized for completing over 400 hours of public service and 20…" at bounding box center [748, 472] width 810 height 164
drag, startPoint x: 976, startPoint y: 462, endPoint x: 766, endPoint y: 459, distance: 210.0
click at [766, 459] on li "Description : Recognized for completing over 400 hours of public service and 20…" at bounding box center [748, 472] width 810 height 164
click at [1046, 462] on li "Description : Recognized for completing over 400 hours of public service and 20…" at bounding box center [748, 472] width 810 height 164
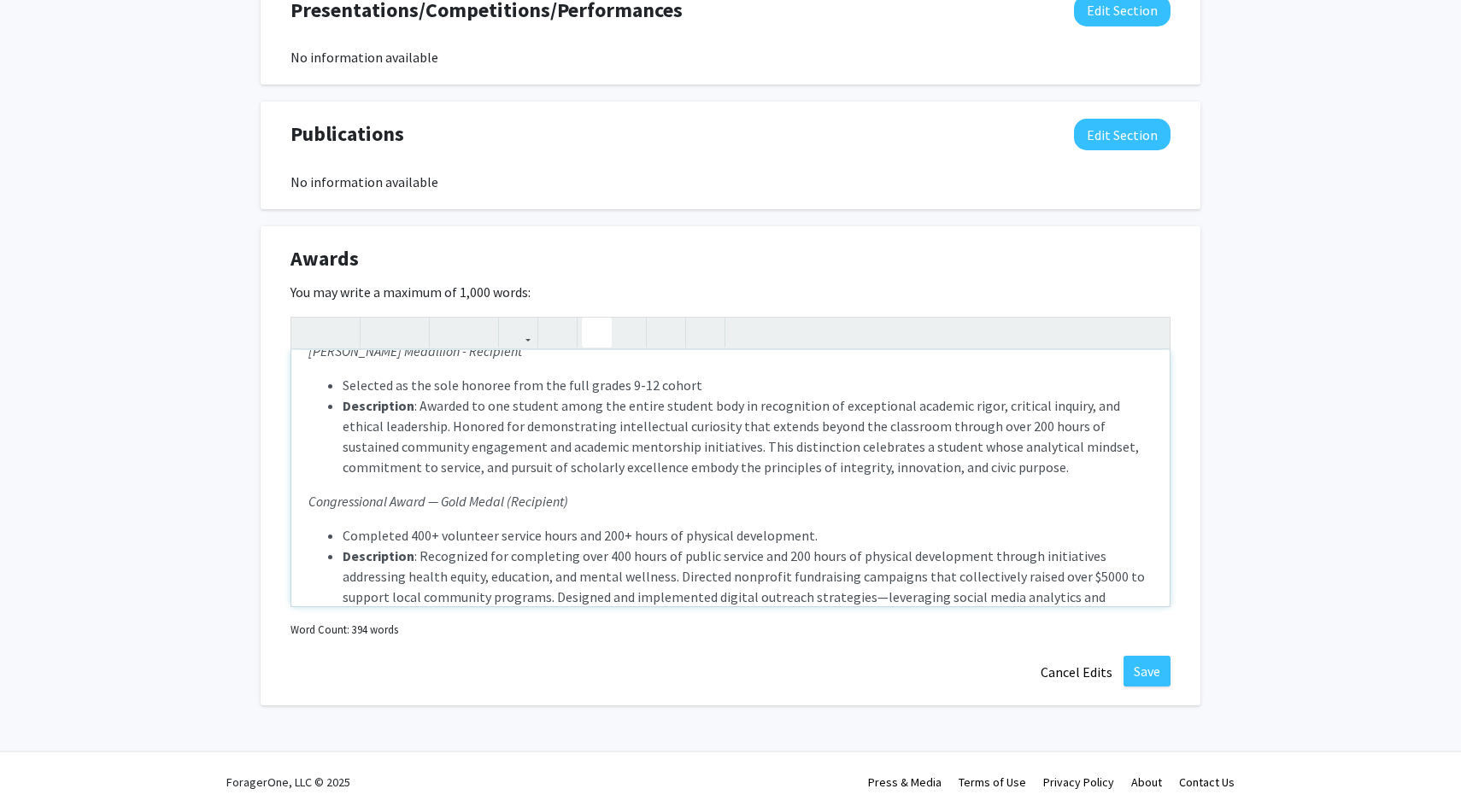
scroll to position [0, 0]
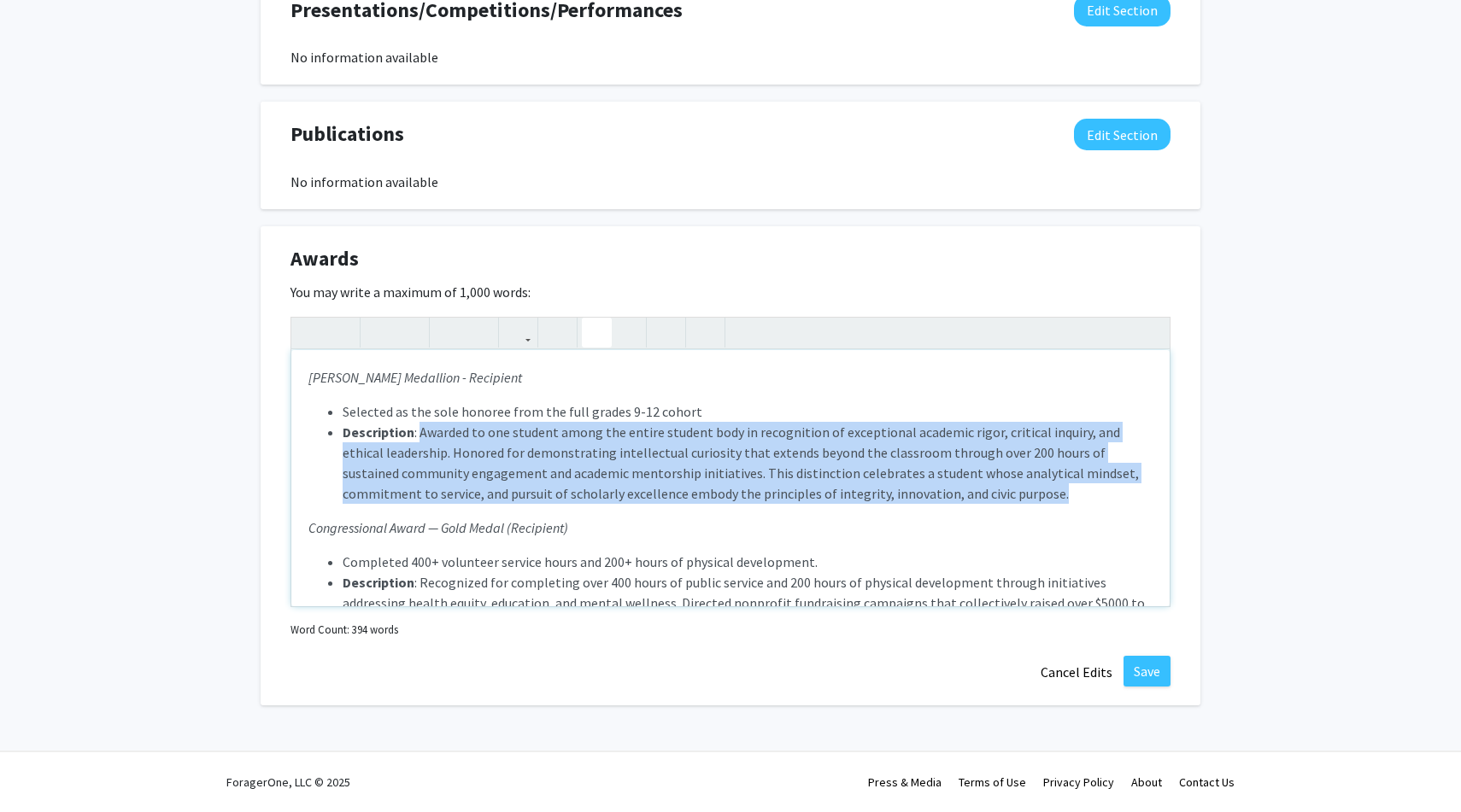
drag, startPoint x: 421, startPoint y: 430, endPoint x: 945, endPoint y: 504, distance: 529.2
click at [945, 504] on p "Selected as the sole honoree from the full grades 9-12 cohort Description : Awa…" at bounding box center [730, 787] width 844 height 772
copy span "Awarded to one student among the entire student body in recognition of exceptio…"
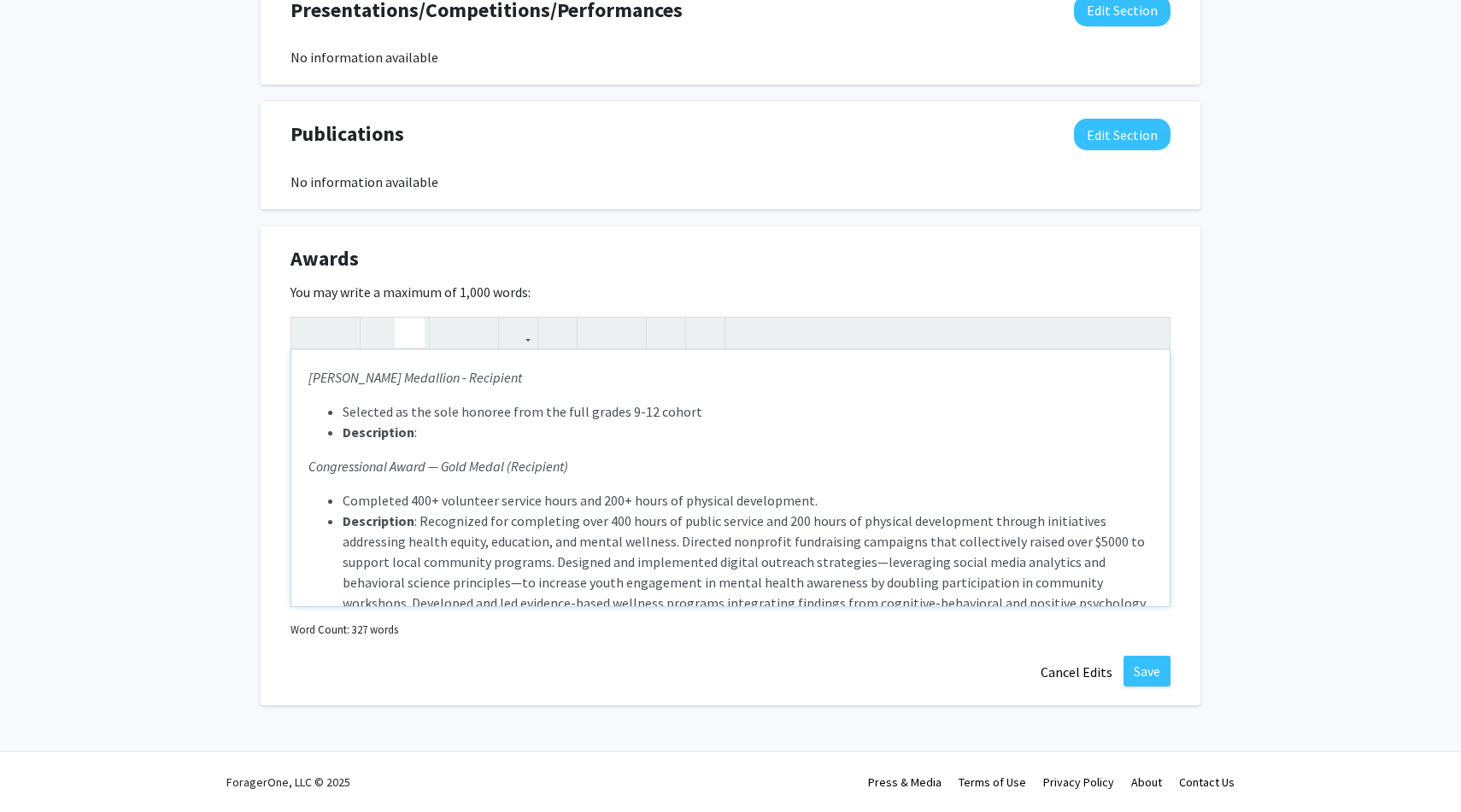
click at [420, 431] on li "Description :" at bounding box center [748, 431] width 810 height 20
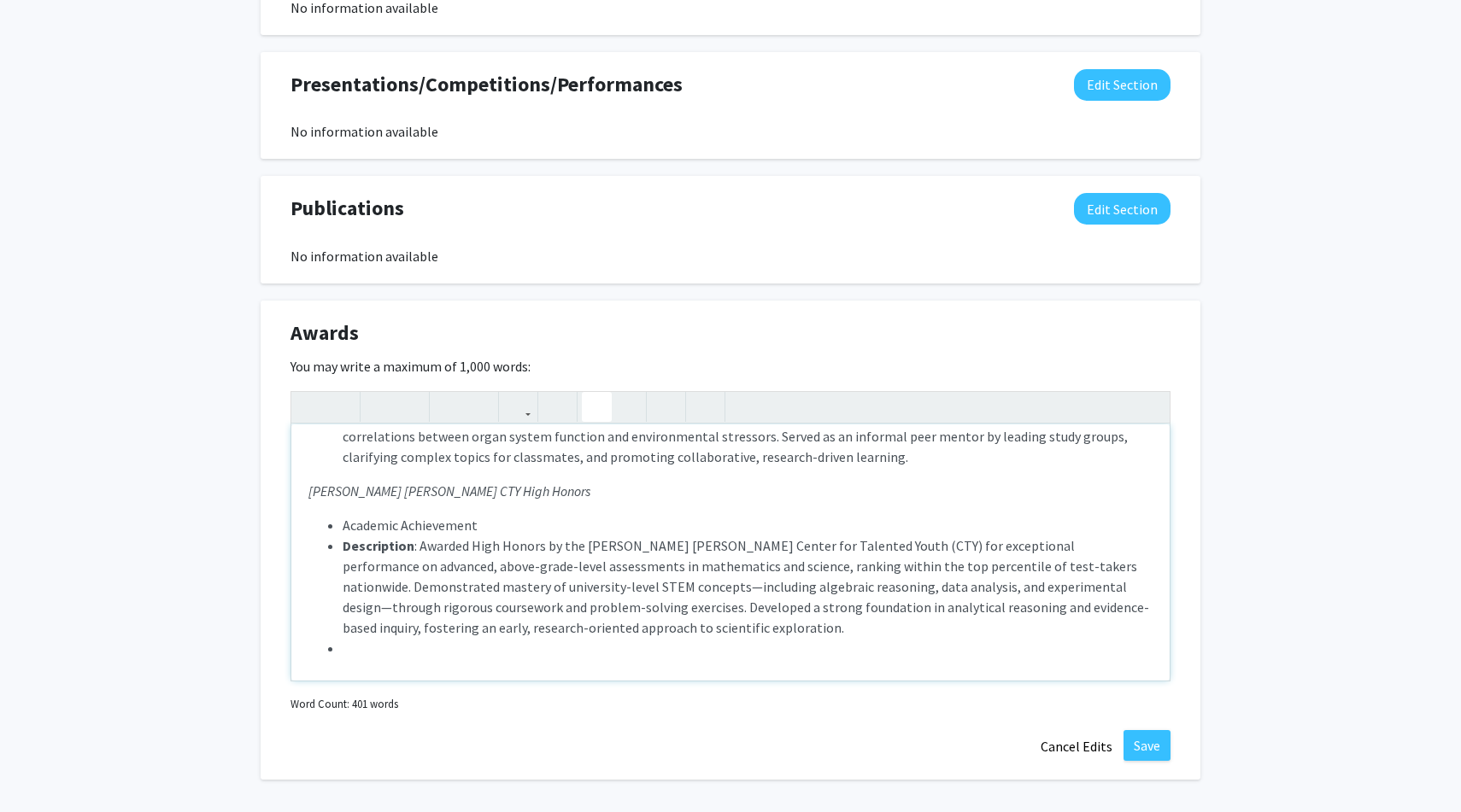
scroll to position [551, 0]
click at [341, 645] on p "Selected as the sole honoree from the full grades 9-12 cohort Description : Awa…" at bounding box center [730, 321] width 844 height 793
click at [351, 643] on li "Note to users with screen readers: Please deactivate our accessibility plugin f…" at bounding box center [748, 652] width 810 height 20
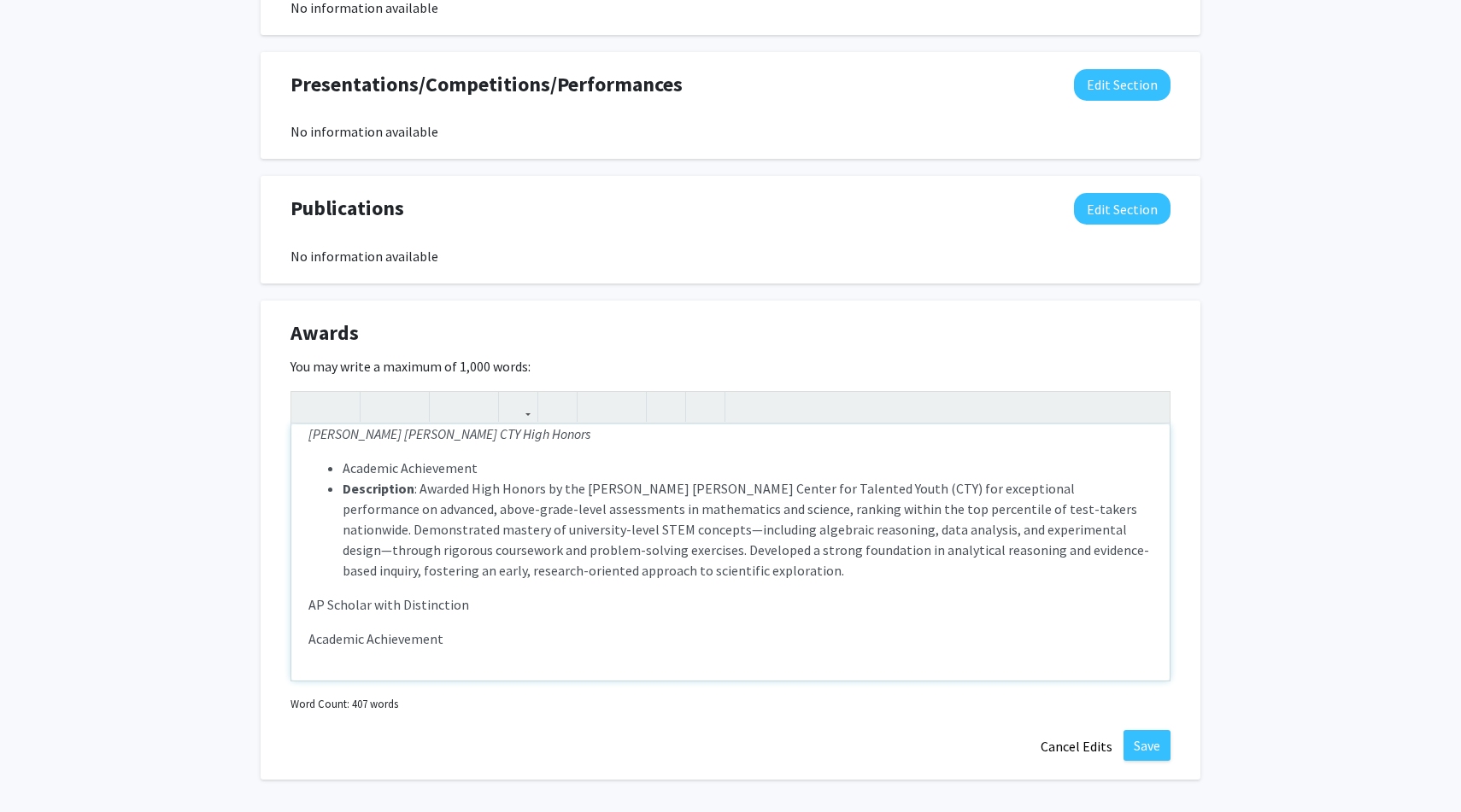
scroll to position [621, 0]
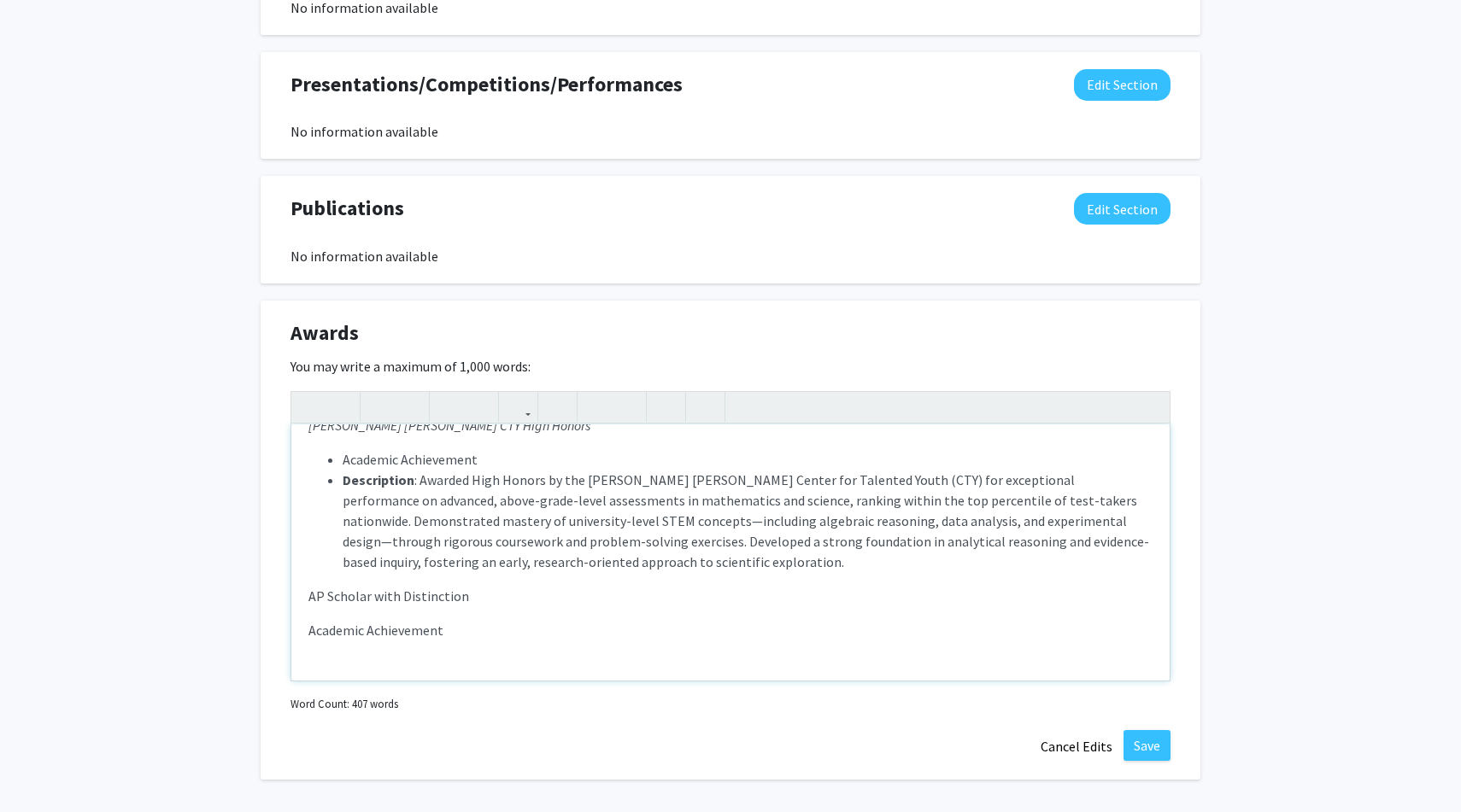
click at [304, 608] on div "[PERSON_NAME] Medallion - Recipient Selected as the sole honoree from the full …" at bounding box center [730, 552] width 879 height 256
click at [601, 406] on icon "button" at bounding box center [596, 406] width 15 height 28
click at [478, 620] on p "Academic Achievement Description : Awarded High Honors by the [PERSON_NAME] [PE…" at bounding box center [730, 562] width 844 height 226
click at [594, 396] on icon "button" at bounding box center [596, 406] width 15 height 28
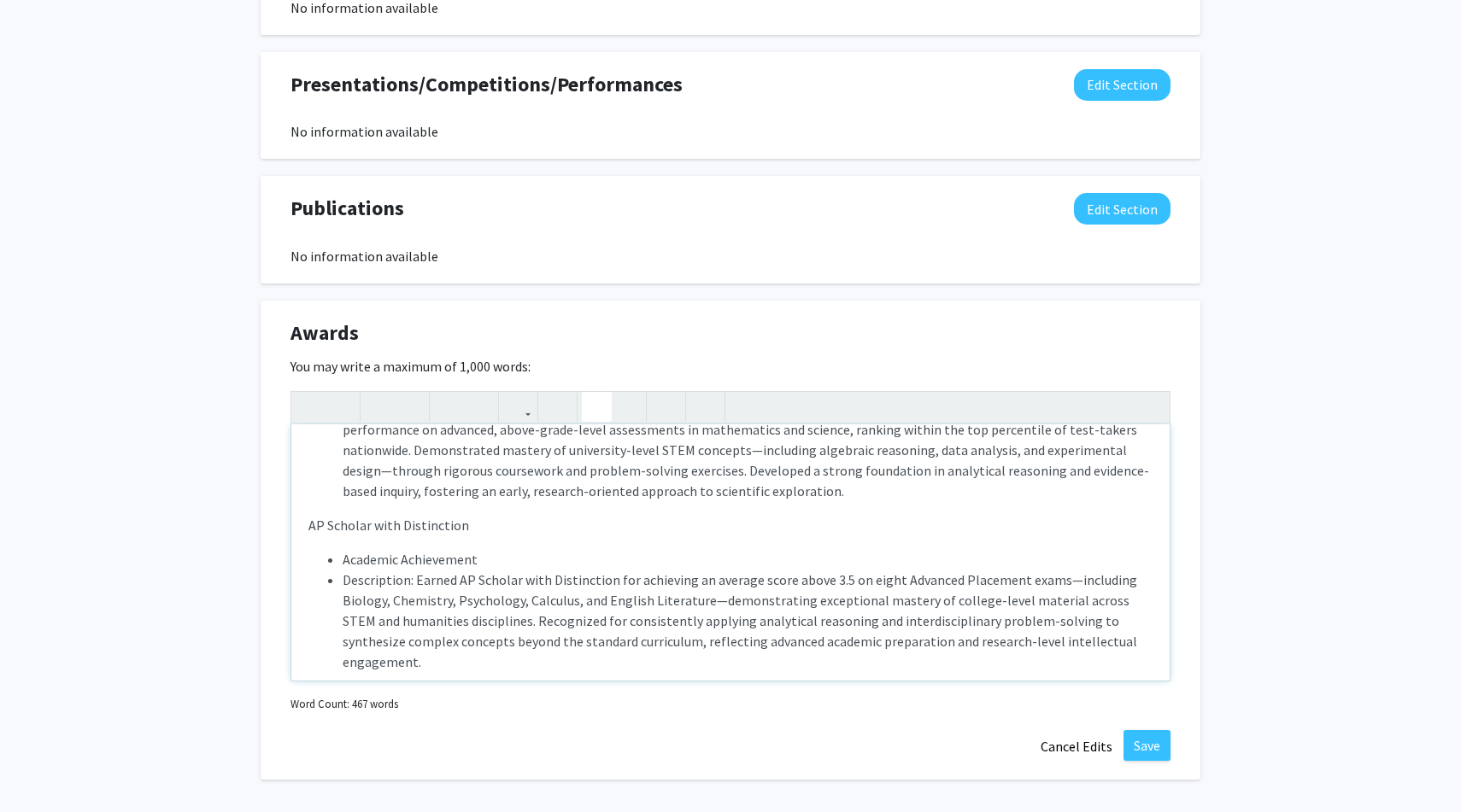
scroll to position [698, 0]
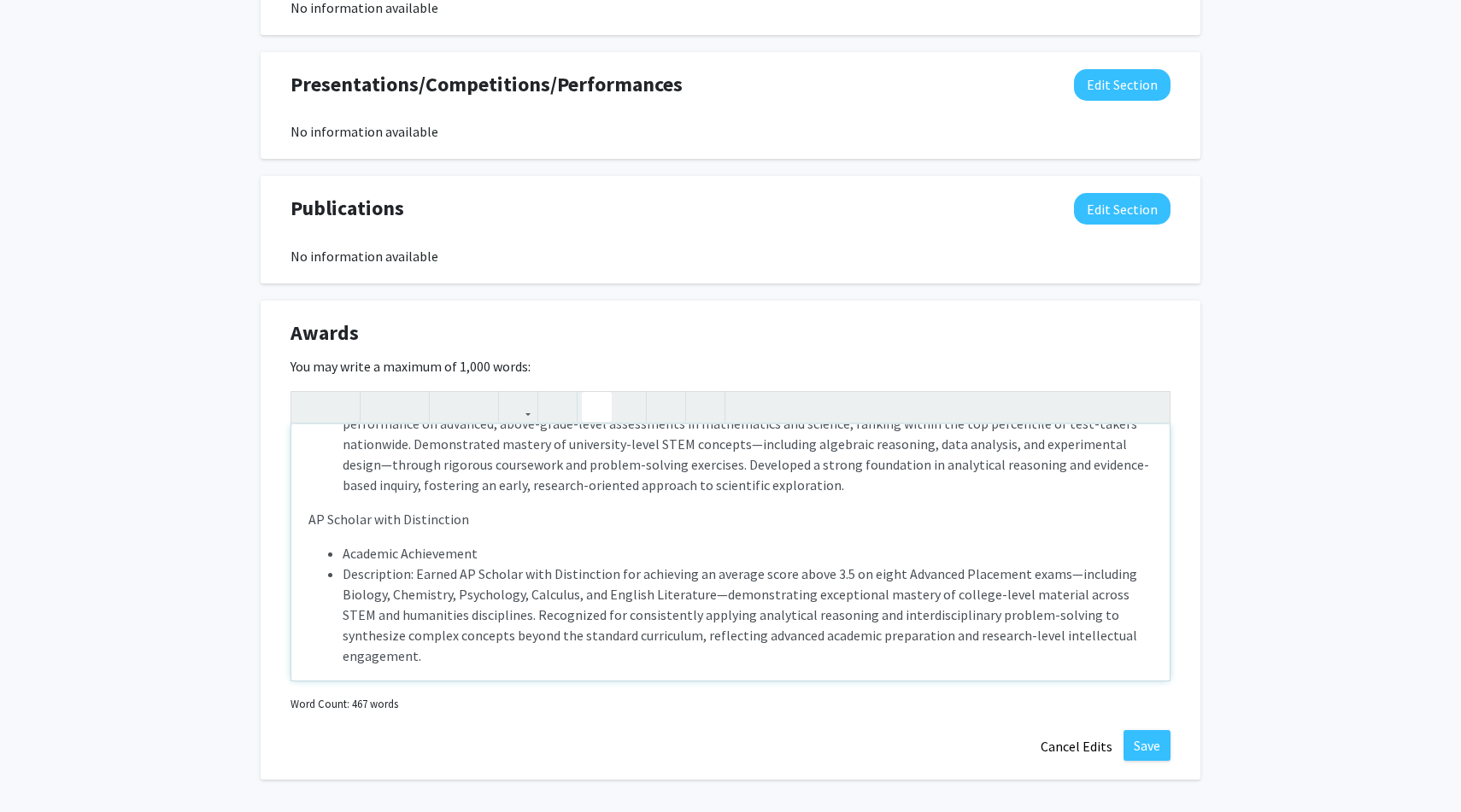
click at [393, 564] on li "Description: Earned AP Scholar with Distinction for achieving an average score …" at bounding box center [748, 614] width 810 height 102
type textarea "<l><ip>Dolors Ametco Adipiscin - Elitseddo</ei></t><i><ut><la><etdo magna="aliq…"
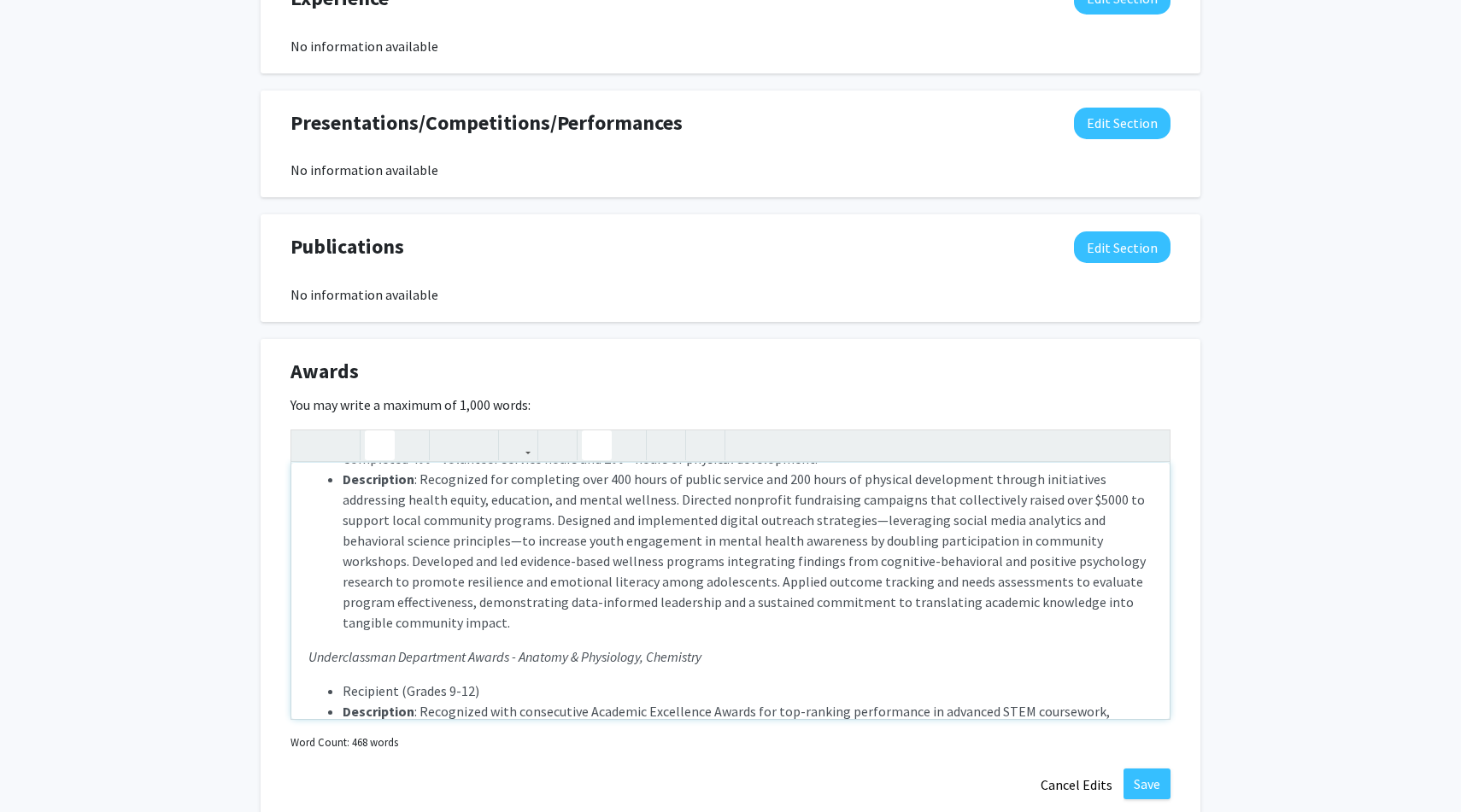
scroll to position [395, 0]
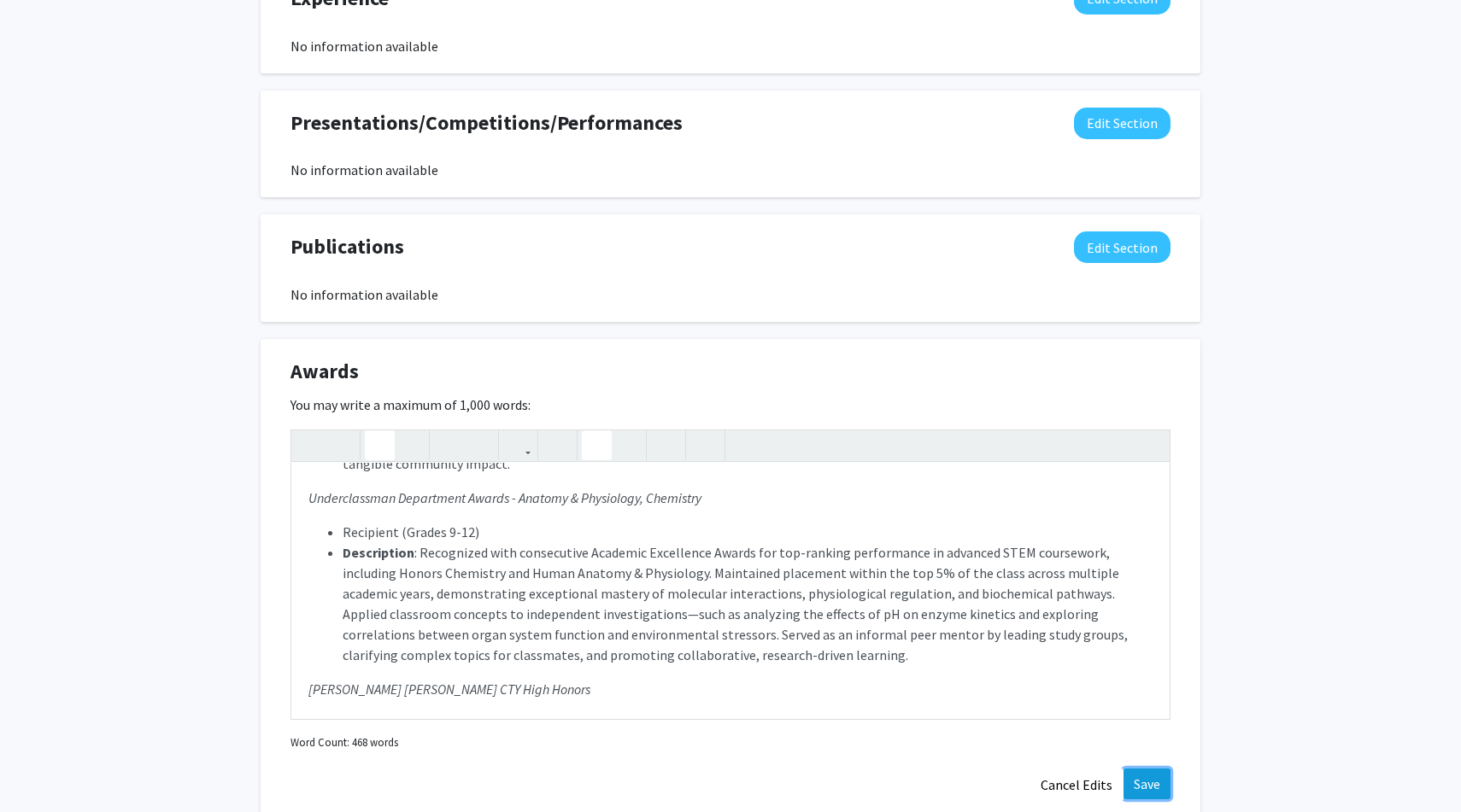
click at [1142, 775] on button "Save" at bounding box center [1146, 784] width 47 height 31
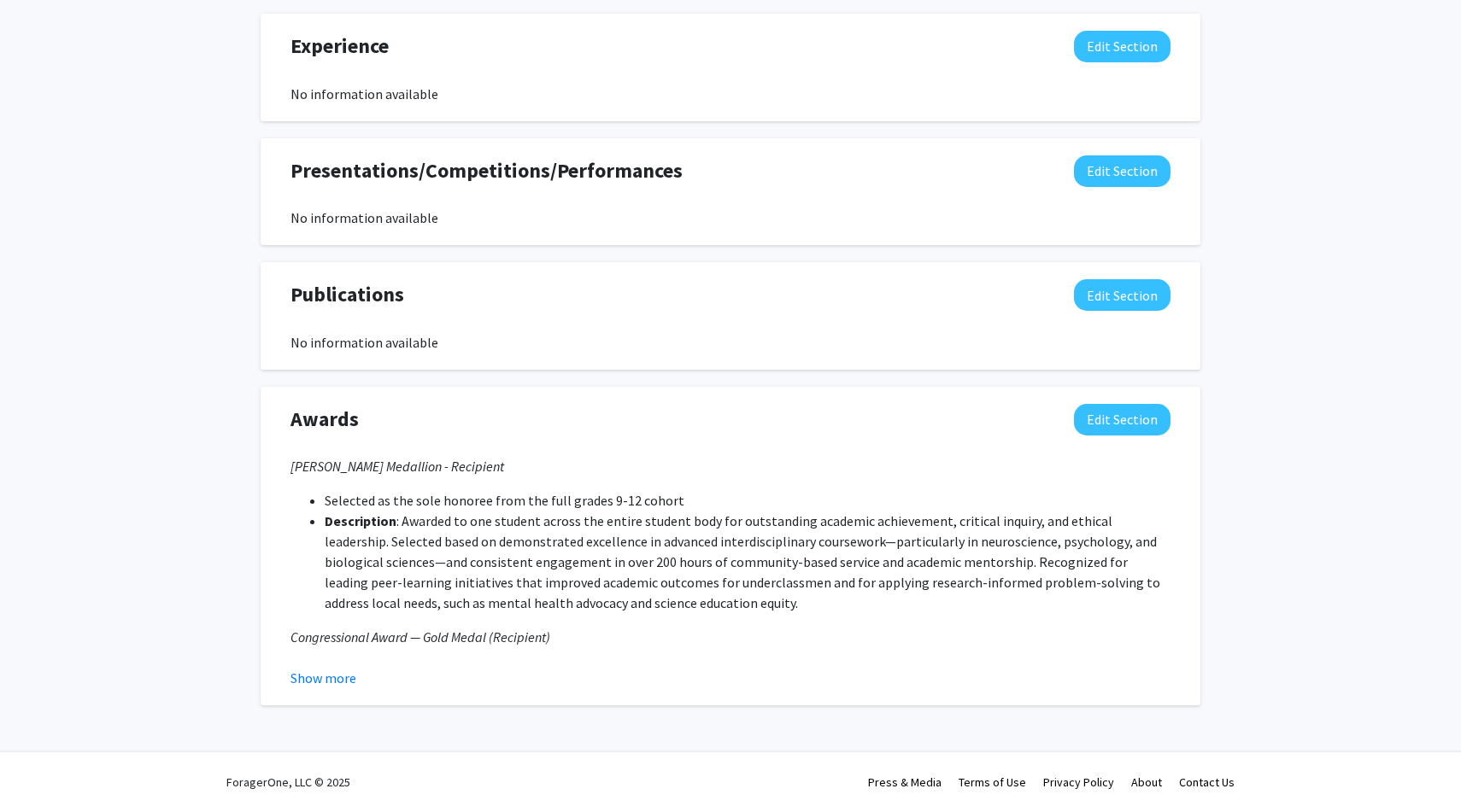
scroll to position [1228, 0]
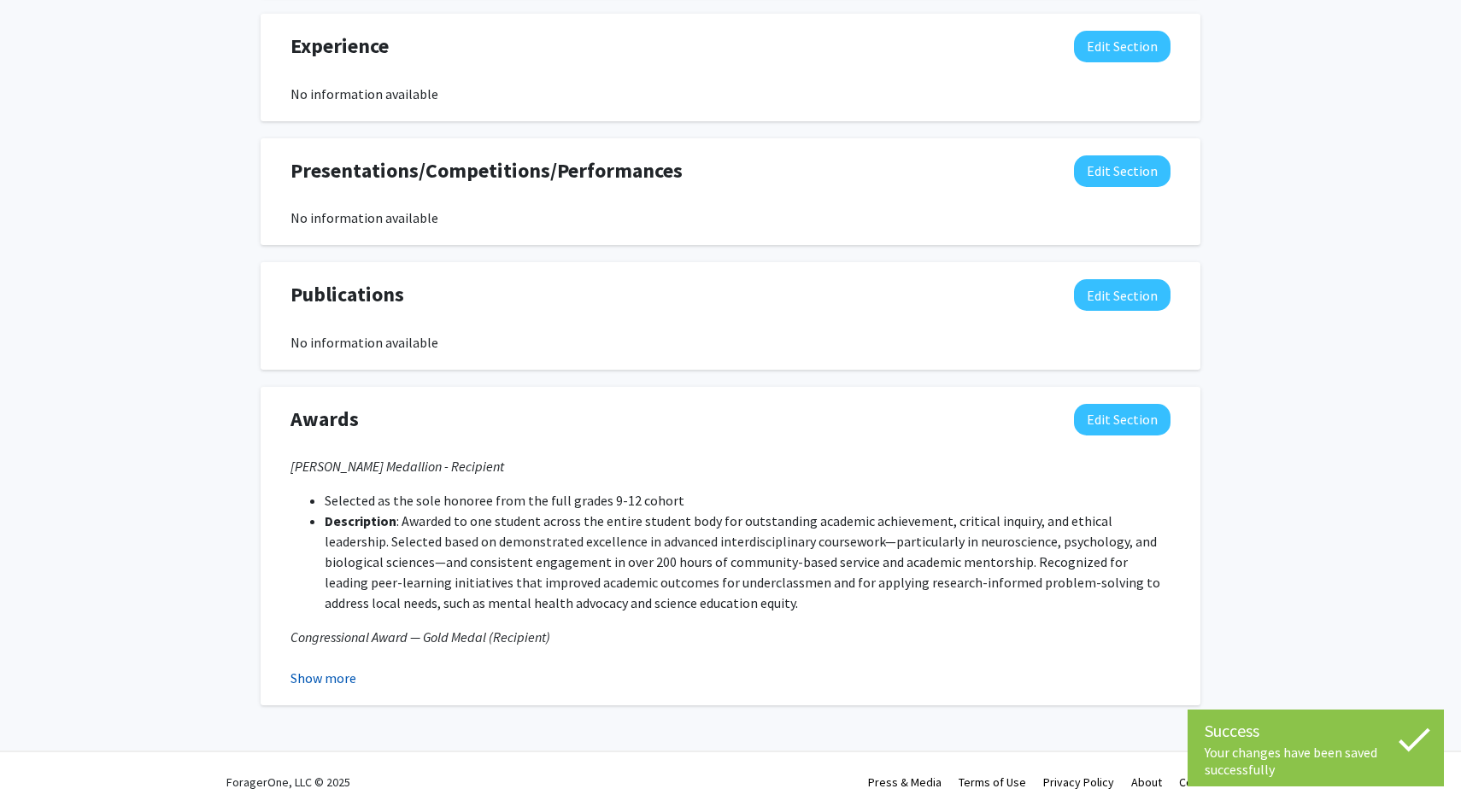
click at [341, 671] on button "Show more" at bounding box center [323, 678] width 66 height 20
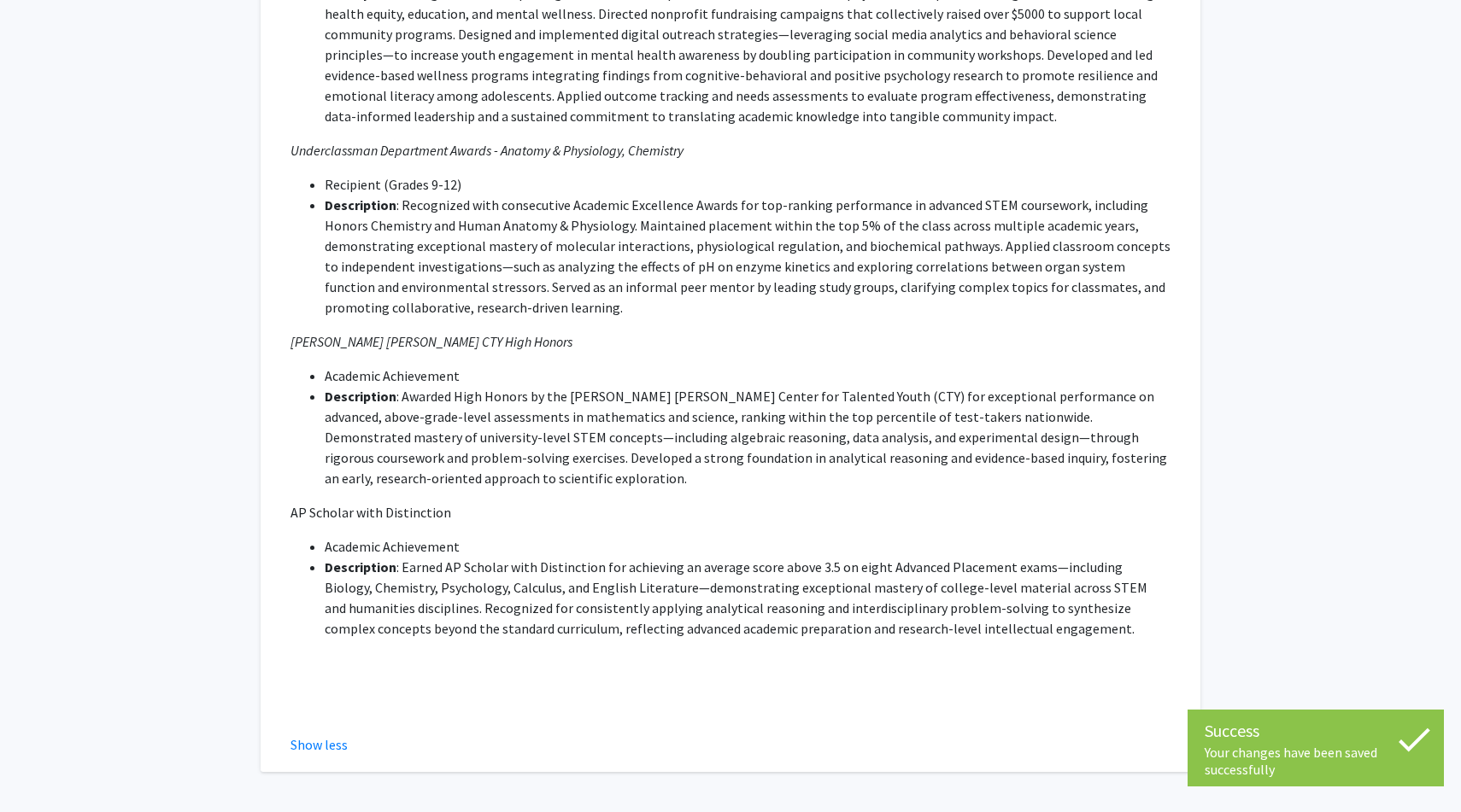
scroll to position [1993, 0]
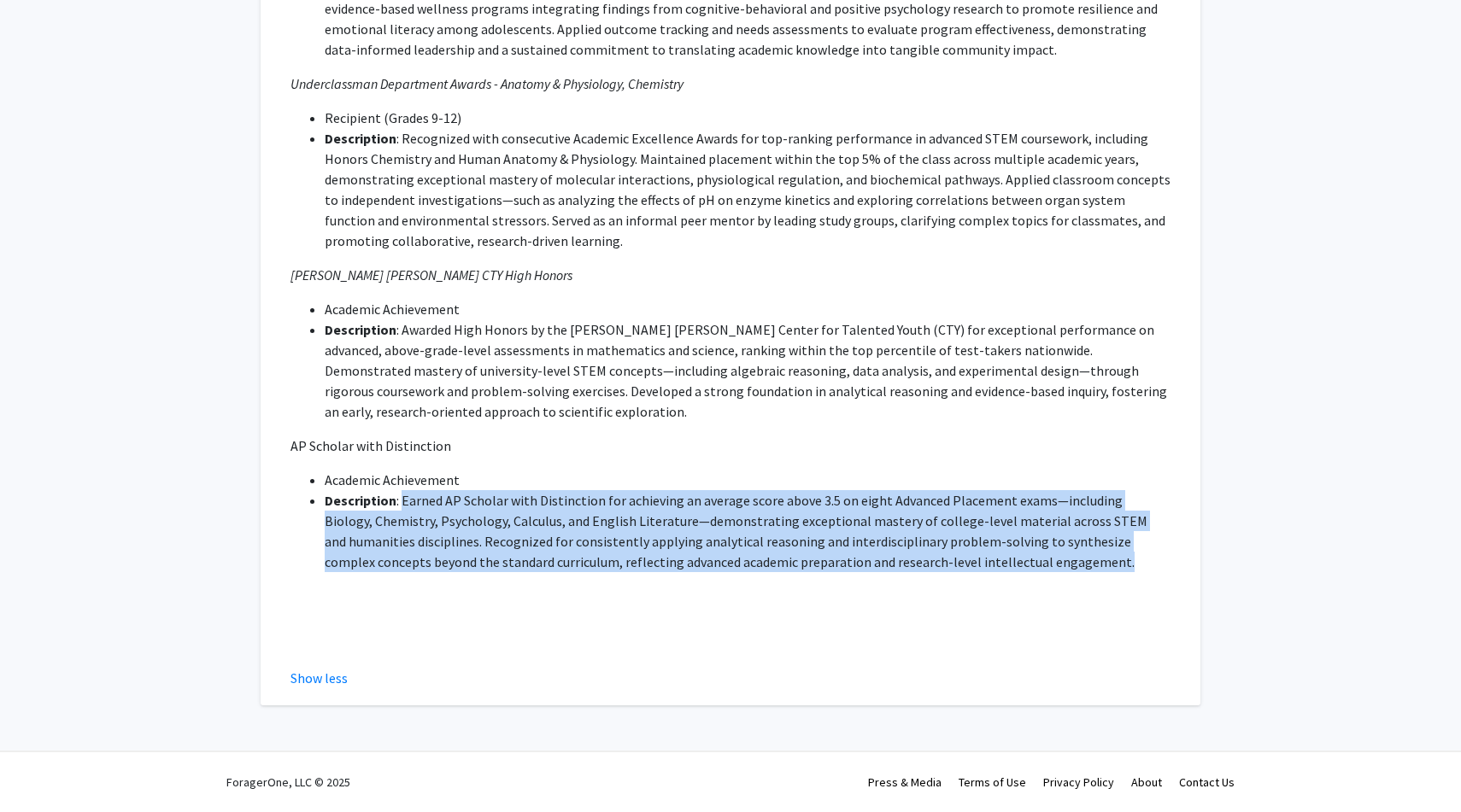
drag, startPoint x: 402, startPoint y: 499, endPoint x: 963, endPoint y: 556, distance: 563.9
click at [963, 556] on li "Description : Earned AP Scholar with Distinction for achieving an average score…" at bounding box center [747, 531] width 845 height 82
copy li "Earned AP Scholar with Distinction for achieving an average score above 3.5 on …"
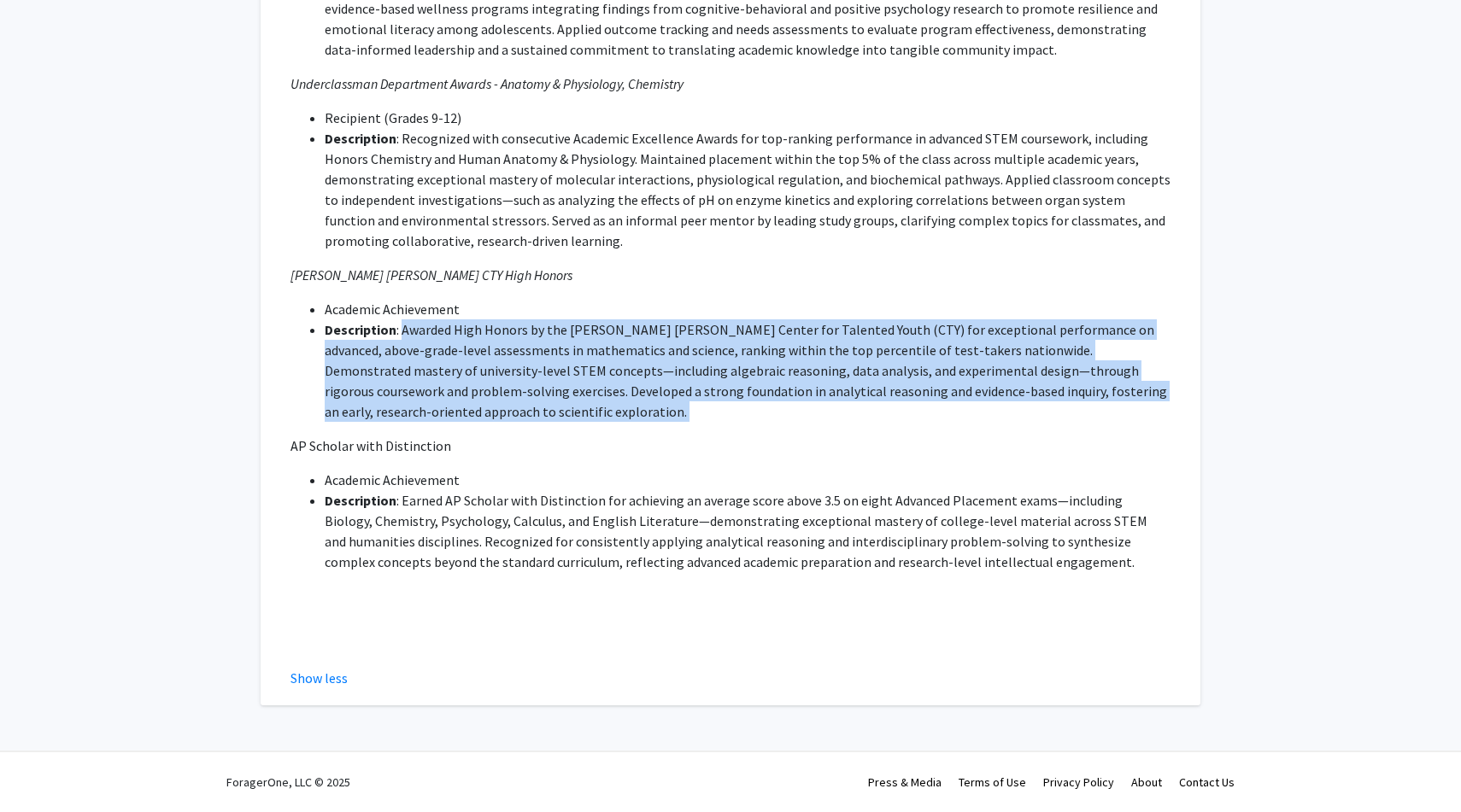
drag, startPoint x: 401, startPoint y: 325, endPoint x: 463, endPoint y: 429, distance: 121.1
click at [463, 430] on div "[PERSON_NAME] Medallion - Recipient Selected as the sole honoree from the full …" at bounding box center [730, 175] width 880 height 970
copy li "Awarded High Honors by the [PERSON_NAME] [PERSON_NAME] Center for Talented Yout…"
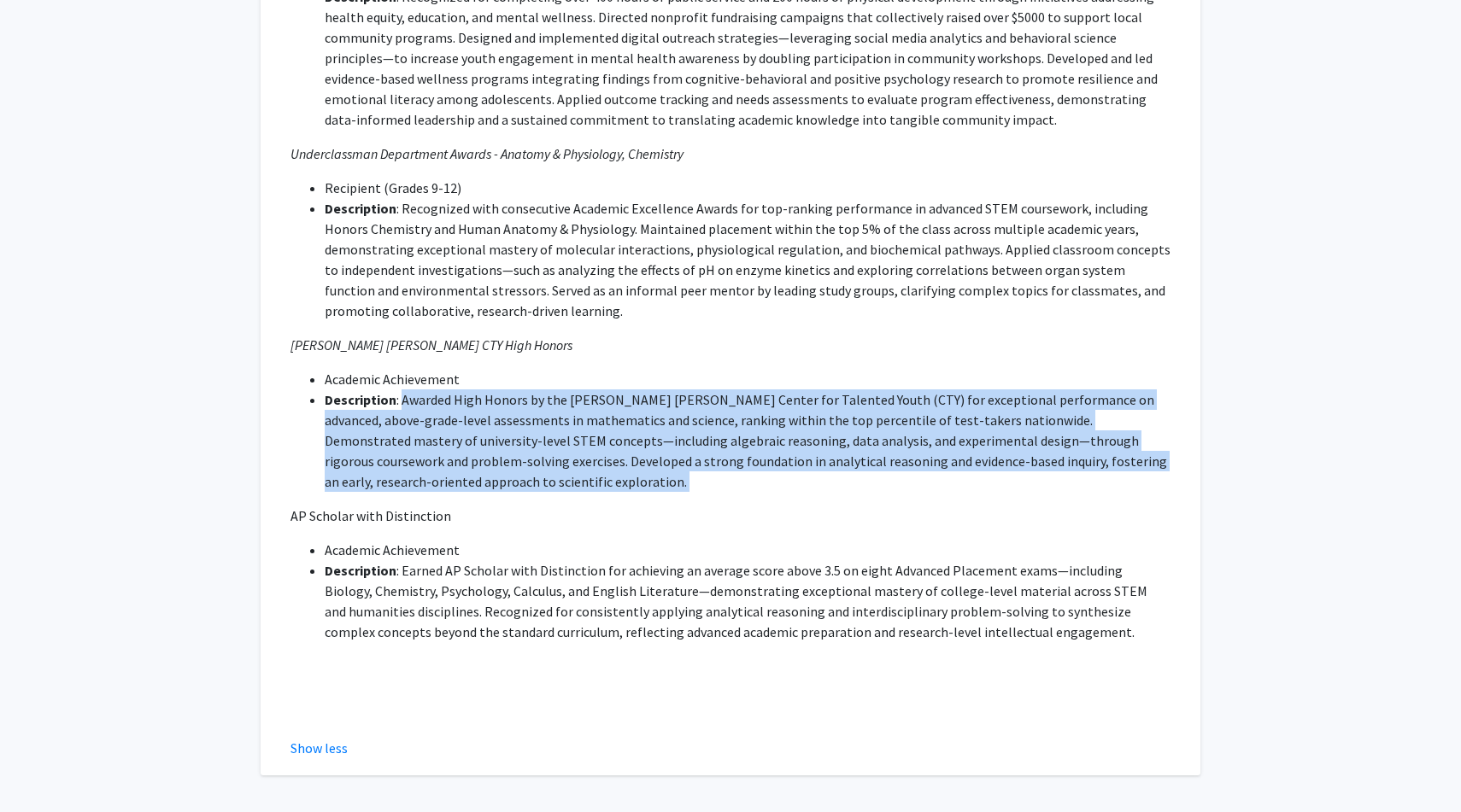
scroll to position [1919, 0]
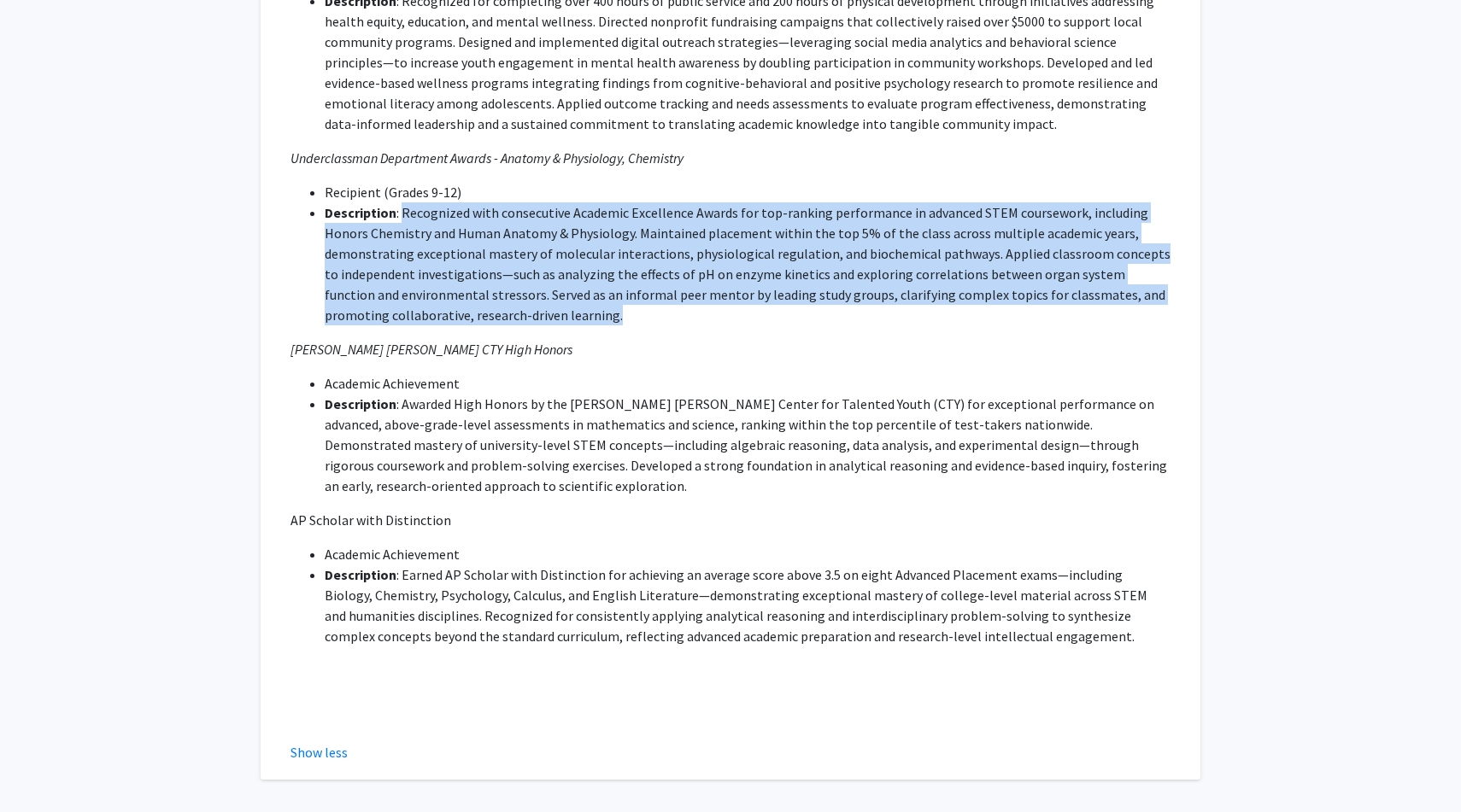
drag, startPoint x: 401, startPoint y: 211, endPoint x: 567, endPoint y: 321, distance: 199.1
click at [567, 321] on li "Description : Recognized with consecutive Academic Excellence Awards for top-ra…" at bounding box center [747, 264] width 845 height 123
copy li "Recognized with consecutive Academic Excellence Awards for top-ranking performa…"
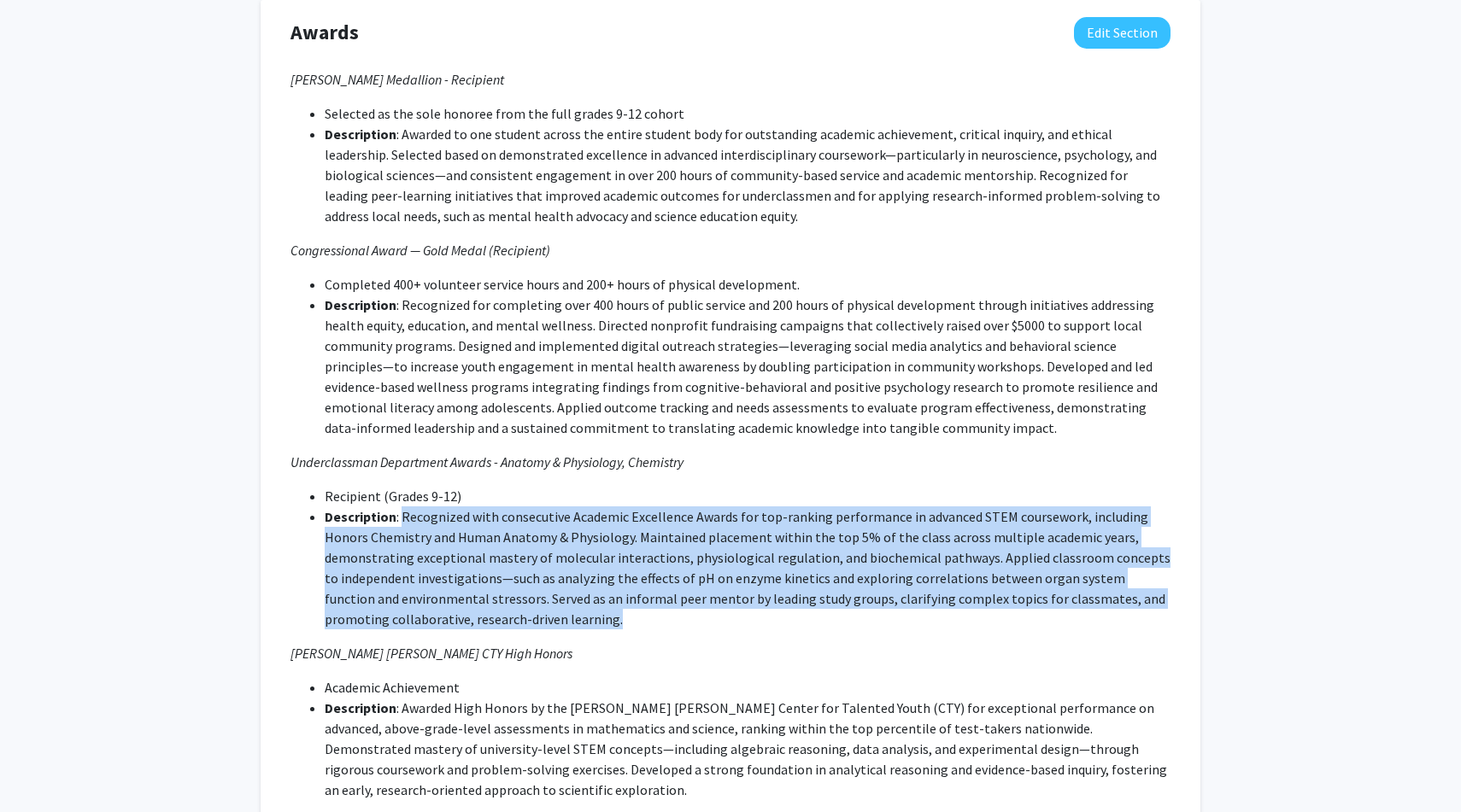
scroll to position [1588, 0]
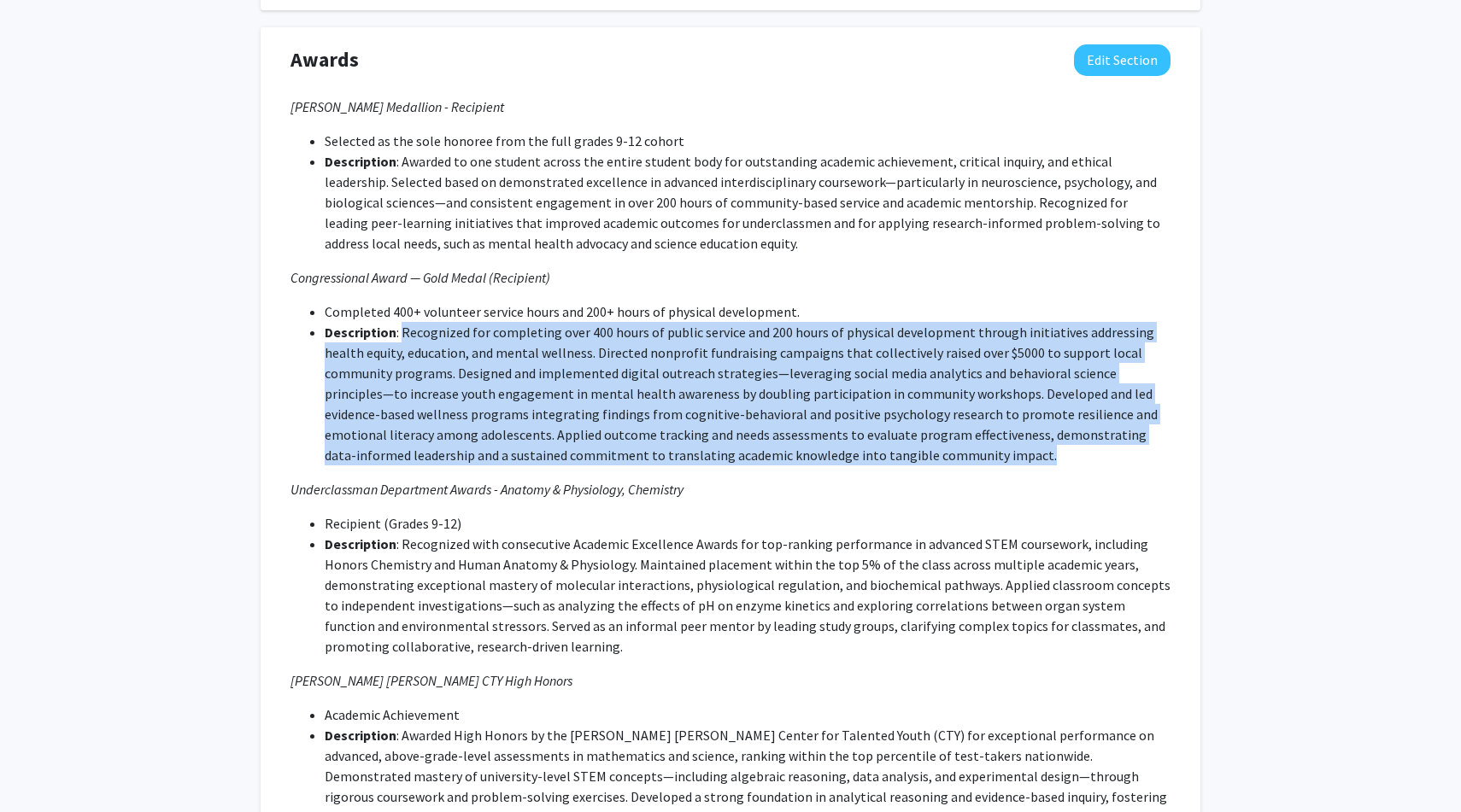
drag, startPoint x: 403, startPoint y: 330, endPoint x: 904, endPoint y: 456, distance: 516.6
click at [904, 456] on li "Description : Recognized for completing over 400 hours of public service and 20…" at bounding box center [747, 393] width 845 height 143
copy li "Recognized for completing over 400 hours of public service and 200 hours of phy…"
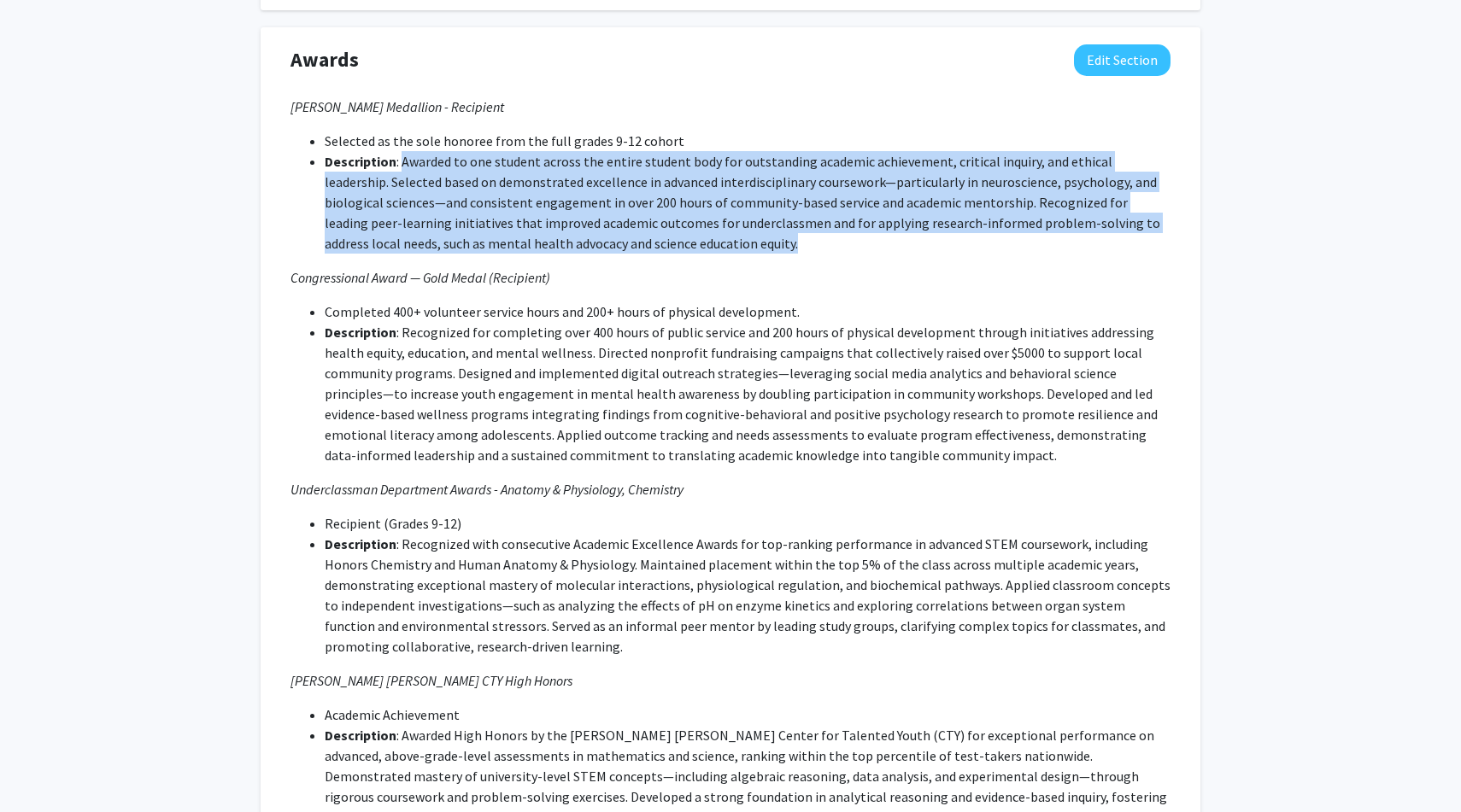
drag, startPoint x: 402, startPoint y: 158, endPoint x: 740, endPoint y: 237, distance: 347.1
click at [741, 237] on li "Description : Awarded to one student across the entire student body for outstan…" at bounding box center [747, 202] width 845 height 102
copy span "Awarded to one student across the entire student body for outstanding academic …"
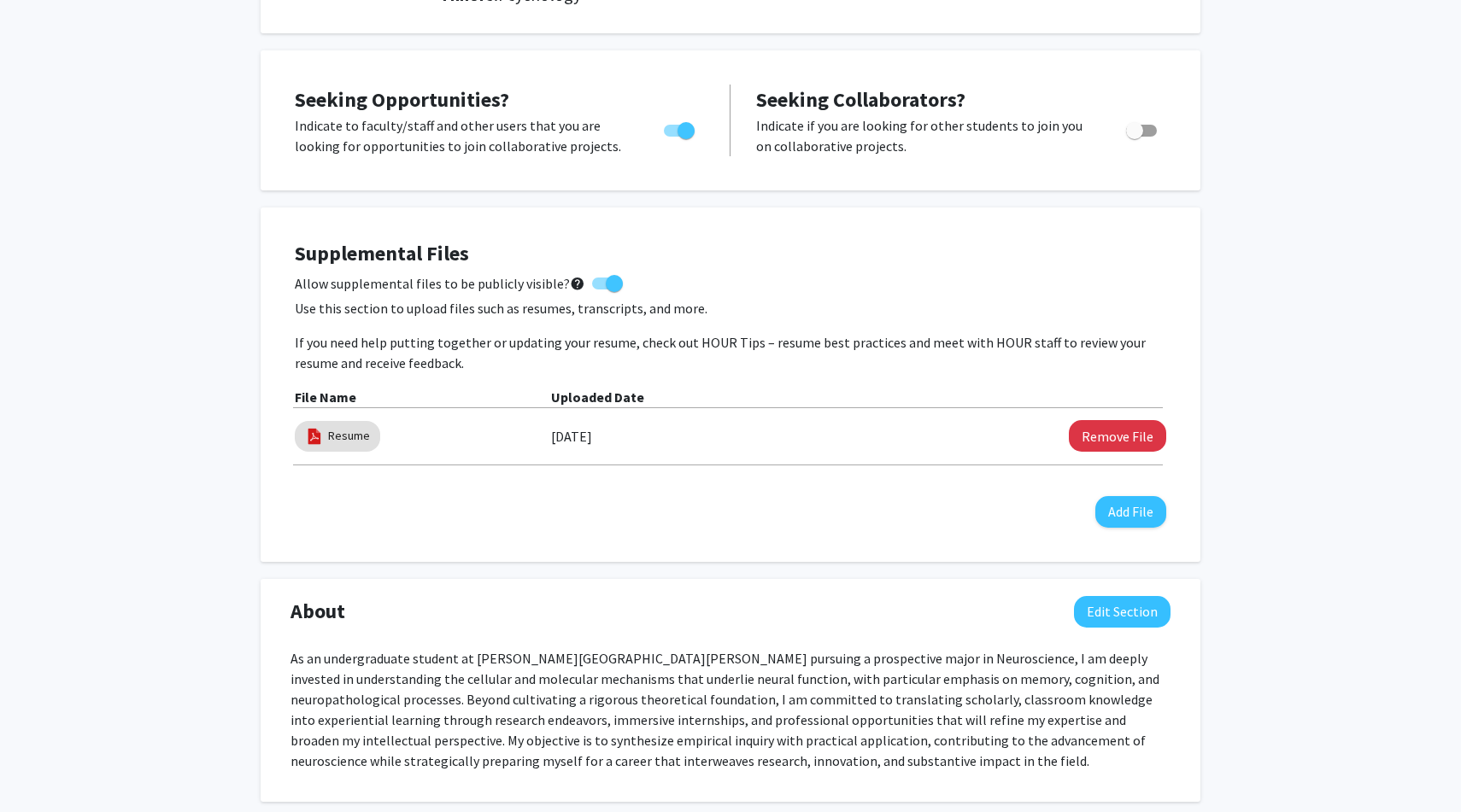
scroll to position [303, 0]
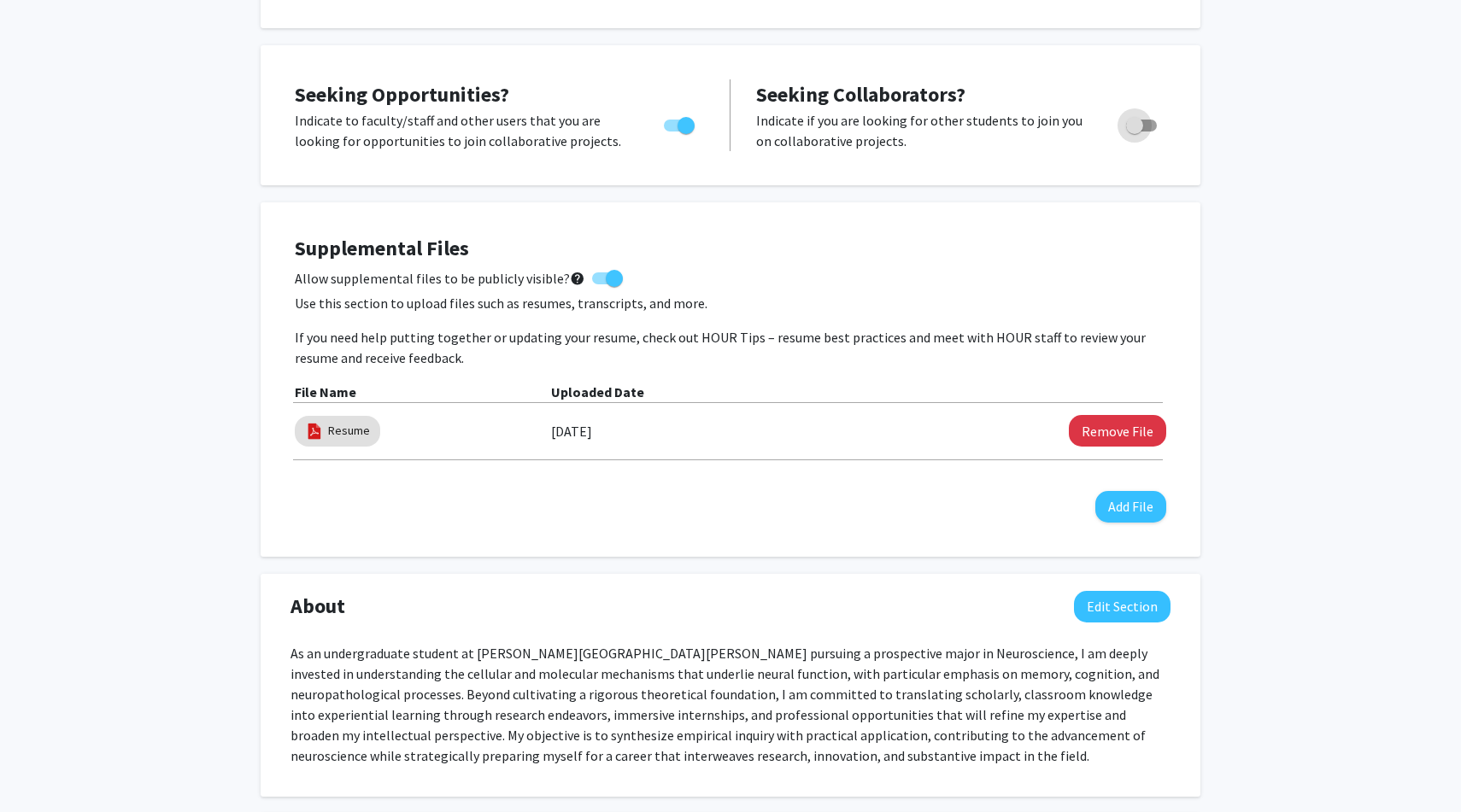
click at [1150, 124] on span "Toggle" at bounding box center [1142, 126] width 31 height 12
click at [1135, 131] on input "Would you like to receive other student requests to work with you?" at bounding box center [1134, 131] width 1 height 1
checkbox input "true"
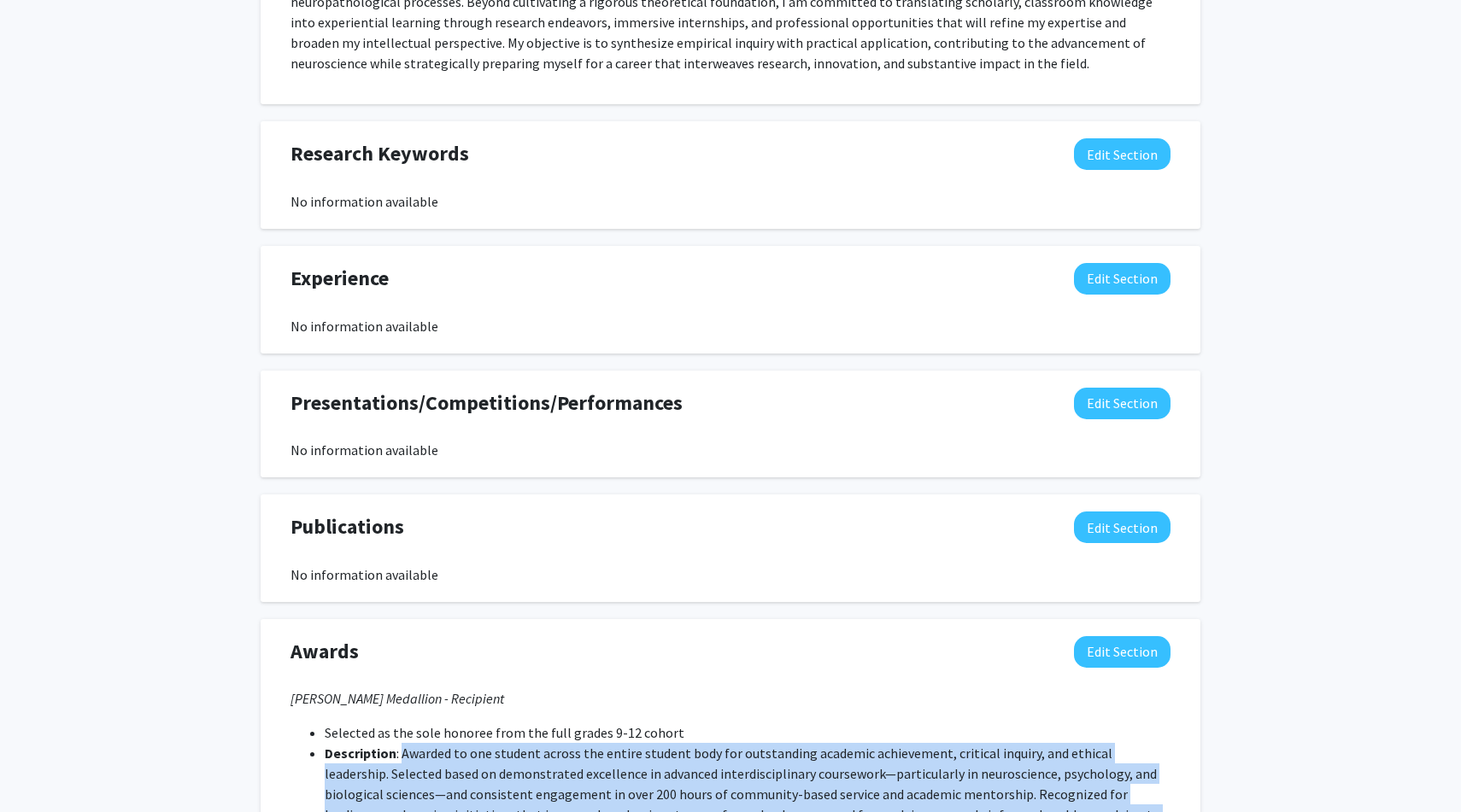
scroll to position [986, 0]
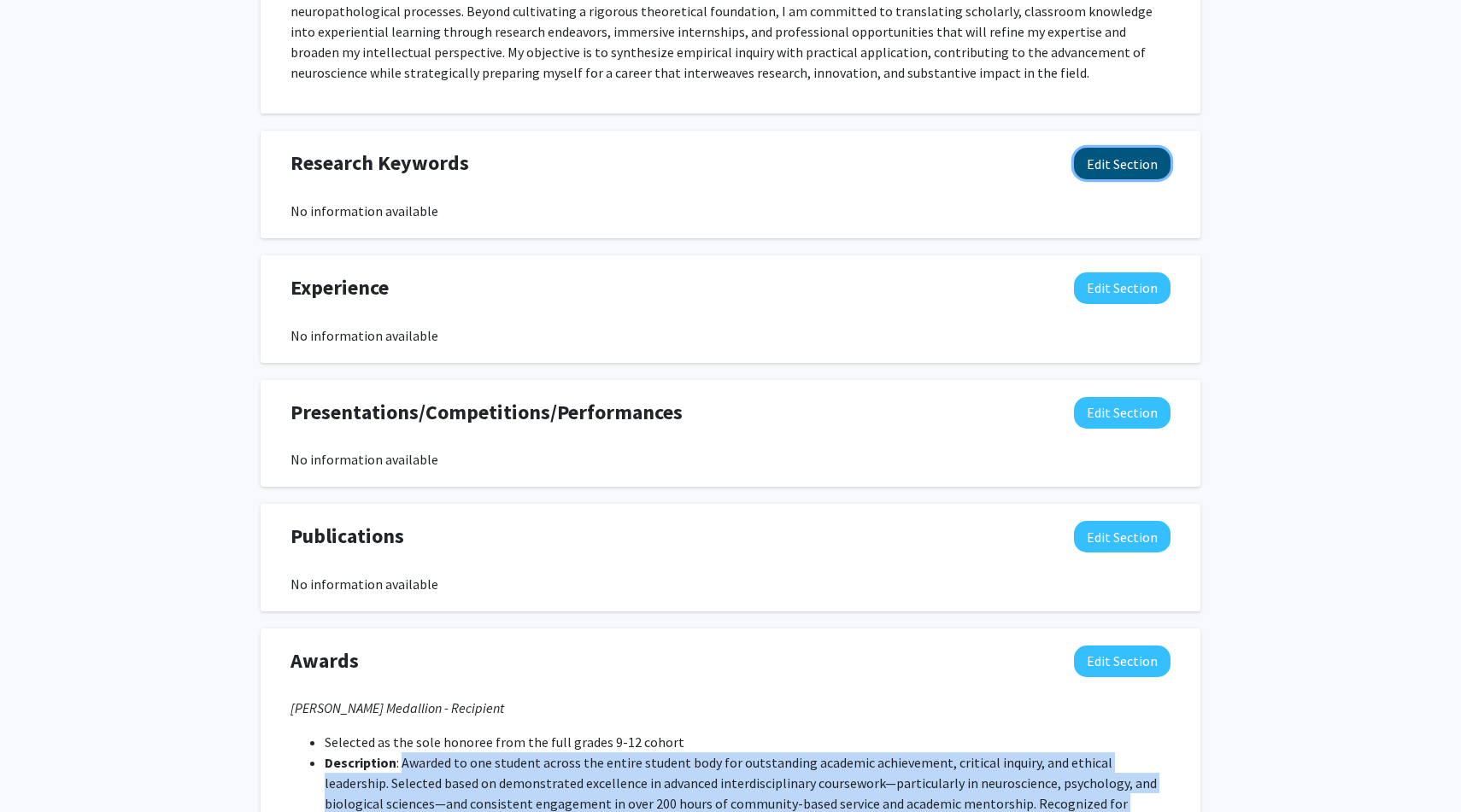
click at [1105, 157] on button "Edit Section" at bounding box center [1122, 164] width 96 height 31
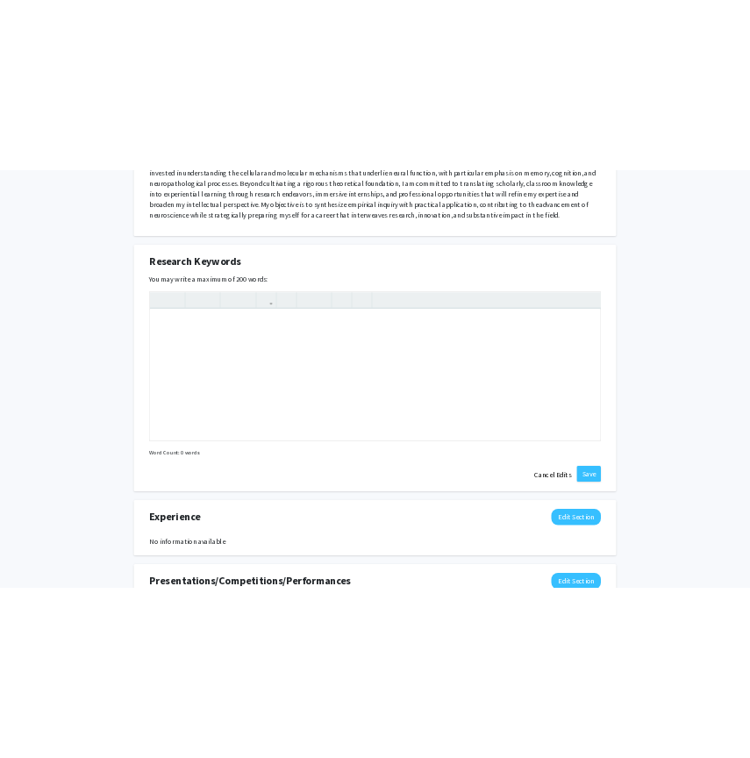
scroll to position [996, 0]
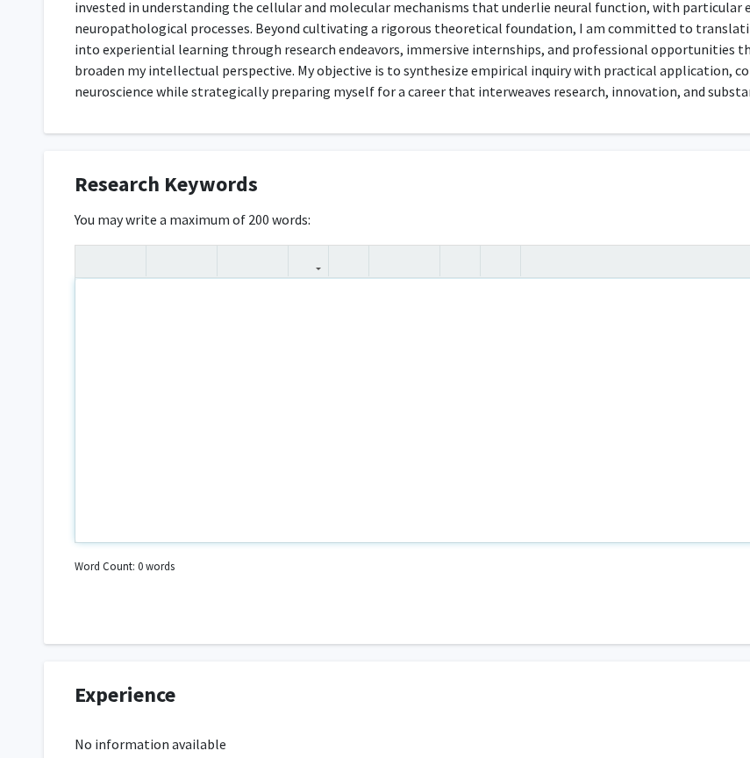
click at [283, 342] on div "Note to users with screen readers: Please deactivate our accessibility plugin f…" at bounding box center [526, 410] width 902 height 263
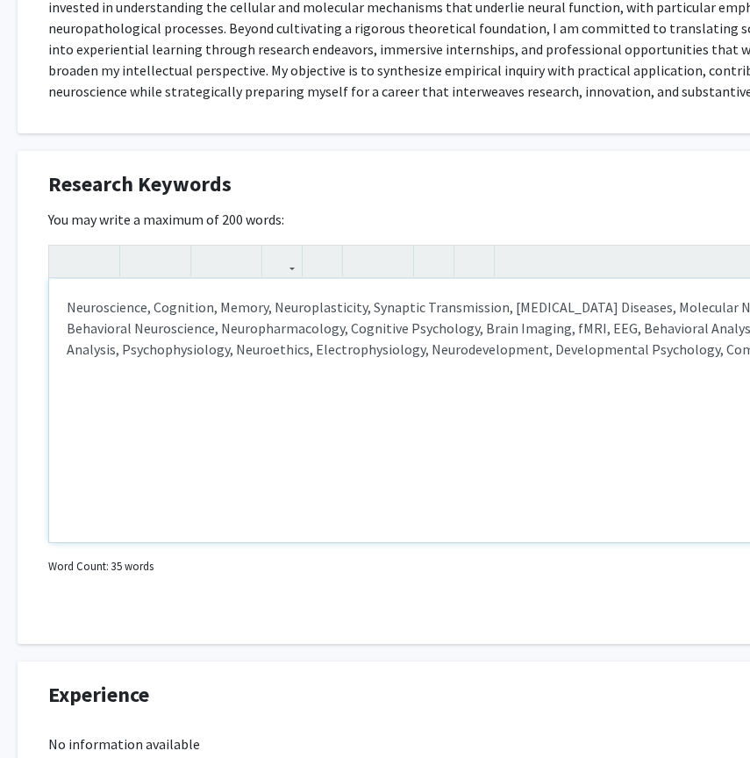
scroll to position [996, 25]
click at [349, 327] on div "Neuroscience, Cognition, Memory, Neuroplasticity, Synaptic Transmission, [MEDIC…" at bounding box center [501, 410] width 902 height 263
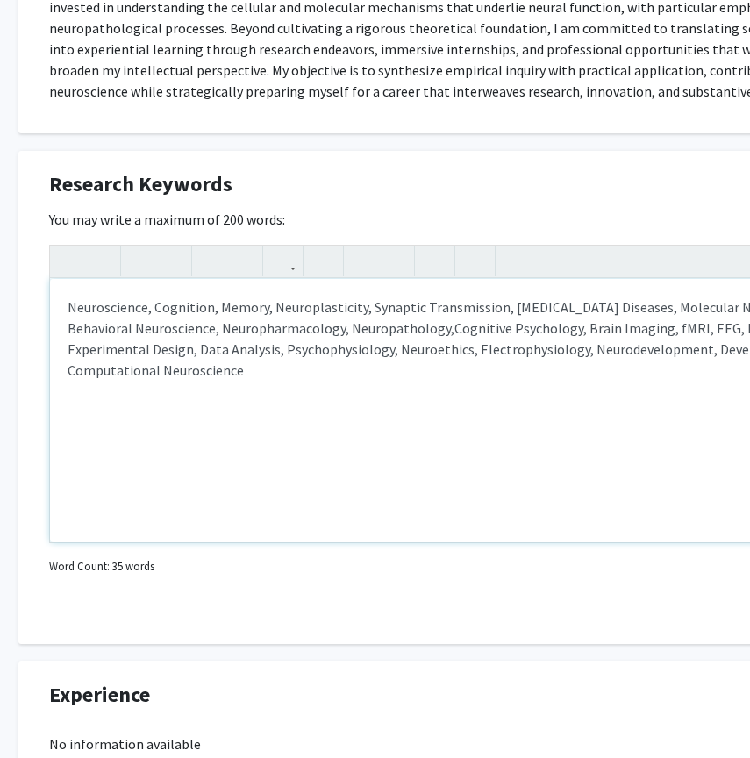
type textarea "Neuroscience, Cognition, Memory, Neuroplasticity, Synaptic Transmission, [MEDIC…"
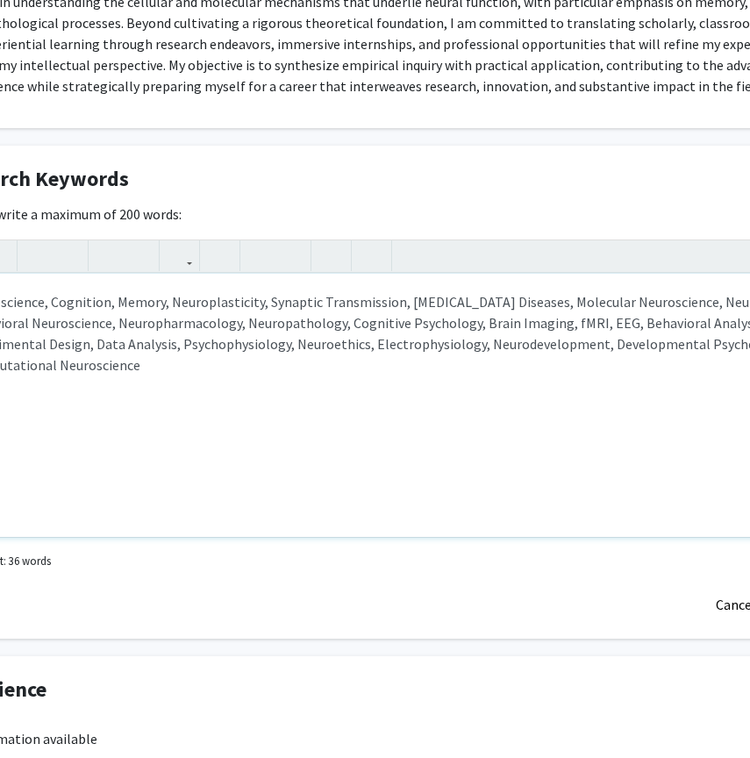
scroll to position [1002, 303]
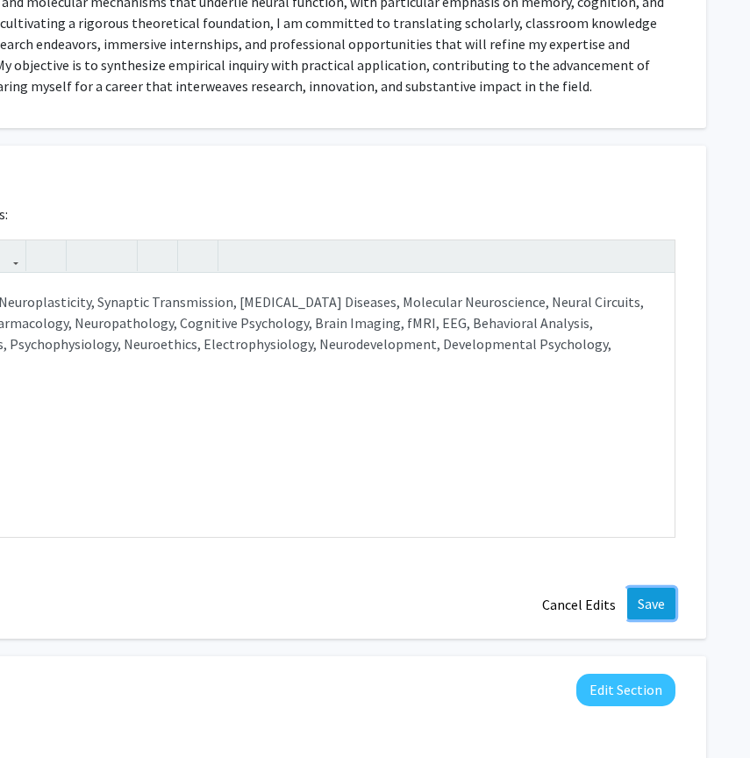
click at [668, 597] on button "Save" at bounding box center [651, 604] width 48 height 32
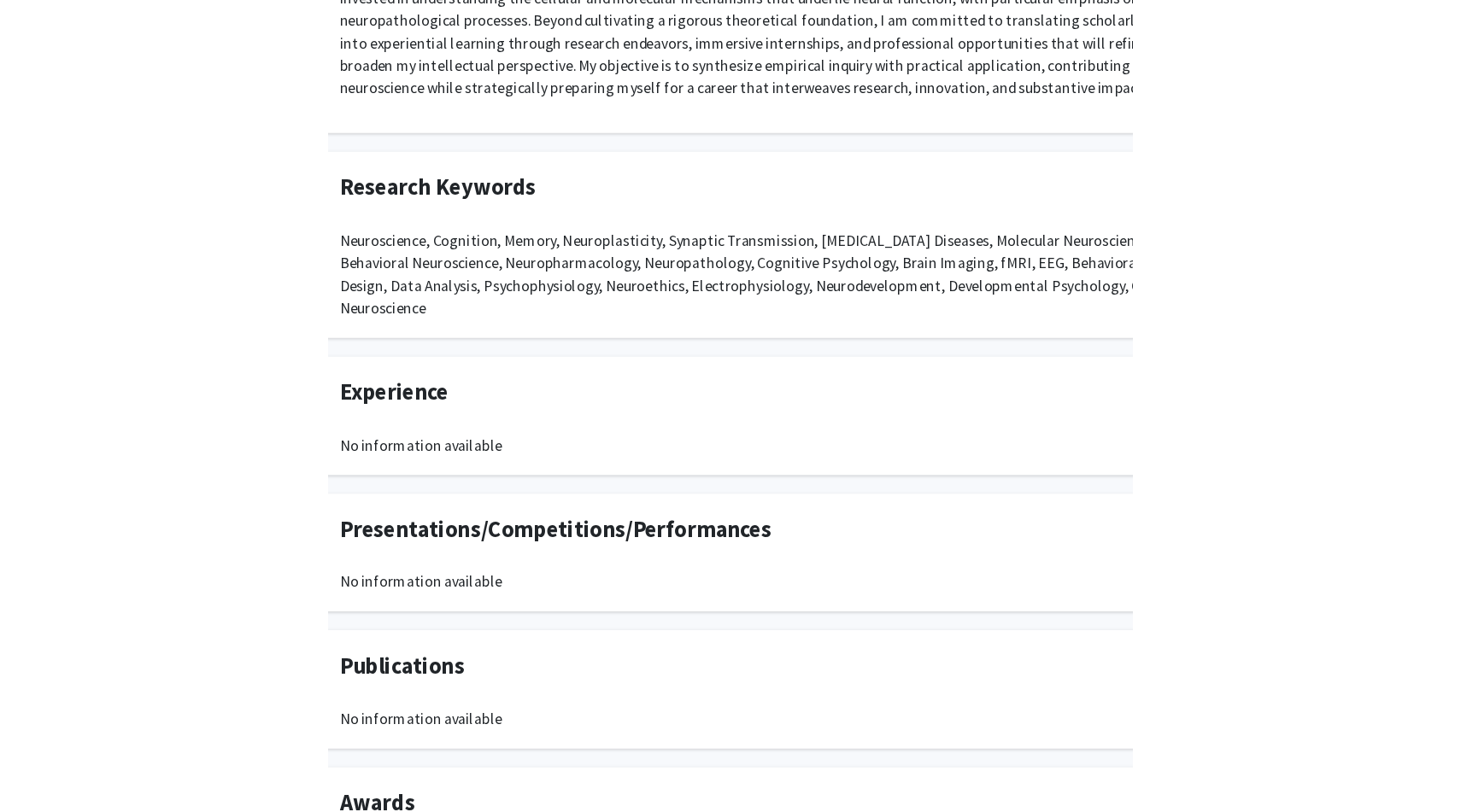
scroll to position [979, 0]
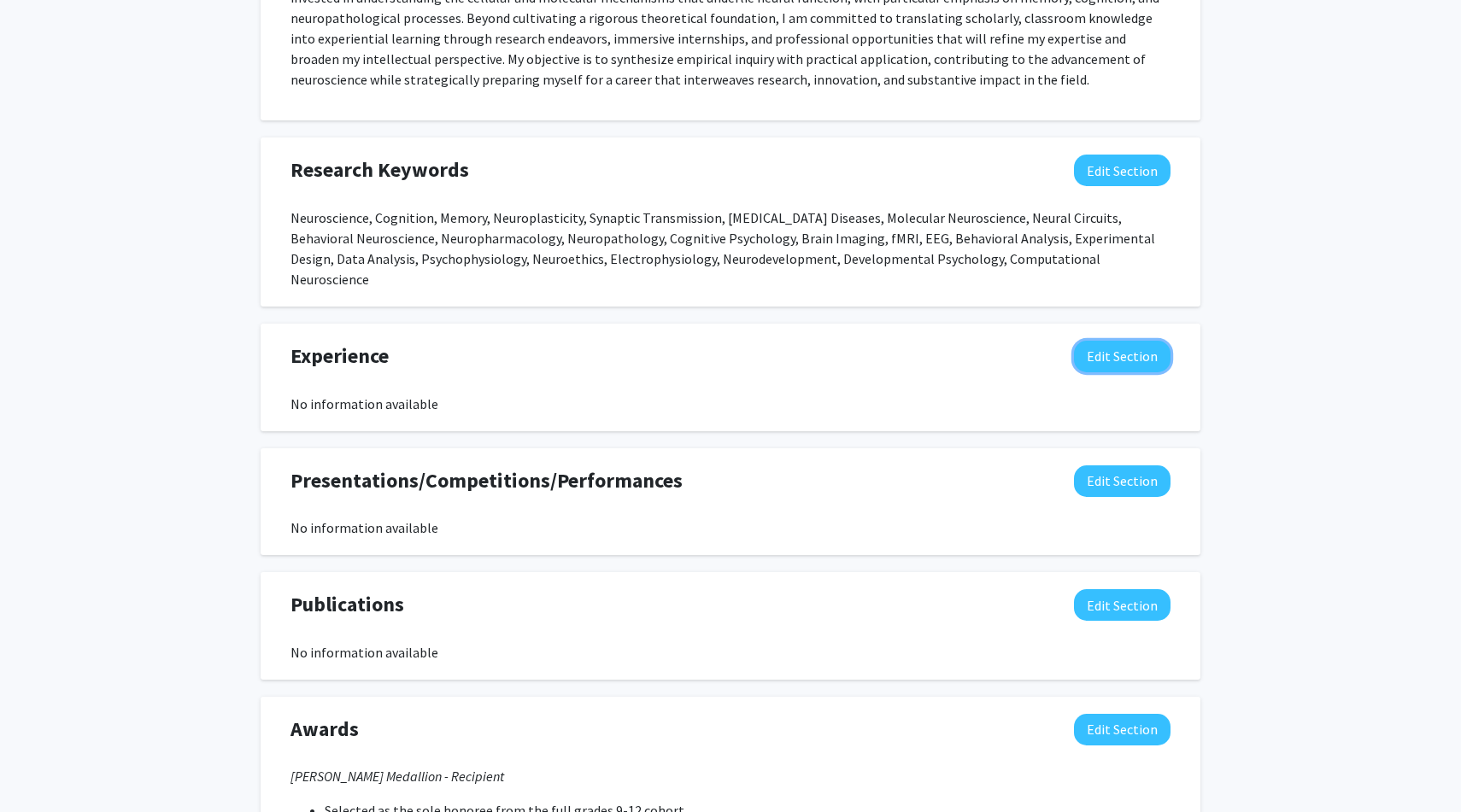
drag, startPoint x: 1153, startPoint y: 330, endPoint x: 1129, endPoint y: 310, distance: 31.2
click at [1153, 341] on button "Edit Section" at bounding box center [1122, 356] width 96 height 31
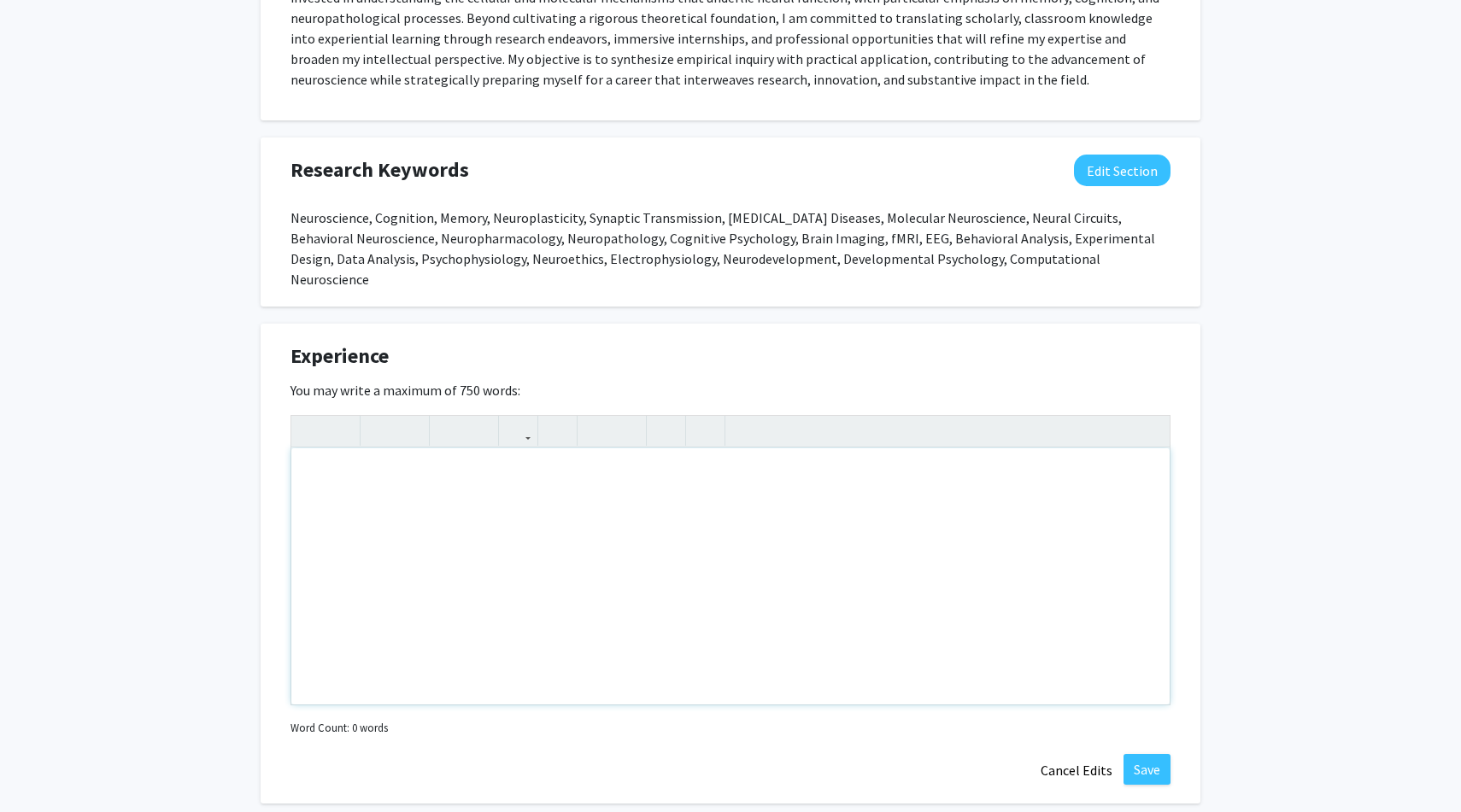
click at [426, 494] on div "Note to users with screen readers: Please deactivate our accessibility plugin f…" at bounding box center [730, 575] width 879 height 256
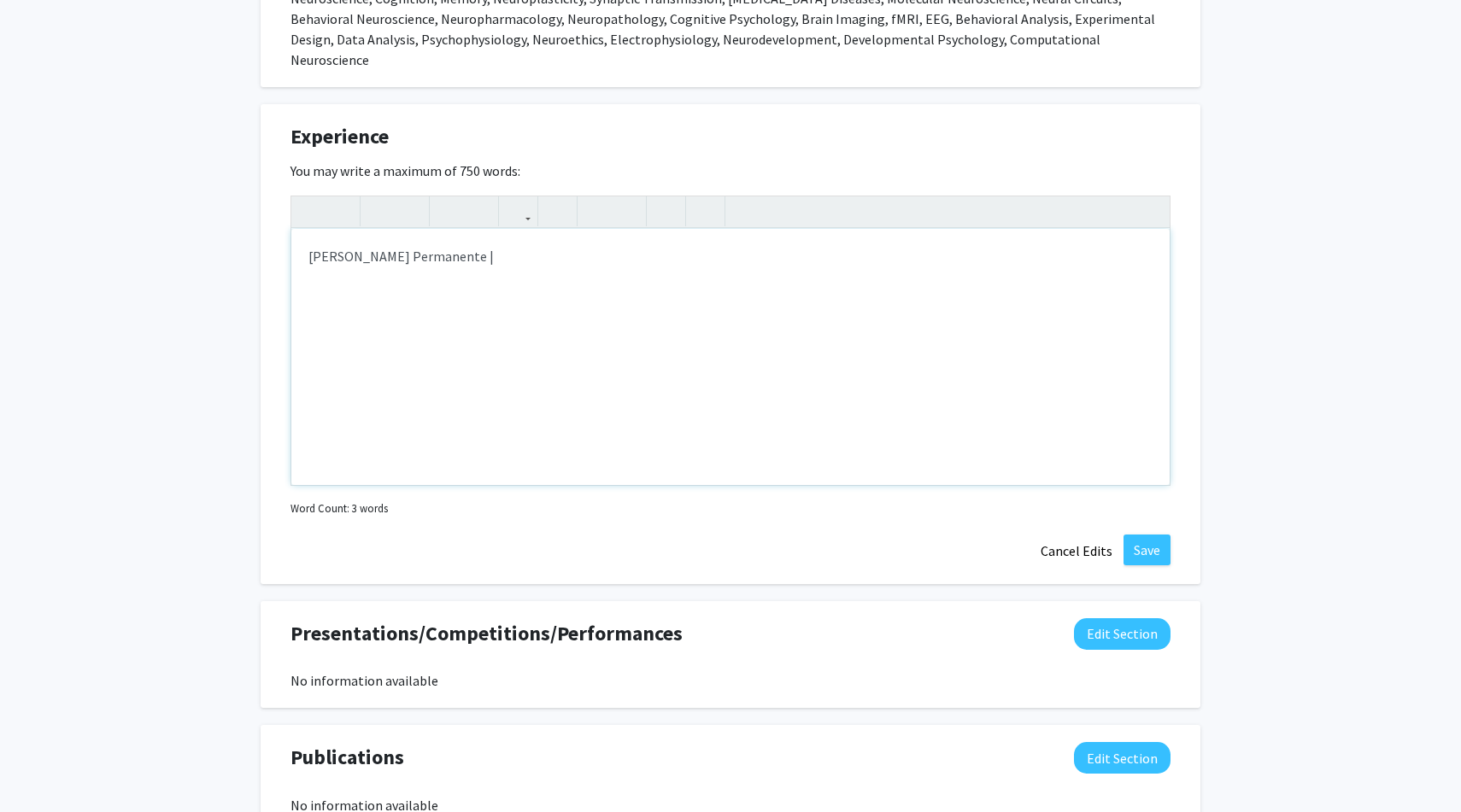
scroll to position [1208, 0]
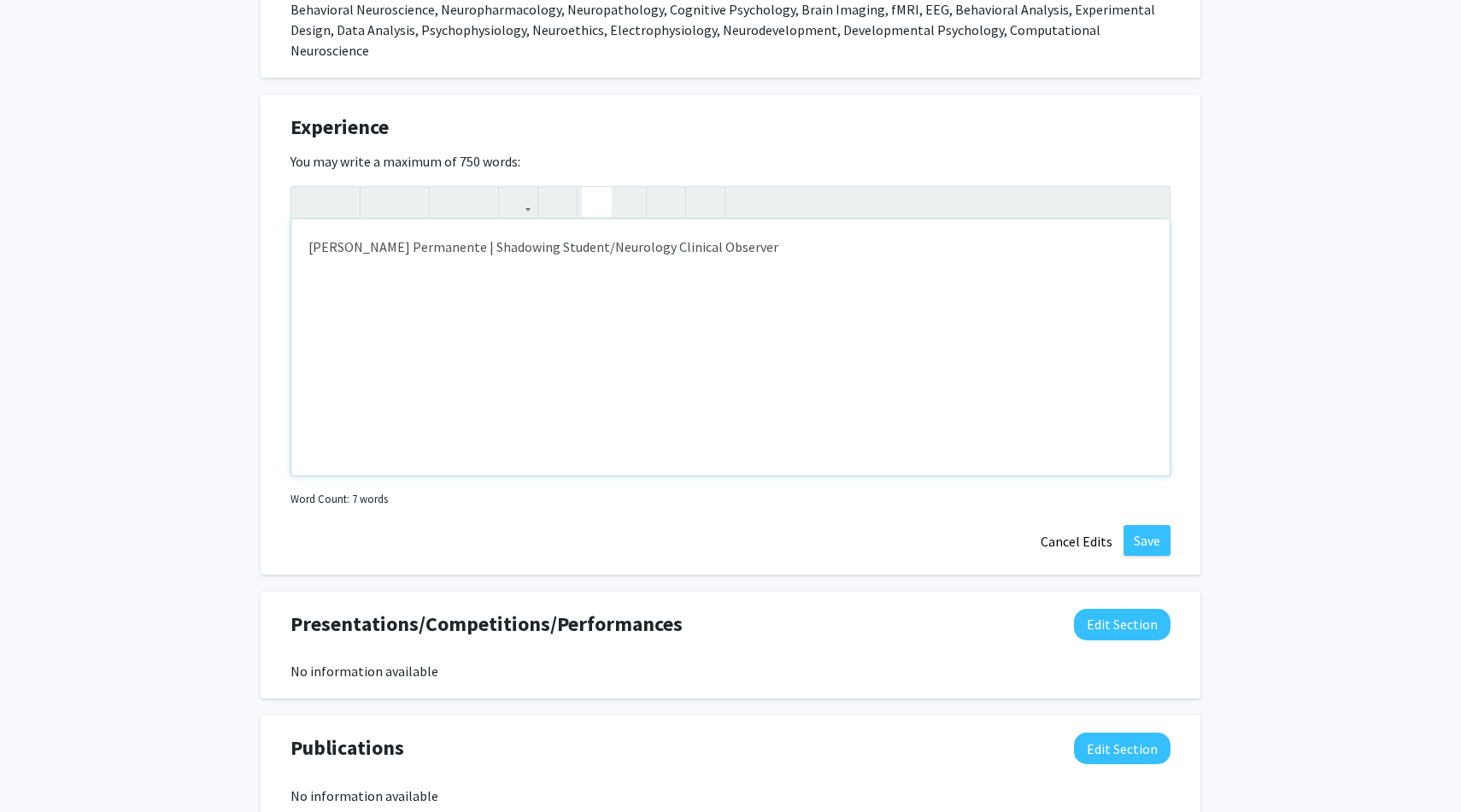
click at [591, 188] on icon "button" at bounding box center [596, 202] width 15 height 28
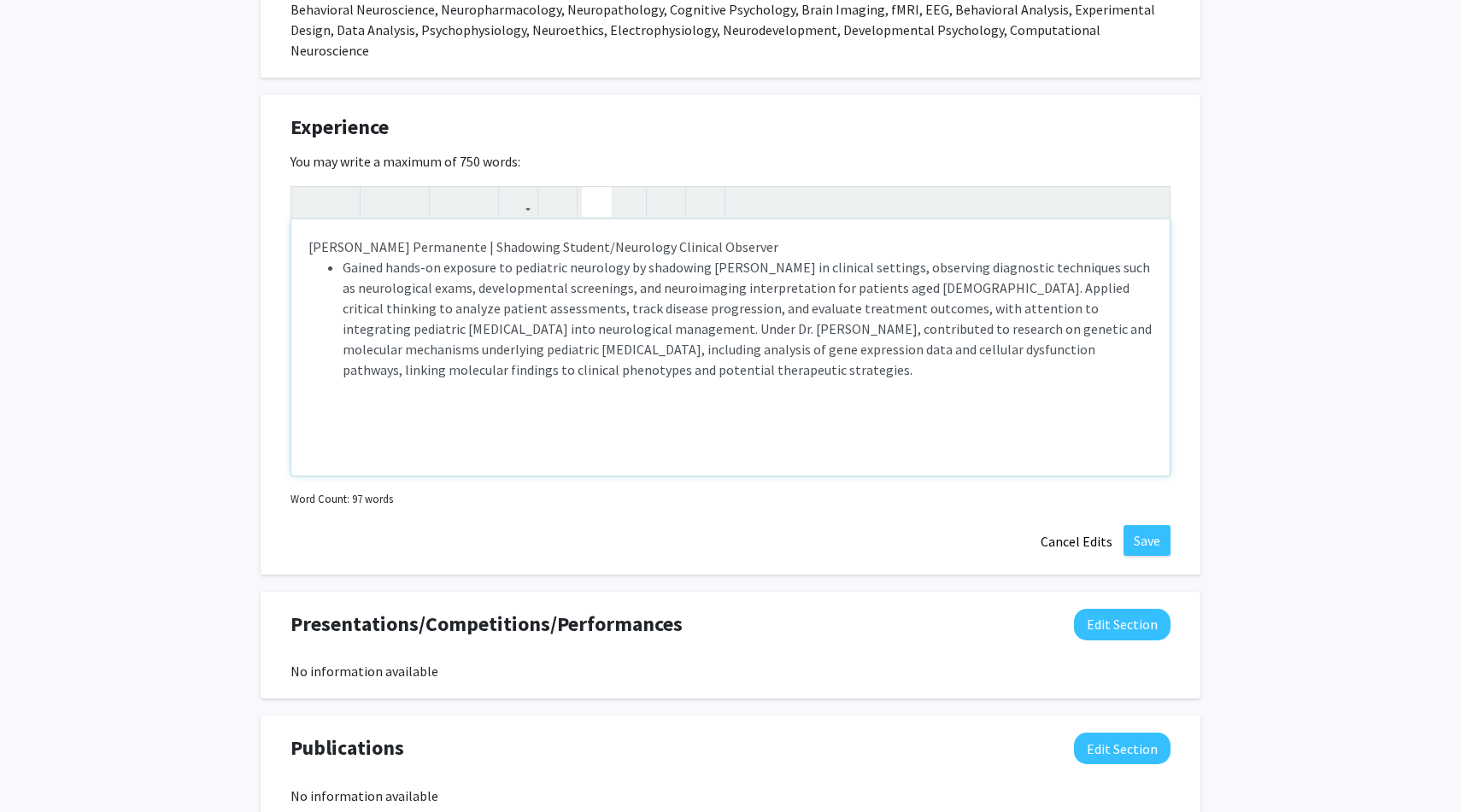
click at [984, 266] on li "Gained hands-on exposure to pediatric neurology by shadowing [PERSON_NAME] in c…" at bounding box center [748, 318] width 810 height 123
click at [728, 308] on li "Applied critical thinking to analyze patient assessments, track disease progres…" at bounding box center [748, 339] width 810 height 82
click at [419, 237] on p "[PERSON_NAME] Permanente | Shadowing Student/Neurology Clinical Observer Gained…" at bounding box center [730, 318] width 844 height 164
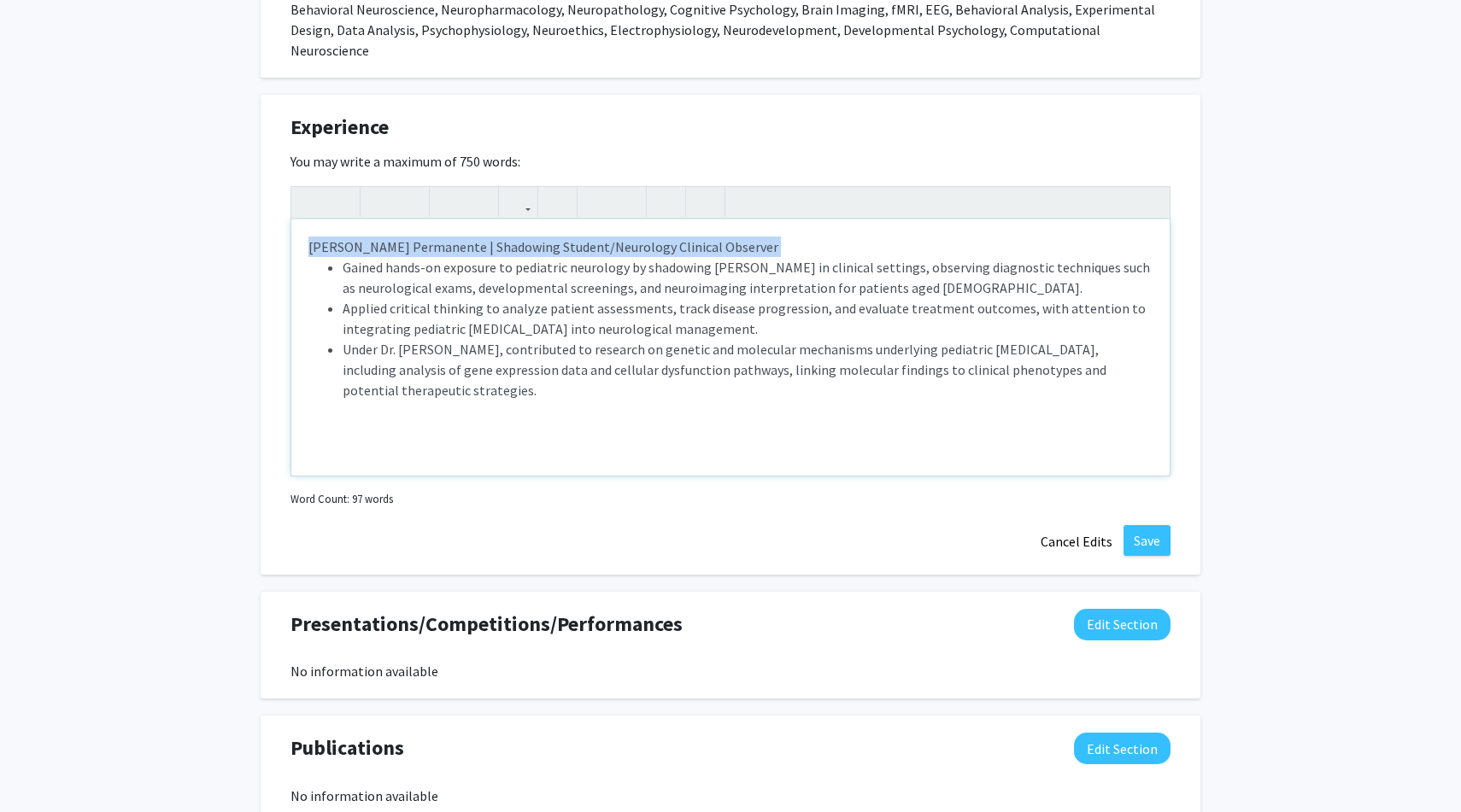
click at [419, 237] on p "[PERSON_NAME] Permanente | Shadowing Student/Neurology Clinical Observer Gained…" at bounding box center [730, 318] width 844 height 164
click at [455, 237] on p "[PERSON_NAME] Permanente | Shadowing Student/Neurology Clinical Observer Gained…" at bounding box center [730, 318] width 844 height 164
drag, startPoint x: 428, startPoint y: 224, endPoint x: 707, endPoint y: 219, distance: 279.0
click at [707, 237] on p "[PERSON_NAME] Permanente | Shadowing Student/Neurology Clinical Observer Gained…" at bounding box center [730, 318] width 844 height 164
click at [480, 237] on p "[PERSON_NAME] Permanente | Shadowing Student/Neurology Clinical Observer Gained…" at bounding box center [730, 318] width 844 height 164
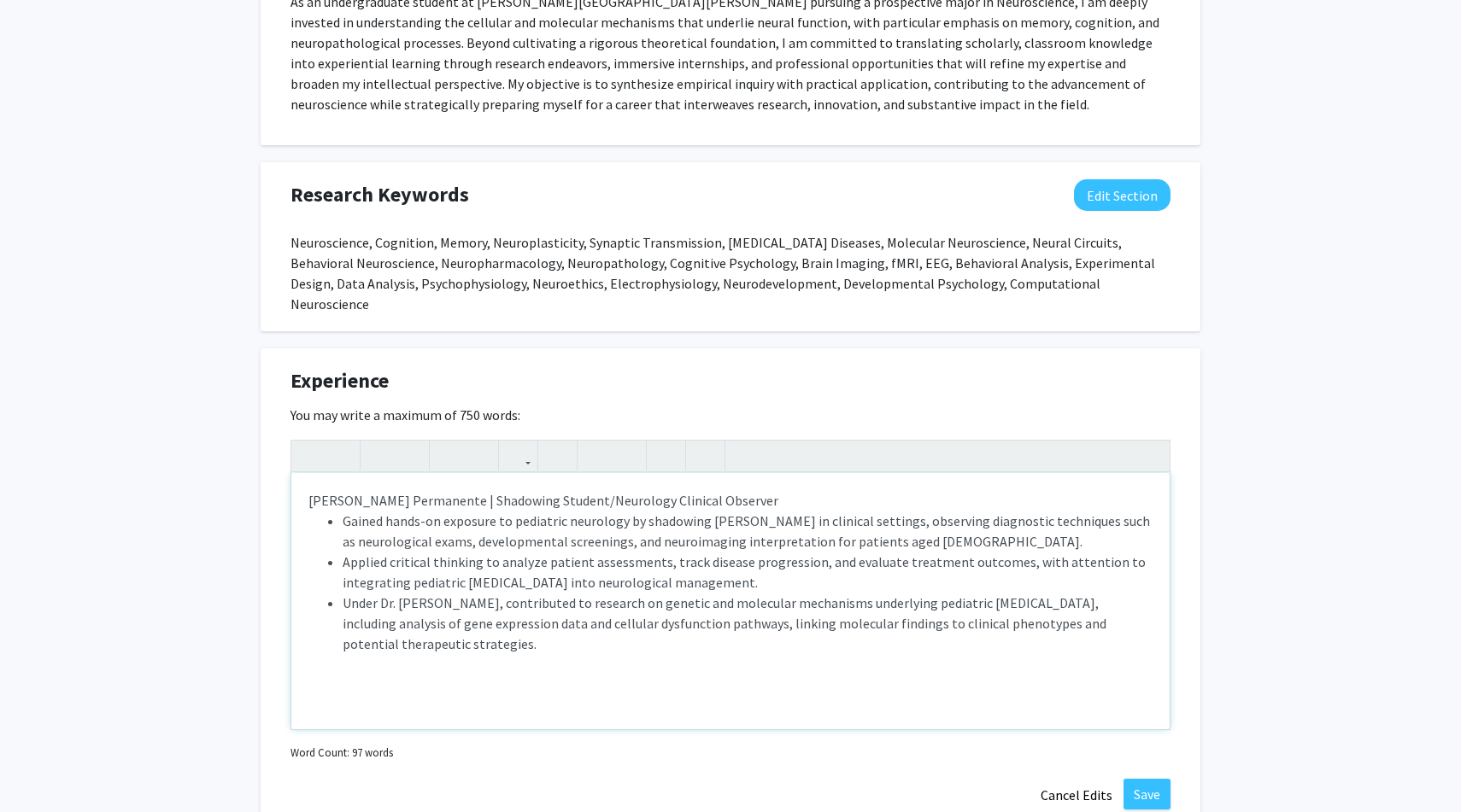
scroll to position [972, 0]
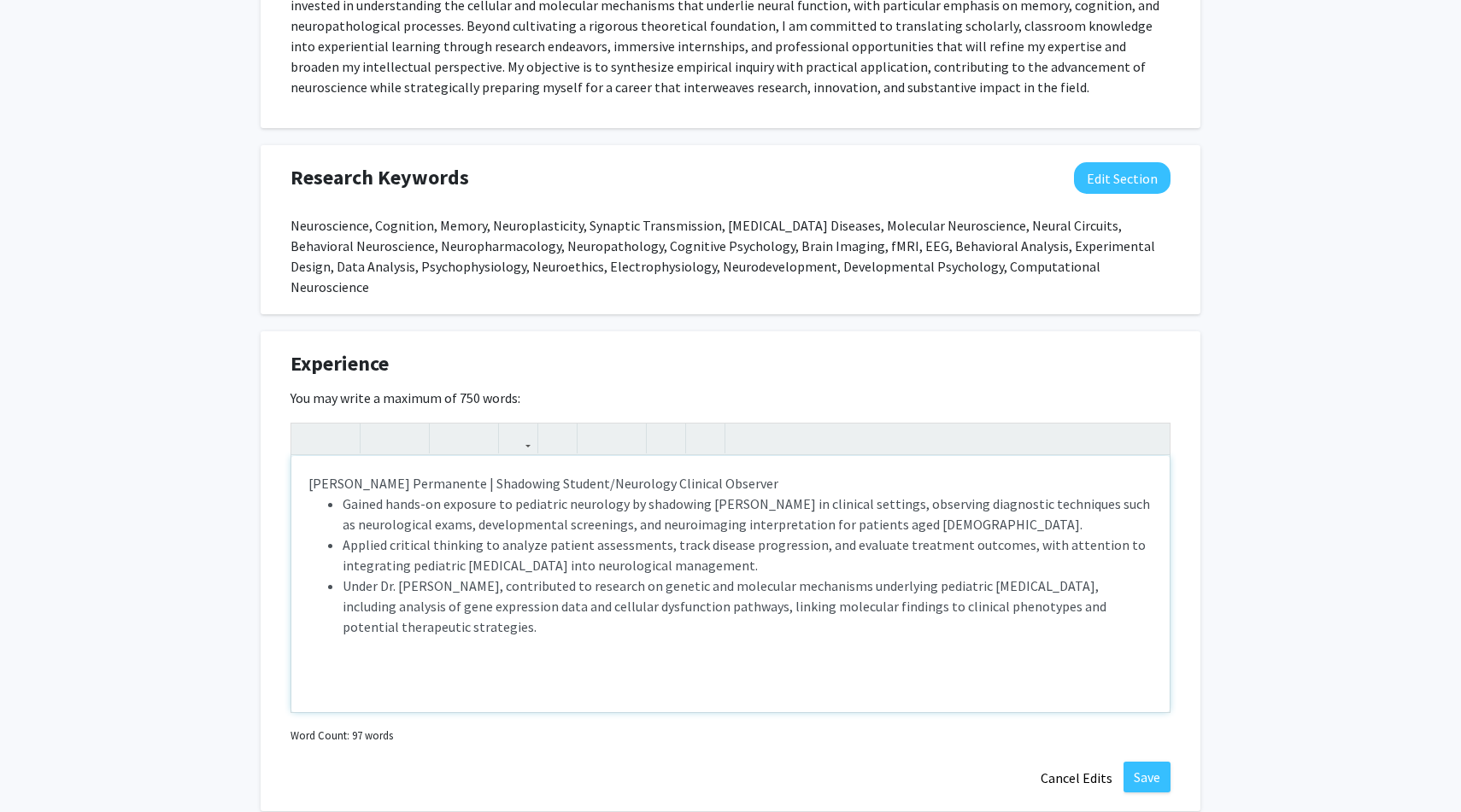
click at [476, 611] on li "Under Dr. [PERSON_NAME], contributed to research on genetic and molecular mecha…" at bounding box center [748, 606] width 810 height 61
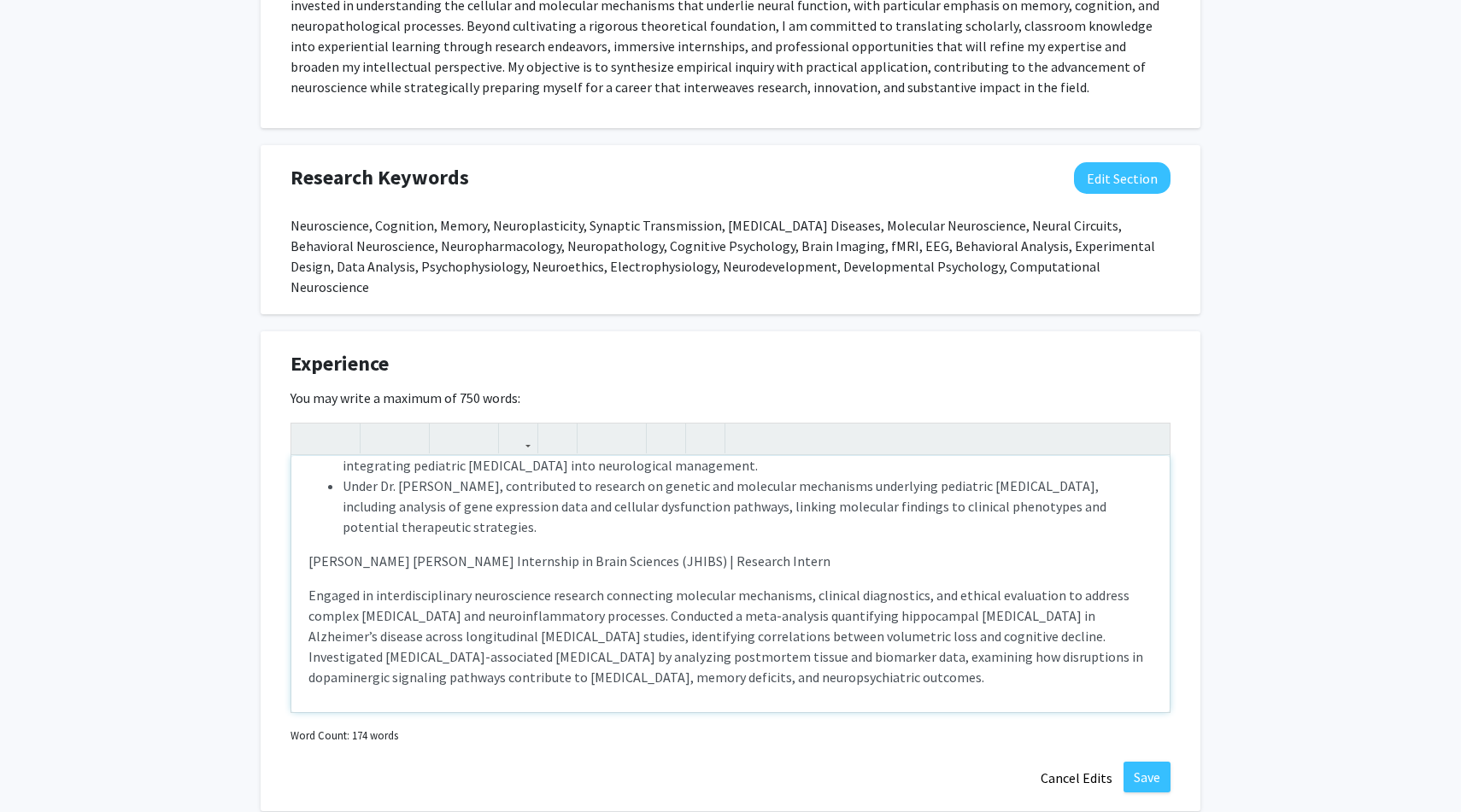
scroll to position [106, 0]
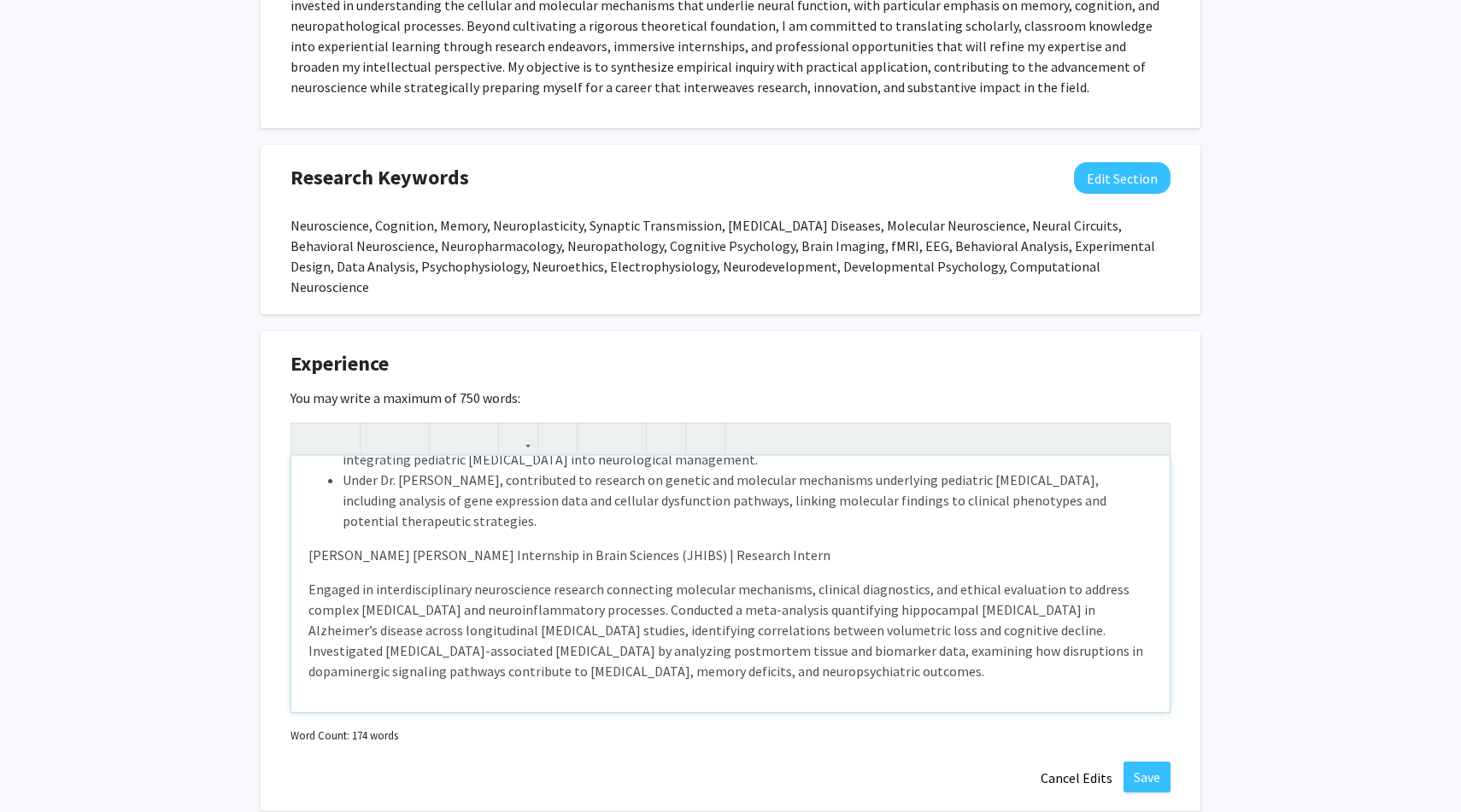
click at [307, 570] on div "[PERSON_NAME] Permanente | Shadowing Student/Neurology Clinical Observer Gained…" at bounding box center [730, 583] width 879 height 256
click at [602, 424] on icon "button" at bounding box center [596, 438] width 15 height 28
click at [711, 588] on li "Engaged in interdisciplinary neuroscience research connecting molecular mechani…" at bounding box center [748, 641] width 810 height 123
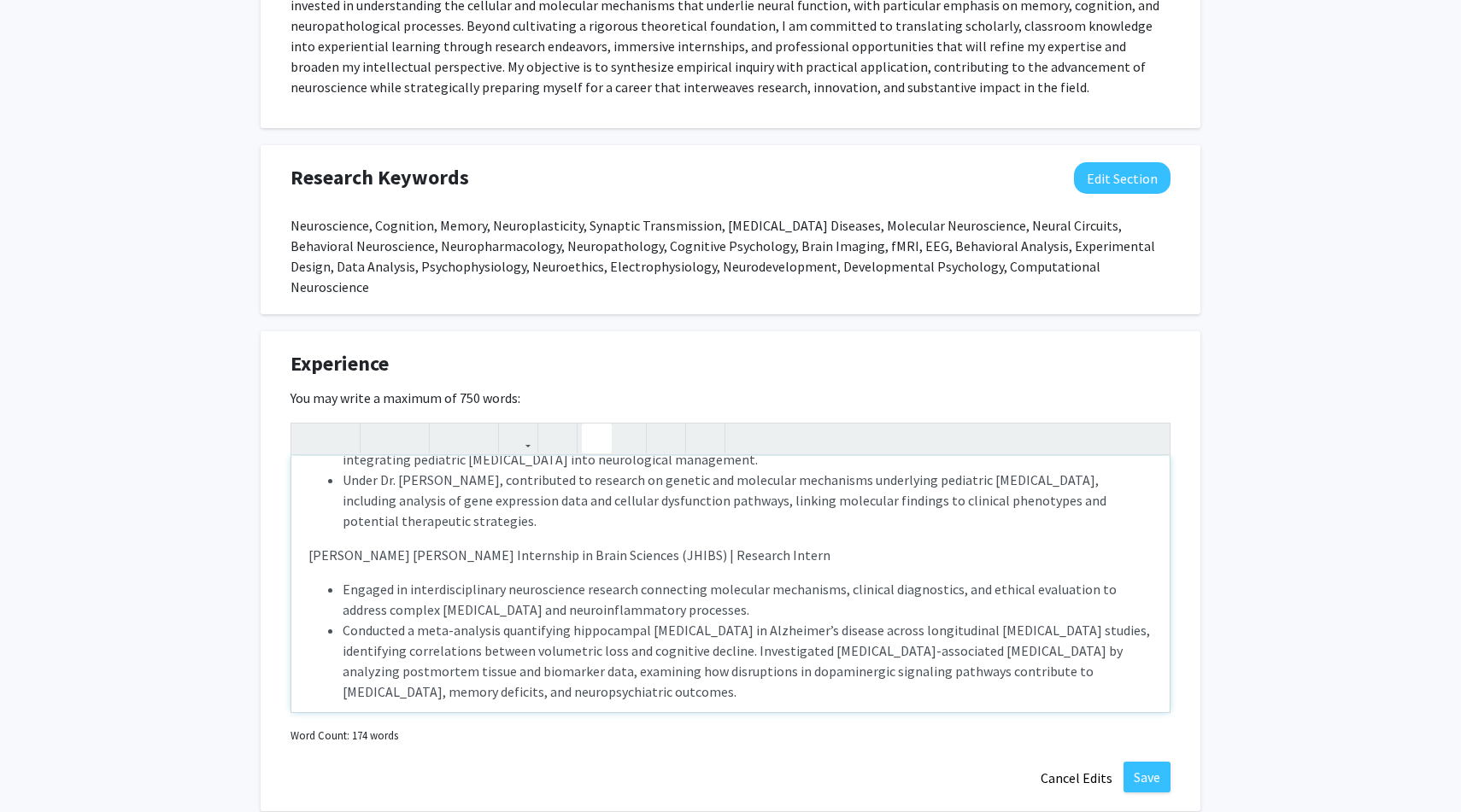
click at [614, 633] on li "Conducted a meta-analysis quantifying hippocampal [MEDICAL_DATA] in Alzheimer’s…" at bounding box center [748, 661] width 810 height 82
type textarea "<l>Ipsumd Sitametcon | Adipiscin Elitsed/Doeiusmod Temporin Utlabore<et><do><ma…"
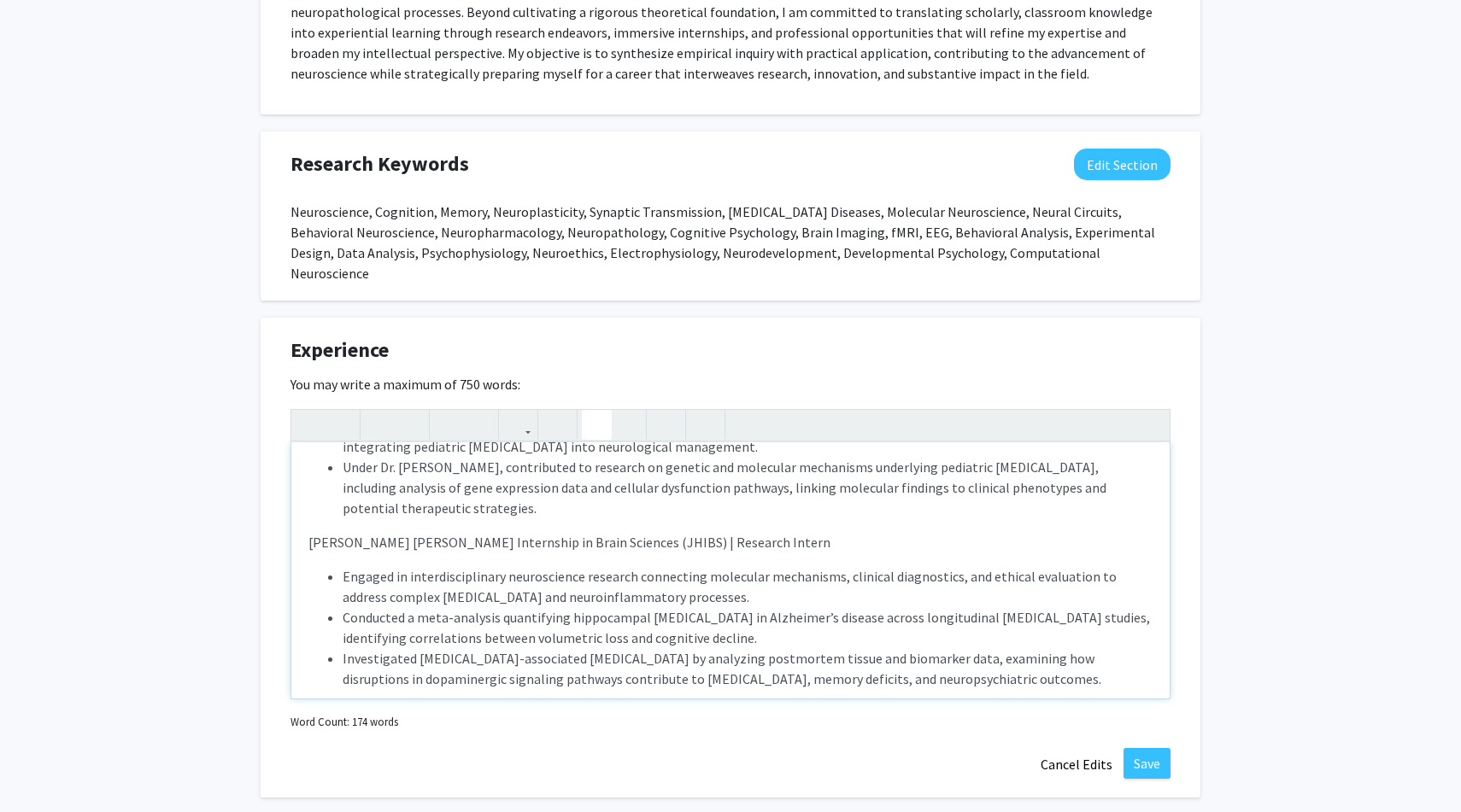
scroll to position [127, 0]
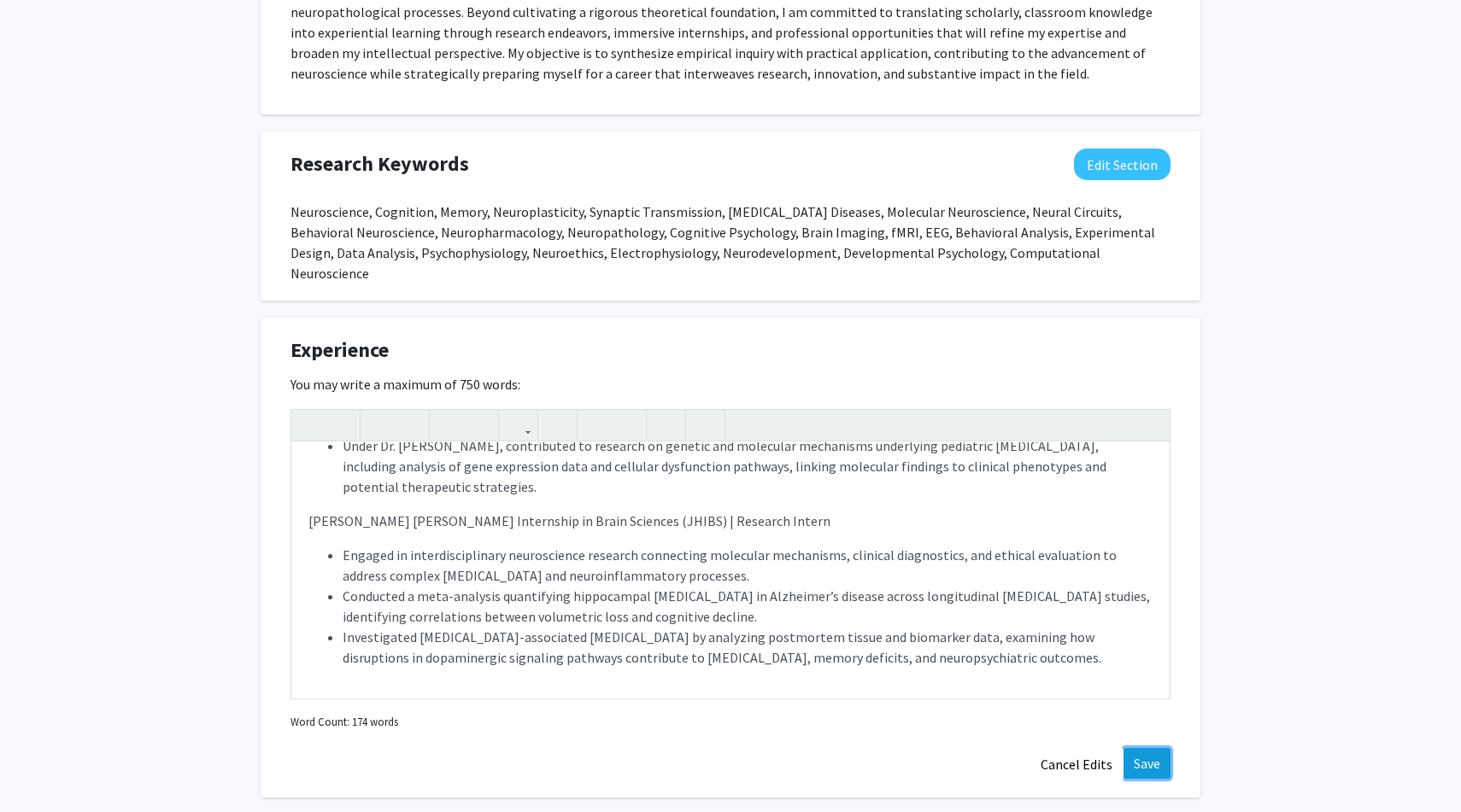
click at [1130, 748] on button "Save" at bounding box center [1146, 763] width 47 height 31
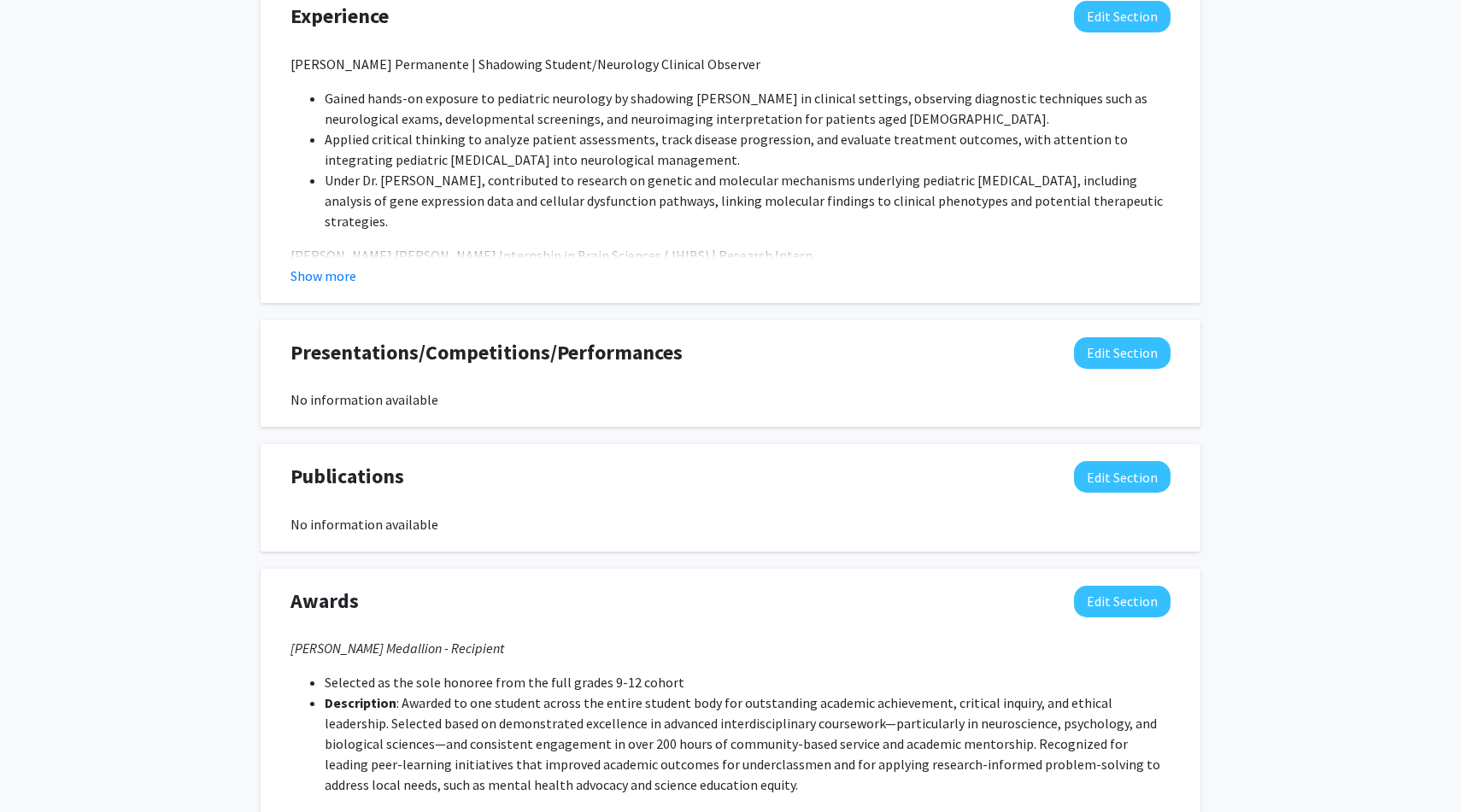
scroll to position [1406, 0]
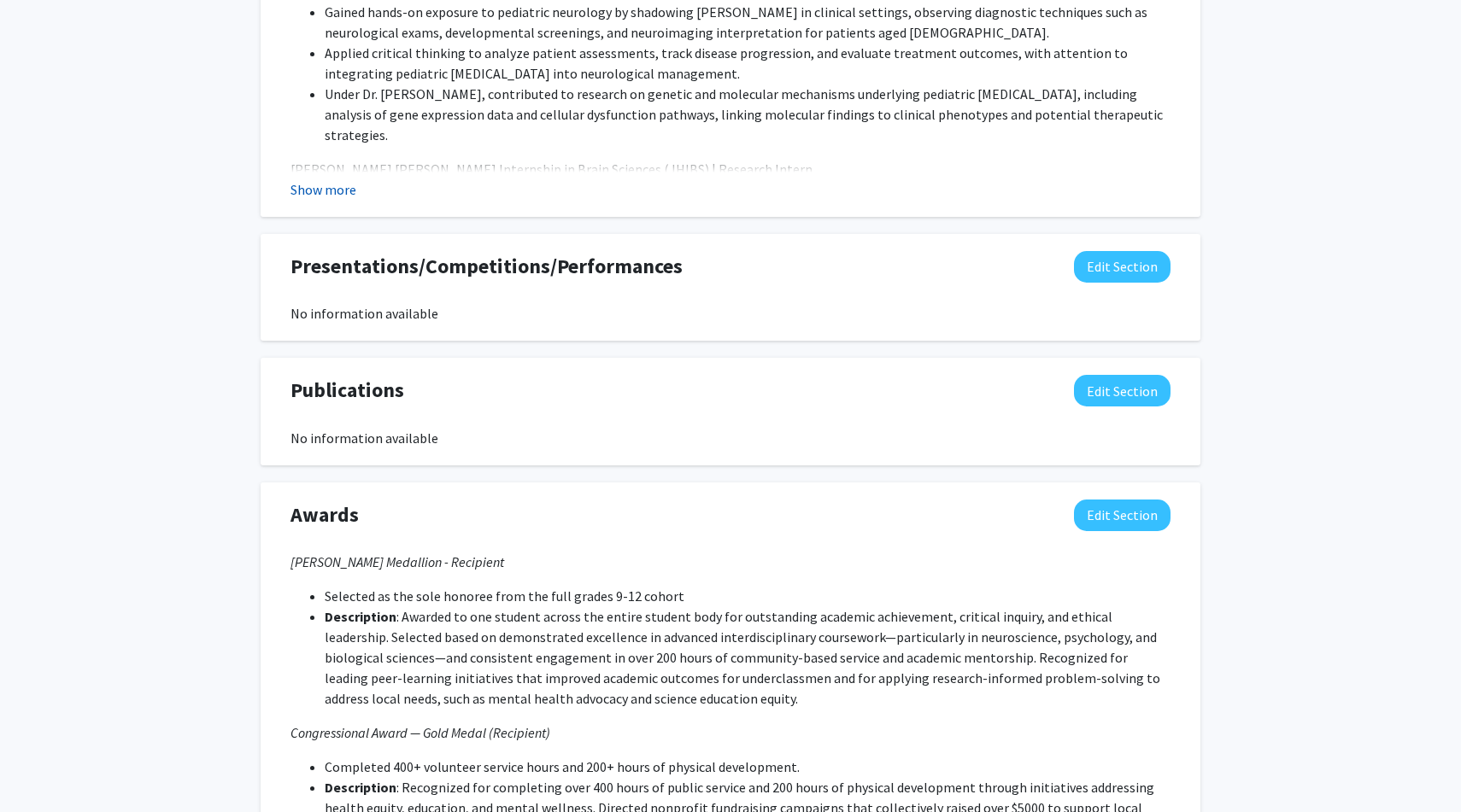
click at [345, 179] on button "Show more" at bounding box center [323, 189] width 66 height 20
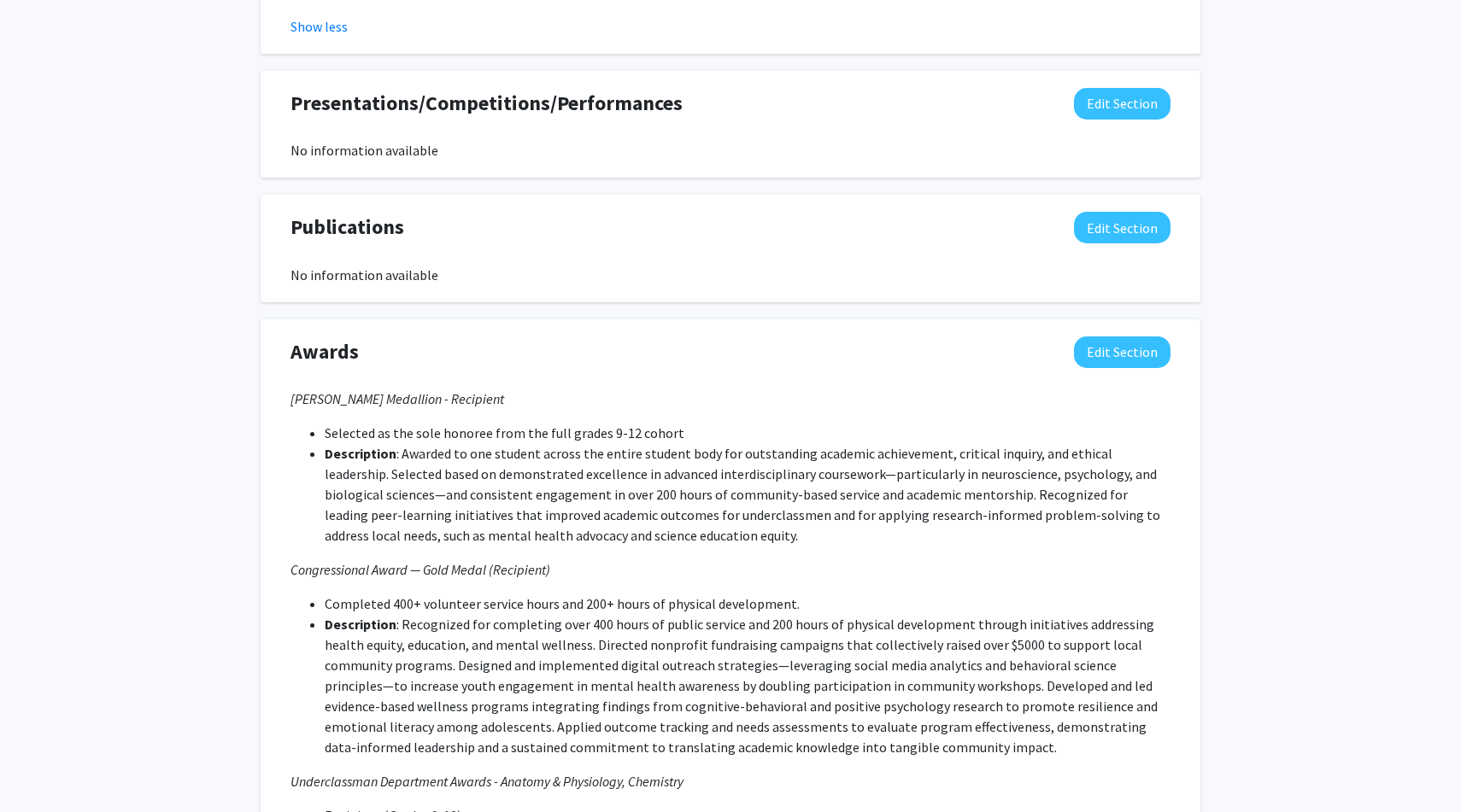
scroll to position [0, 0]
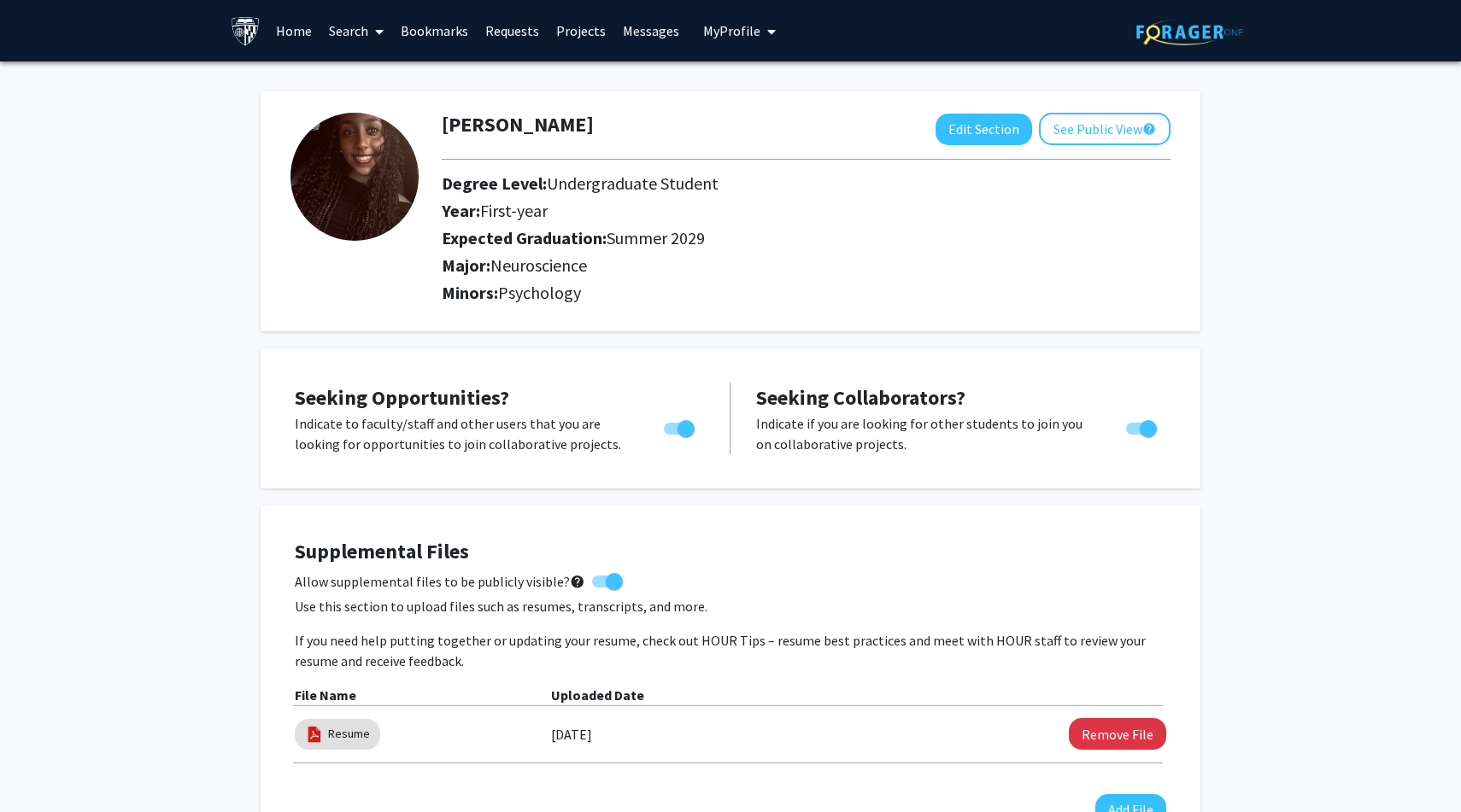
click at [303, 34] on link "Home" at bounding box center [294, 30] width 53 height 59
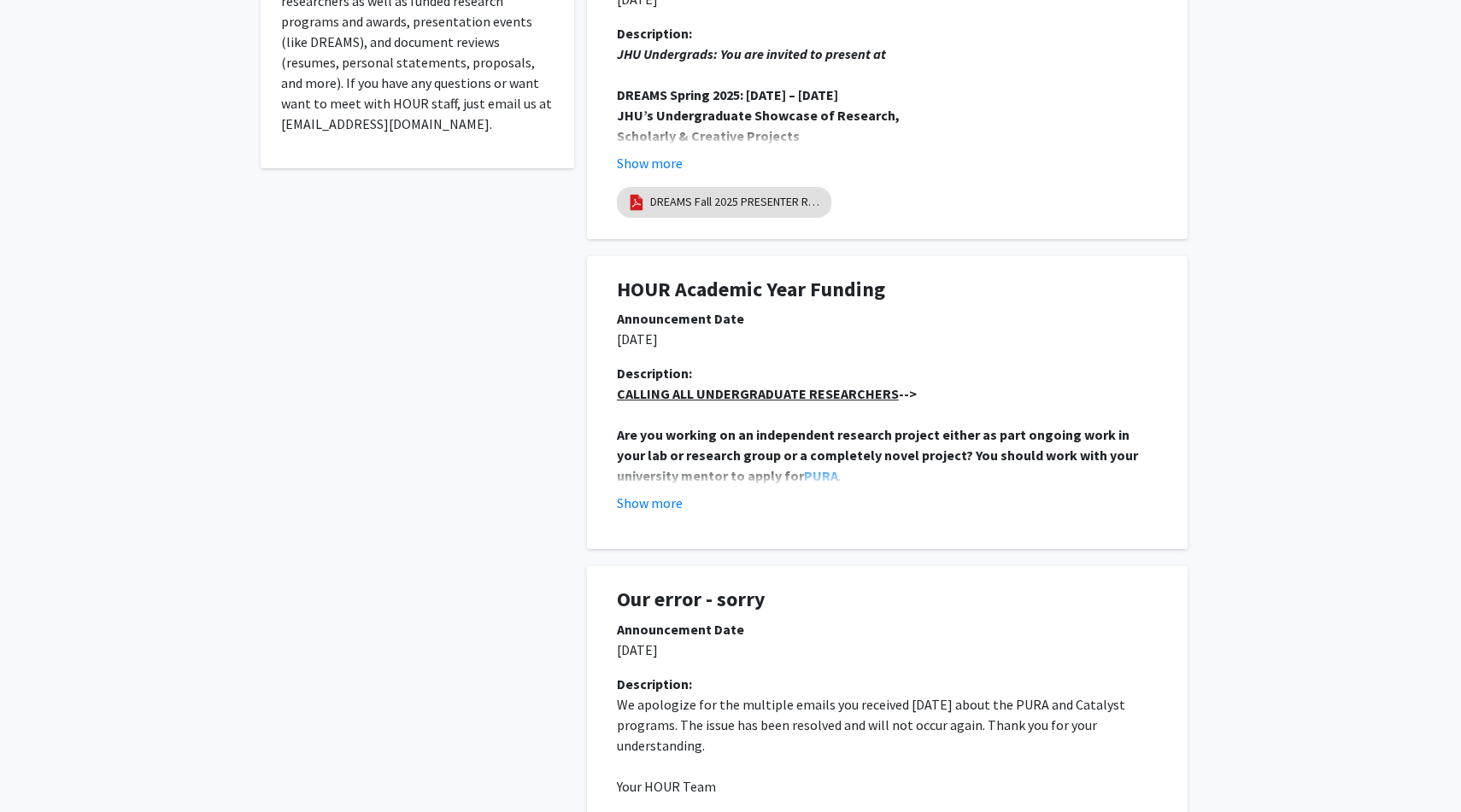
scroll to position [533, 0]
click at [650, 504] on button "Show more" at bounding box center [650, 501] width 66 height 20
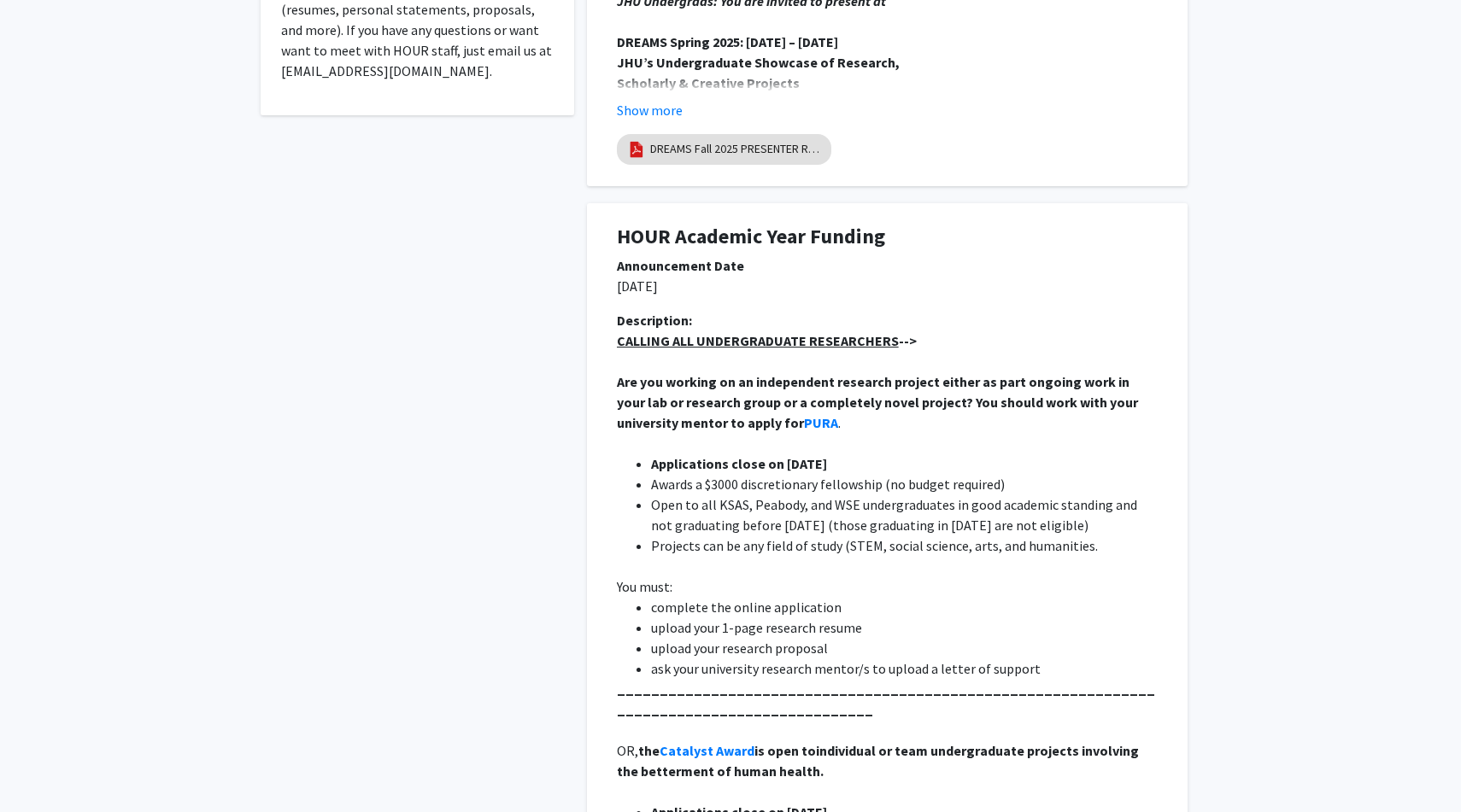
scroll to position [587, 0]
click at [804, 421] on strong "PURA" at bounding box center [820, 422] width 34 height 18
